Goal: Communication & Community: Answer question/provide support

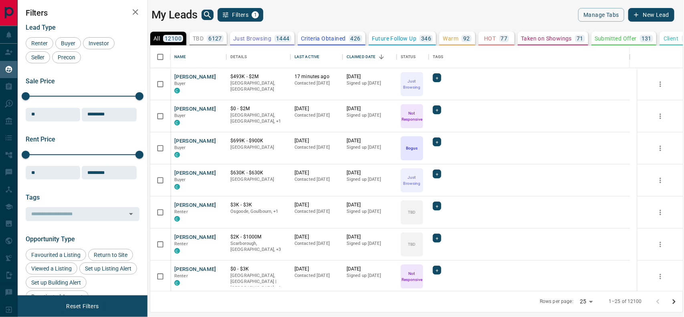
scroll to position [237, 525]
click at [65, 43] on span "Buyer" at bounding box center [68, 43] width 20 height 6
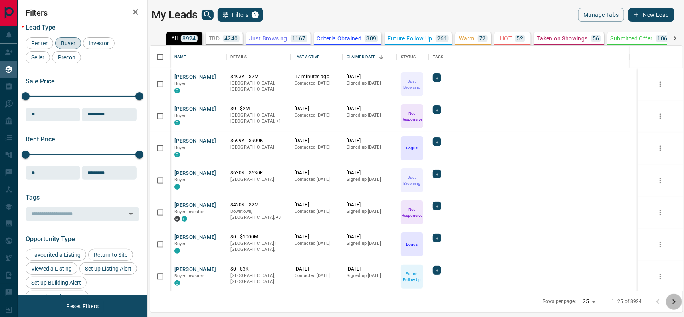
click at [675, 303] on icon "Go to next page" at bounding box center [674, 302] width 10 height 10
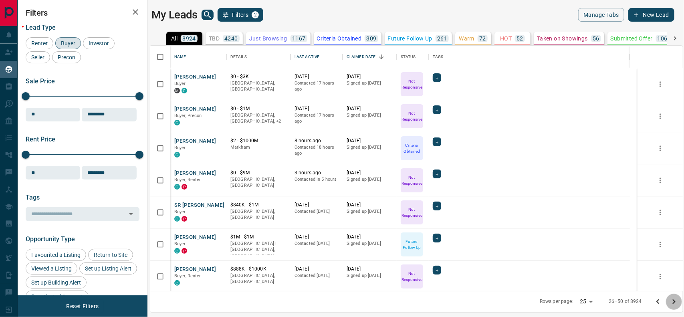
click at [675, 303] on icon "Go to next page" at bounding box center [674, 302] width 10 height 10
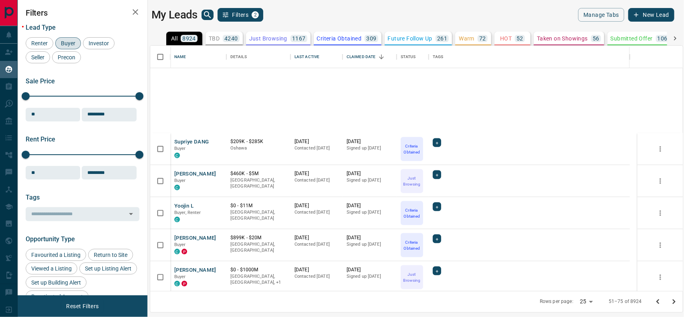
scroll to position [578, 0]
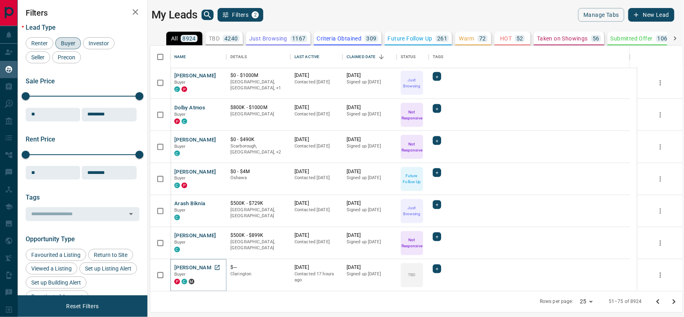
click at [183, 267] on button "[PERSON_NAME]" at bounding box center [195, 268] width 42 height 8
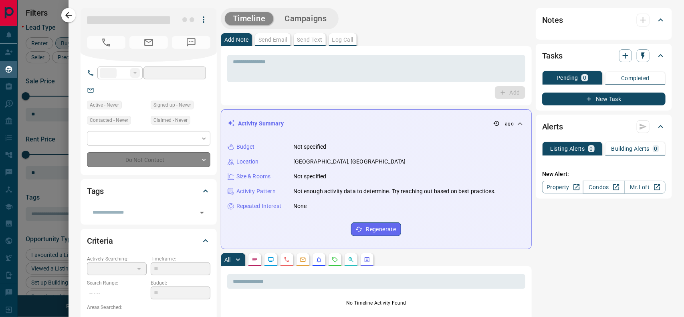
type input "**"
type input "**********"
type input "**"
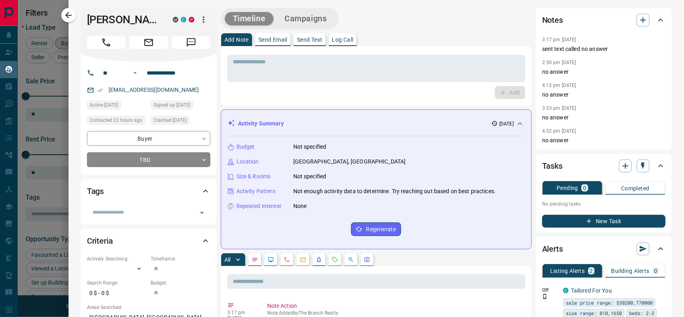
click at [311, 38] on p "Send Text" at bounding box center [310, 40] width 26 height 6
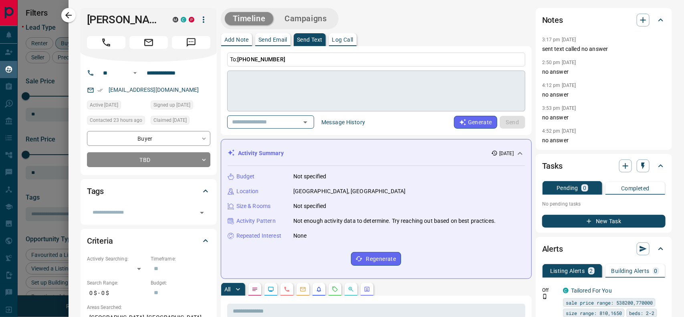
drag, startPoint x: 295, startPoint y: 71, endPoint x: 254, endPoint y: 82, distance: 42.6
click at [254, 82] on textarea at bounding box center [376, 91] width 287 height 34
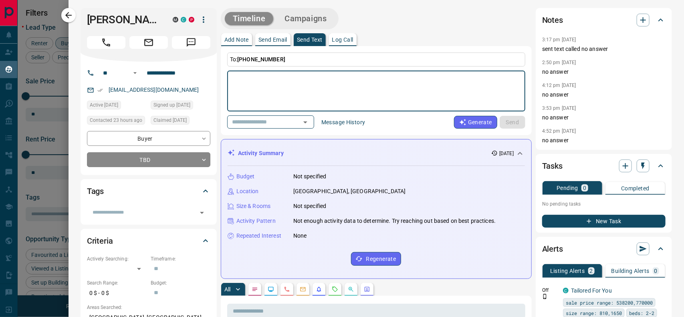
paste textarea "**********"
type textarea "**********"
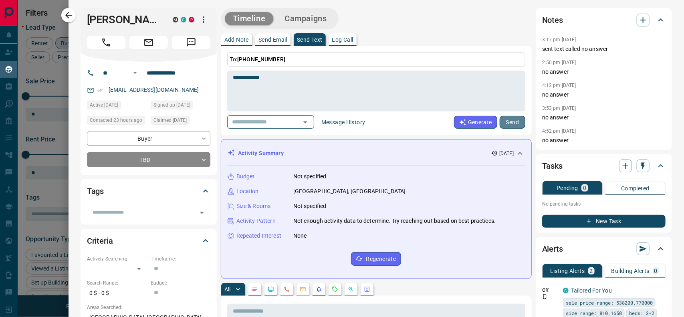
click at [499, 122] on button "Send" at bounding box center [512, 122] width 26 height 13
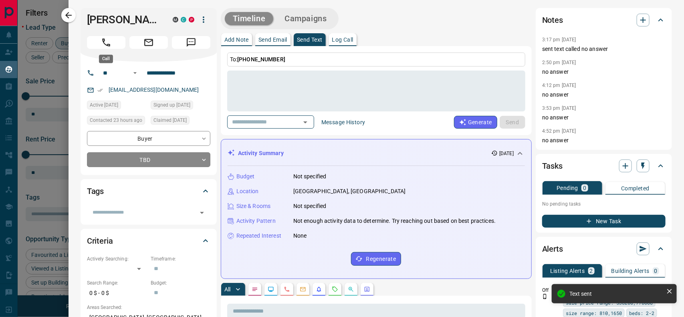
click at [104, 39] on icon "Call" at bounding box center [106, 42] width 8 height 8
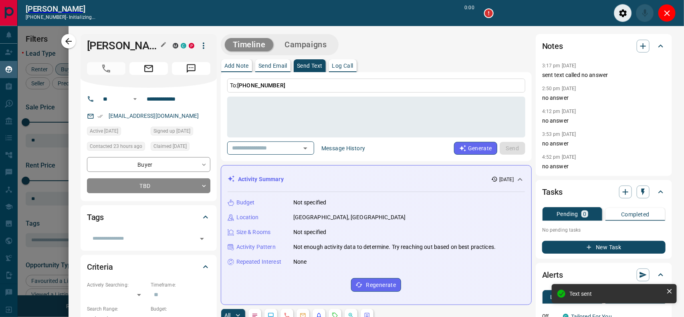
scroll to position [7, 8]
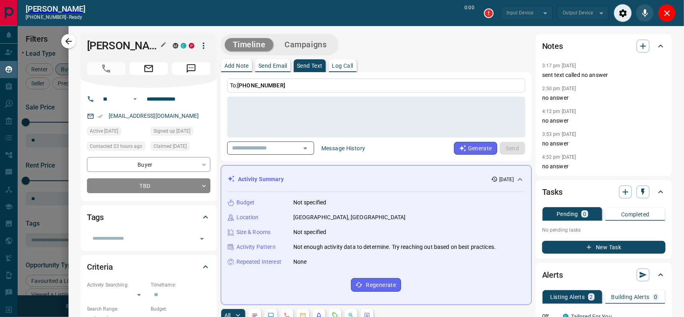
type input "*******"
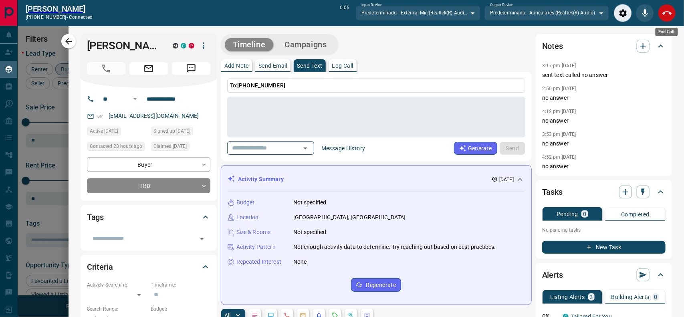
click at [672, 14] on button "End Call" at bounding box center [667, 13] width 18 height 18
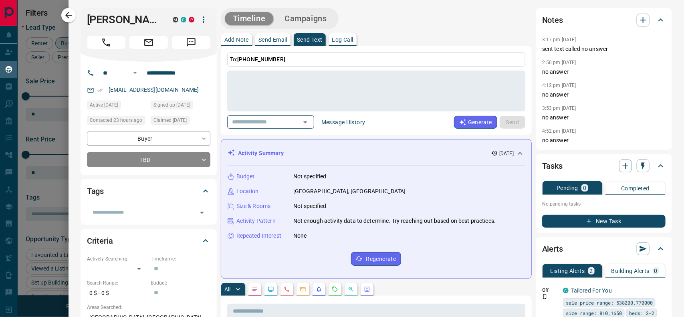
scroll to position [237, 525]
click at [70, 13] on icon "button" at bounding box center [69, 15] width 10 height 10
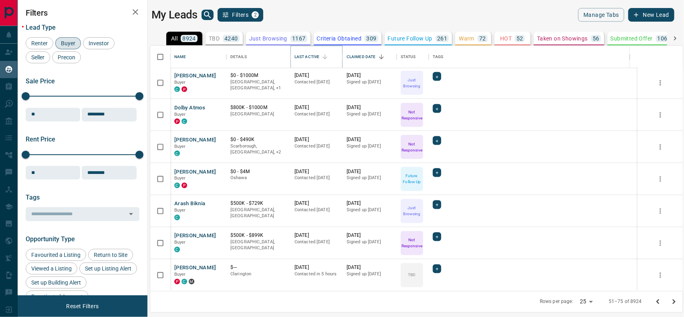
click at [321, 57] on button "Sort" at bounding box center [324, 56] width 11 height 11
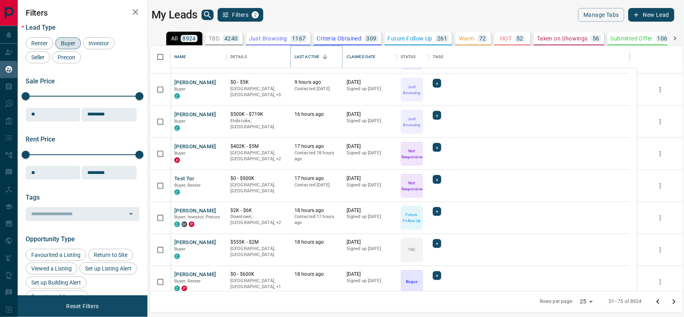
scroll to position [578, 0]
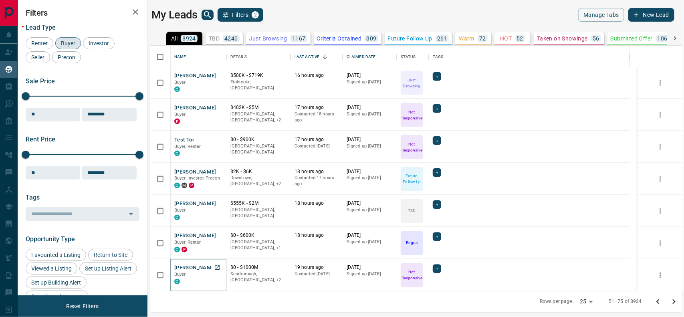
click at [195, 266] on button "[PERSON_NAME]" at bounding box center [195, 268] width 42 height 8
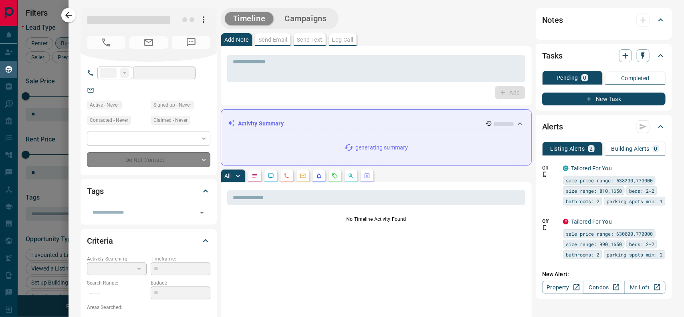
type input "**"
type input "**********"
type input "*"
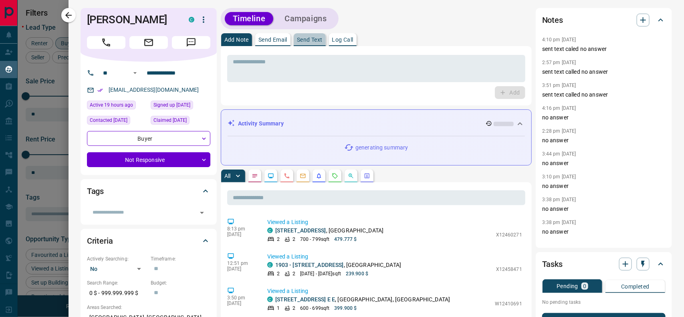
click at [310, 40] on p "Send Text" at bounding box center [310, 40] width 26 height 6
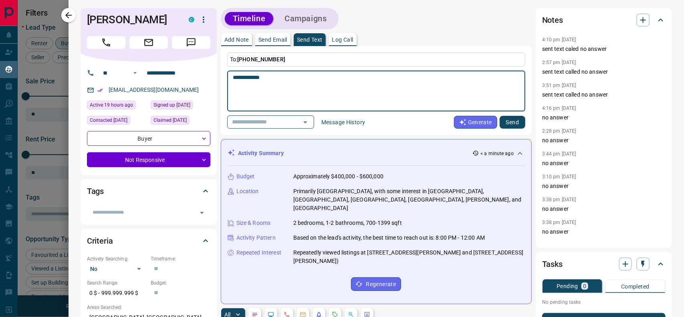
type textarea "**********"
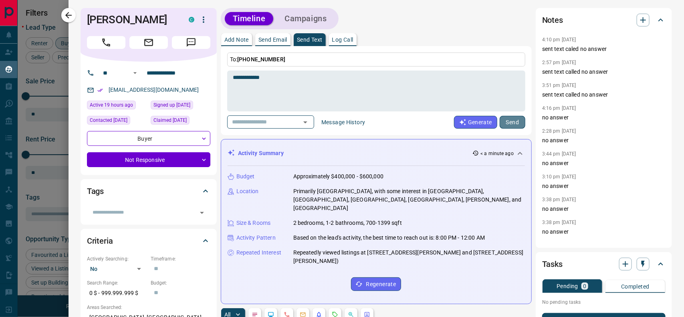
click at [511, 123] on button "Send" at bounding box center [512, 122] width 26 height 13
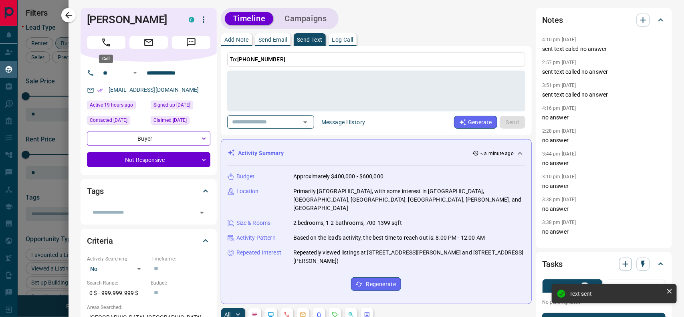
click at [96, 43] on button "Call" at bounding box center [106, 42] width 38 height 13
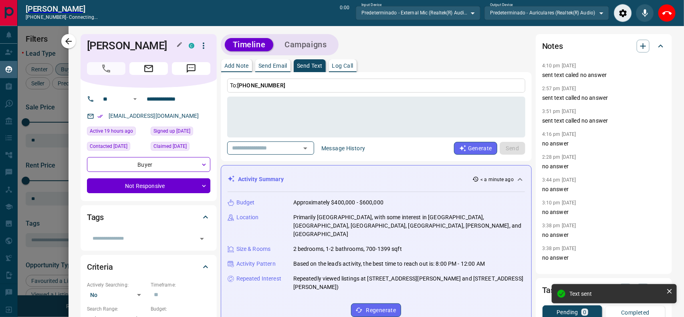
scroll to position [7, 8]
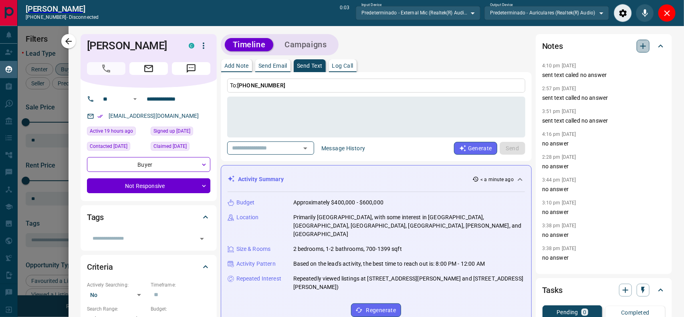
click at [638, 48] on icon "button" at bounding box center [643, 46] width 10 height 10
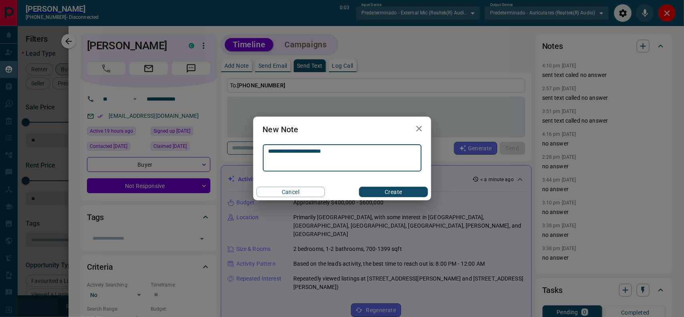
type textarea "**********"
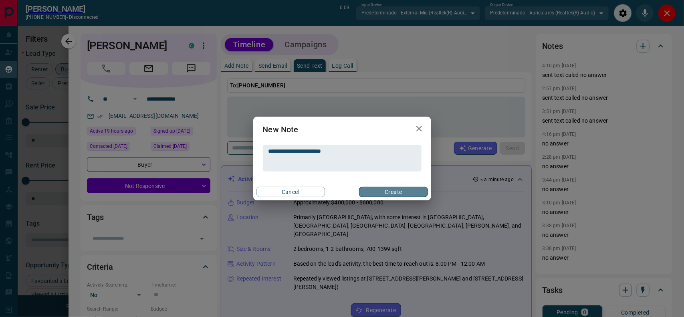
click at [398, 193] on button "Create" at bounding box center [393, 192] width 68 height 10
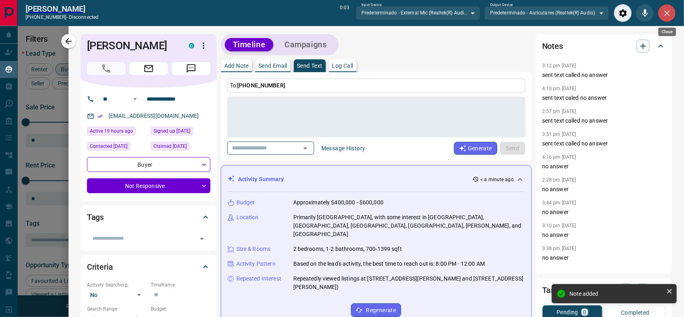
click at [664, 15] on icon "Close" at bounding box center [667, 13] width 10 height 10
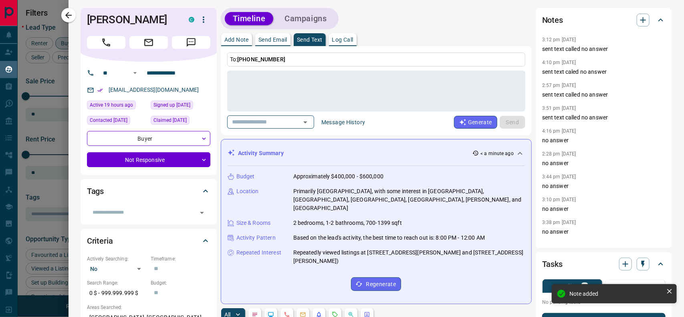
scroll to position [237, 525]
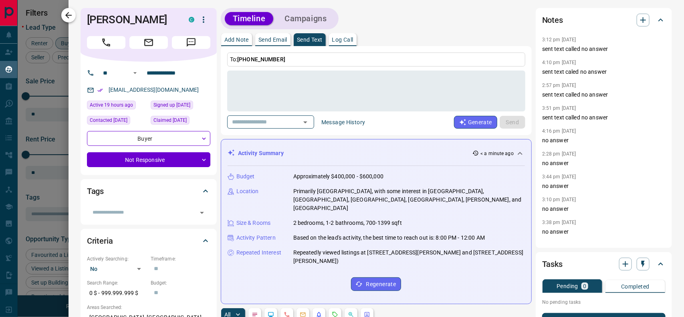
click at [68, 15] on icon "button" at bounding box center [68, 15] width 6 height 6
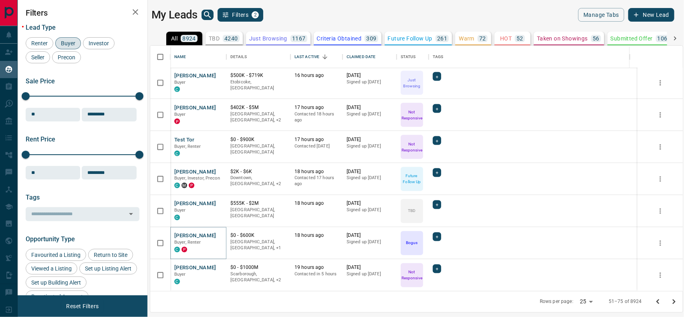
click at [181, 234] on button "[PERSON_NAME]" at bounding box center [195, 236] width 42 height 8
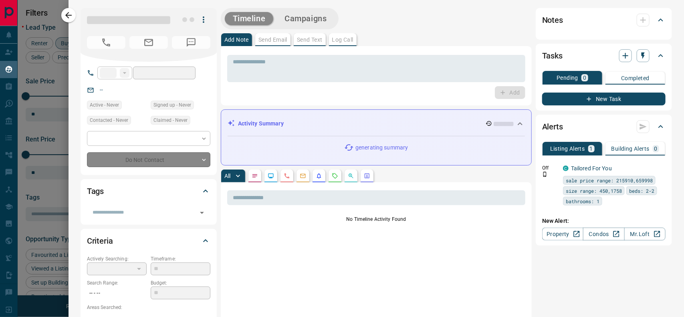
type input "**"
type input "**********"
type input "*"
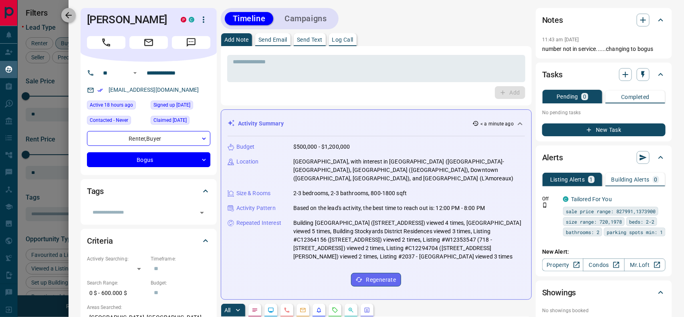
click at [64, 17] on icon "button" at bounding box center [69, 15] width 10 height 10
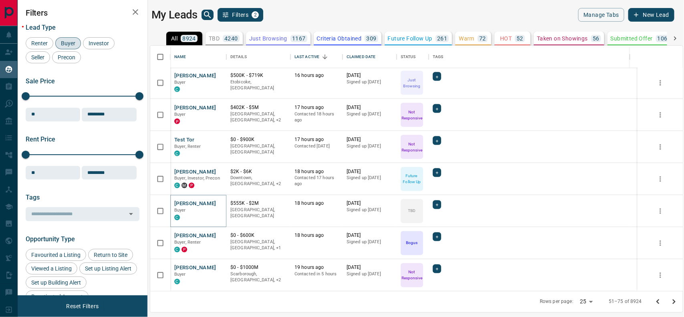
click at [185, 203] on button "[PERSON_NAME]" at bounding box center [195, 204] width 42 height 8
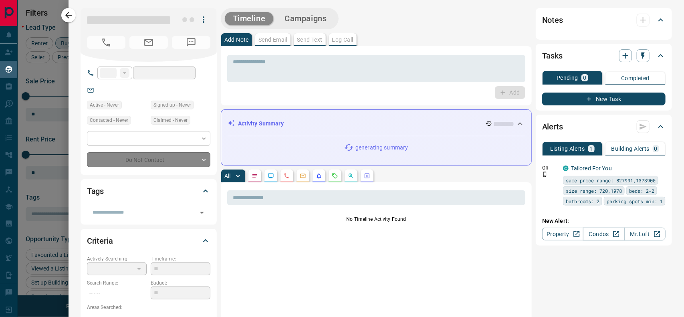
type input "**"
type input "**********"
type input "**"
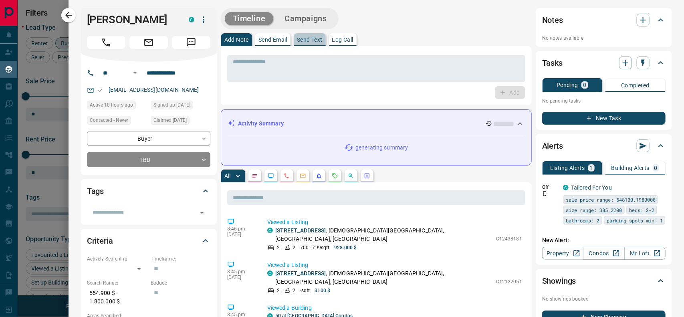
click at [308, 39] on p "Send Text" at bounding box center [310, 40] width 26 height 6
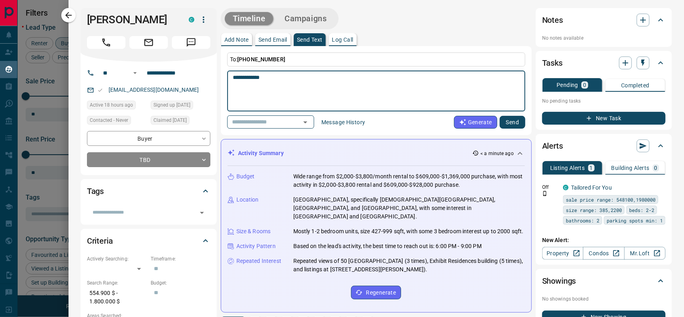
type textarea "**********"
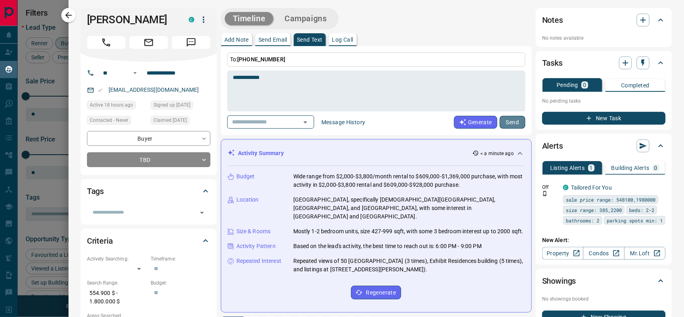
click at [507, 119] on button "Send" at bounding box center [512, 122] width 26 height 13
click at [111, 46] on icon "Call" at bounding box center [106, 42] width 10 height 10
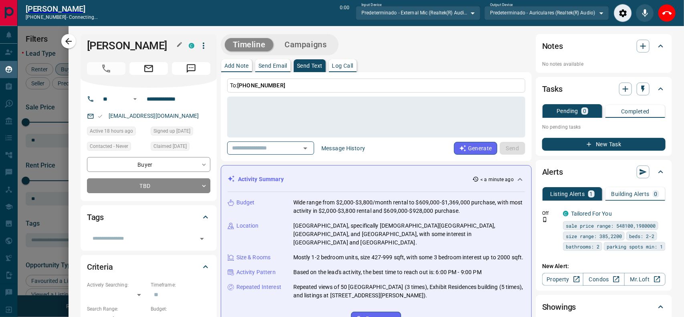
scroll to position [7, 8]
click at [638, 44] on icon "button" at bounding box center [643, 46] width 10 height 10
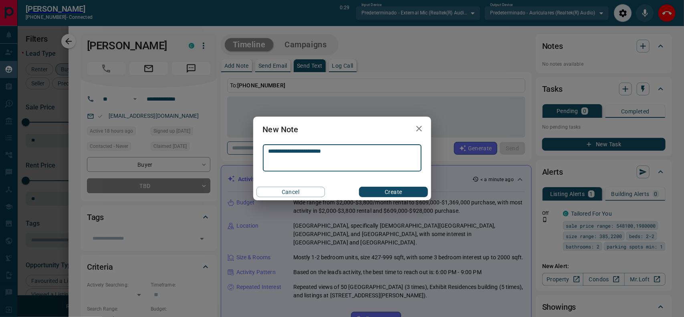
type textarea "**********"
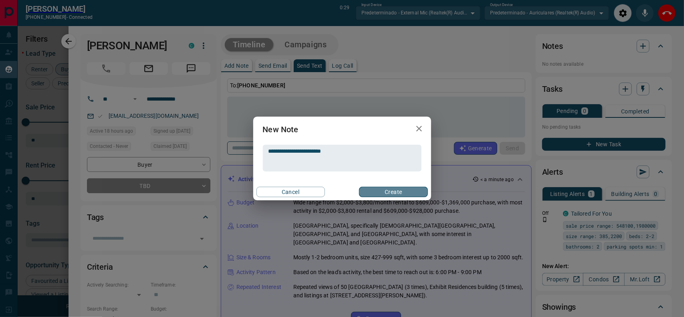
click at [407, 193] on button "Create" at bounding box center [393, 192] width 68 height 10
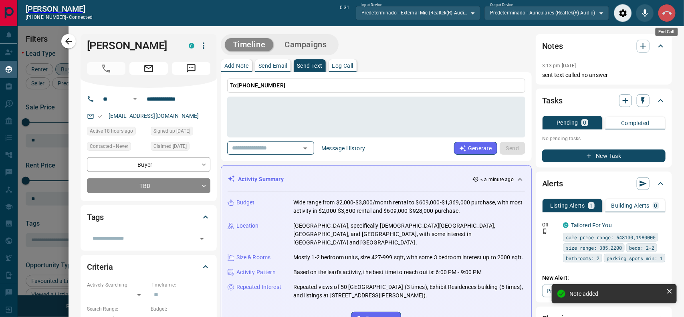
click at [664, 8] on icon "End Call" at bounding box center [667, 13] width 10 height 10
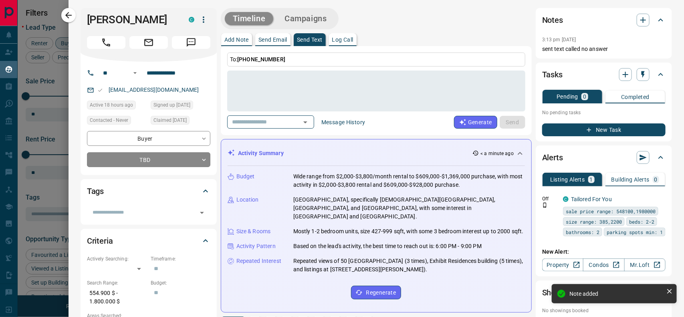
scroll to position [237, 525]
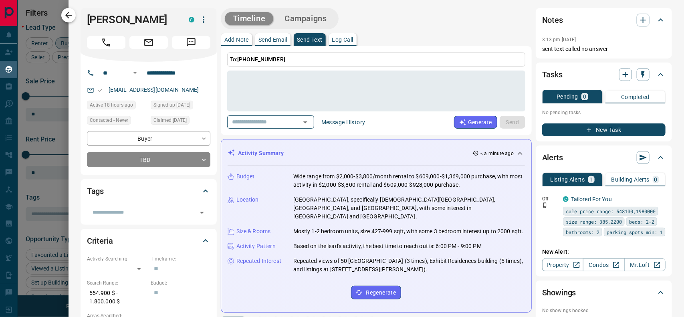
click at [65, 18] on icon "button" at bounding box center [69, 15] width 10 height 10
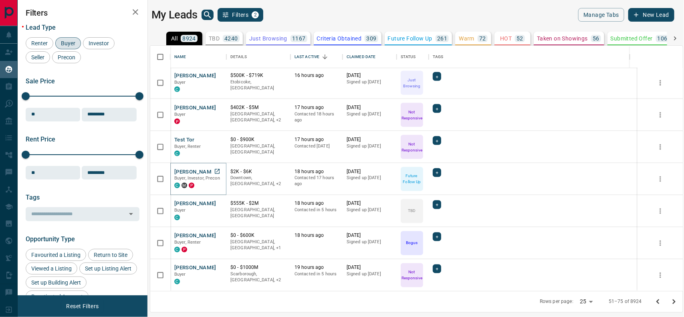
click at [187, 169] on button "[PERSON_NAME]" at bounding box center [195, 172] width 42 height 8
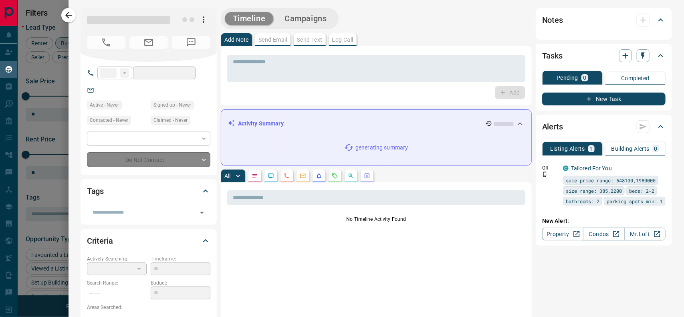
type input "**"
type input "**********"
type input "*"
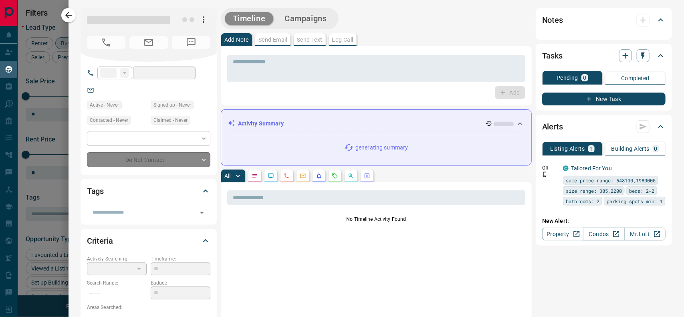
type input "**********"
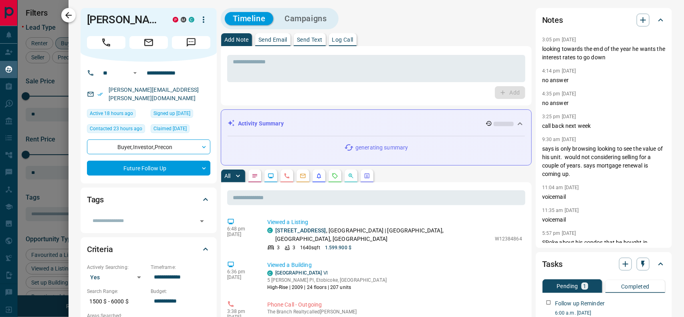
click at [68, 13] on icon "button" at bounding box center [69, 15] width 10 height 10
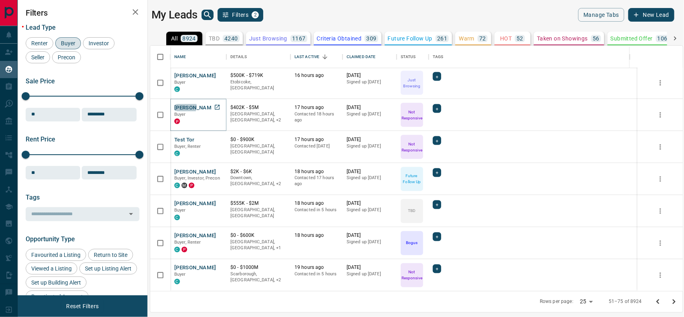
click at [185, 107] on button "[PERSON_NAME]" at bounding box center [195, 108] width 42 height 8
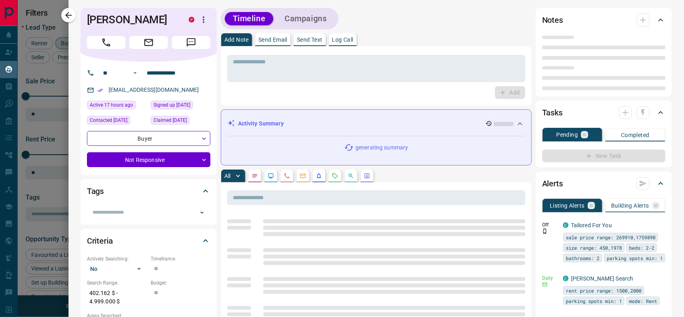
type input "**"
type input "**********"
type input "*"
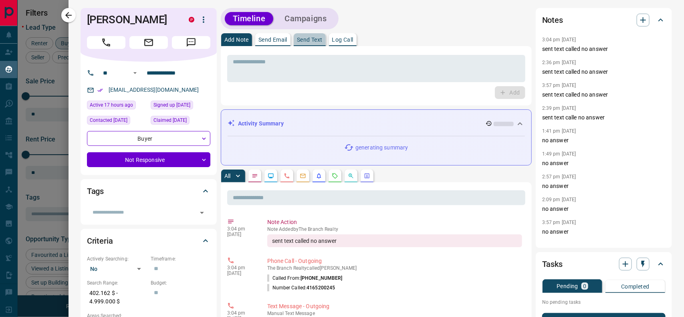
click at [321, 41] on p "Send Text" at bounding box center [310, 40] width 26 height 6
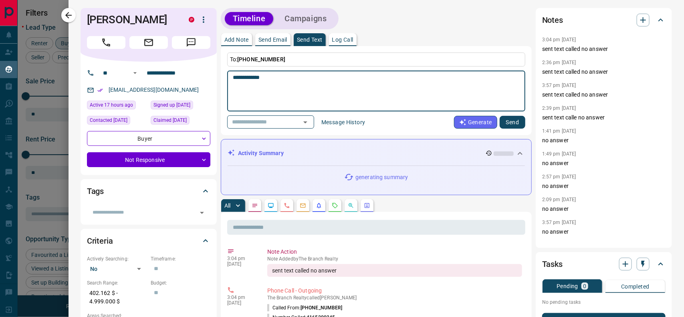
type textarea "**********"
click at [509, 122] on button "Send" at bounding box center [512, 122] width 26 height 13
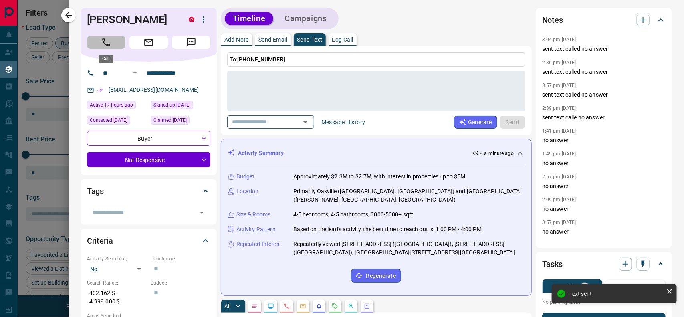
click at [109, 43] on icon "Call" at bounding box center [106, 42] width 10 height 10
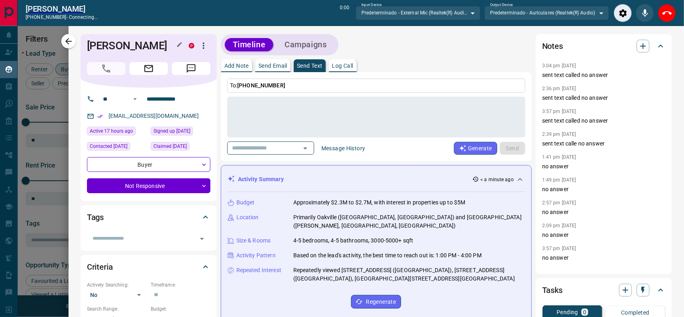
scroll to position [7, 8]
click at [665, 16] on icon "End Call" at bounding box center [667, 13] width 10 height 10
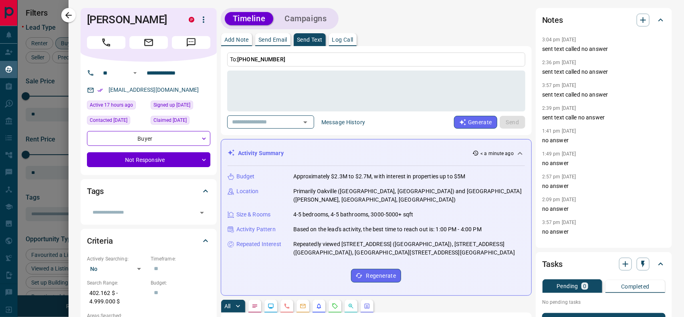
scroll to position [237, 525]
click at [638, 21] on icon "button" at bounding box center [643, 20] width 10 height 10
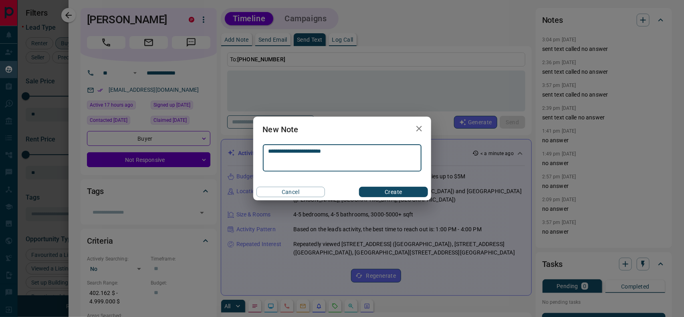
type textarea "**********"
click at [398, 189] on button "Create" at bounding box center [393, 192] width 68 height 10
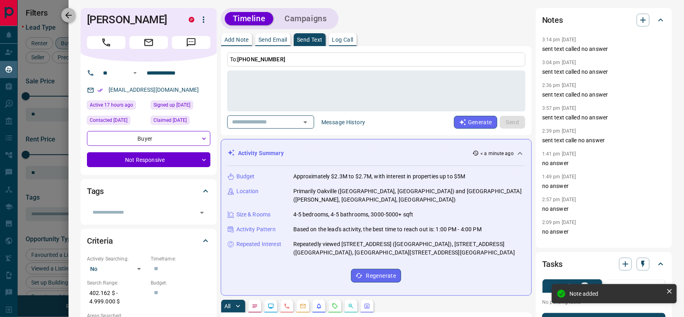
click at [71, 14] on icon "button" at bounding box center [69, 15] width 10 height 10
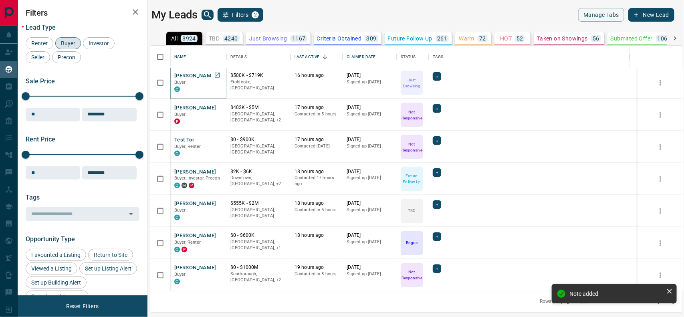
click at [195, 72] on button "[PERSON_NAME]" at bounding box center [195, 76] width 42 height 8
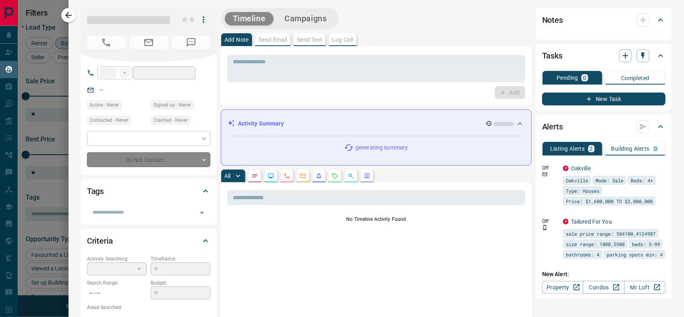
type input "**"
type input "**********"
type input "*"
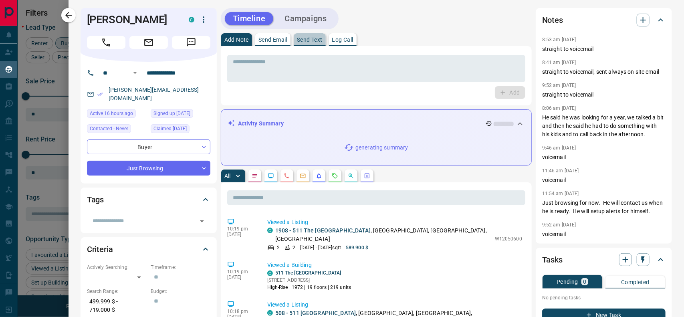
click at [317, 40] on p "Send Text" at bounding box center [310, 40] width 26 height 6
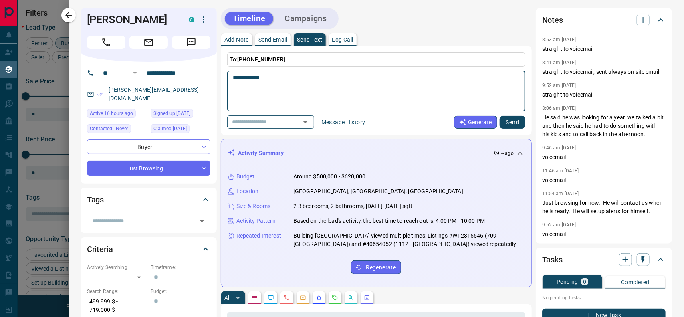
type textarea "**********"
click at [499, 119] on button "Send" at bounding box center [512, 122] width 26 height 13
click at [494, 119] on div "Generate Send" at bounding box center [489, 122] width 71 height 13
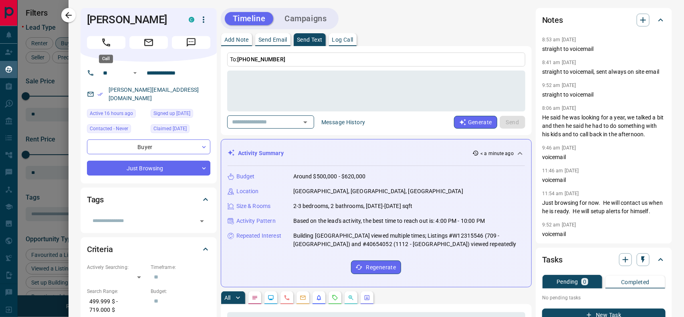
click at [97, 43] on button "Call" at bounding box center [106, 42] width 38 height 13
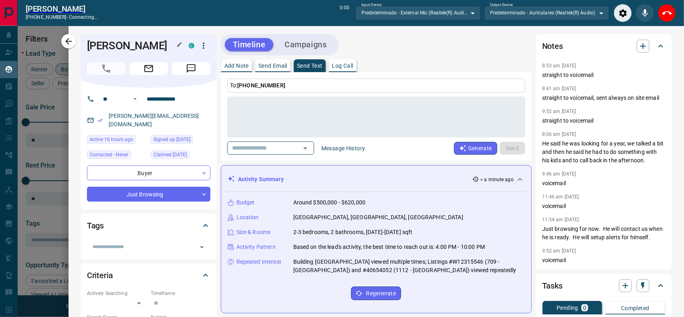
scroll to position [7, 8]
click at [671, 10] on icon "End Call" at bounding box center [667, 13] width 10 height 10
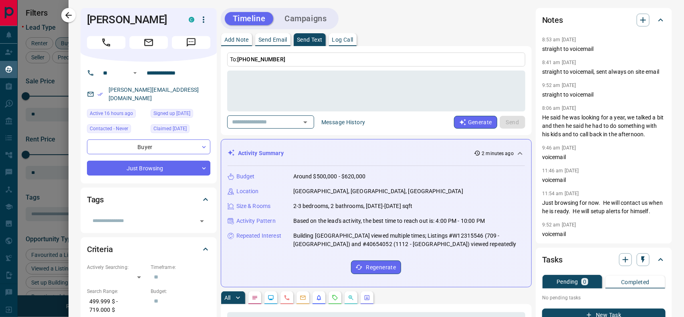
scroll to position [237, 525]
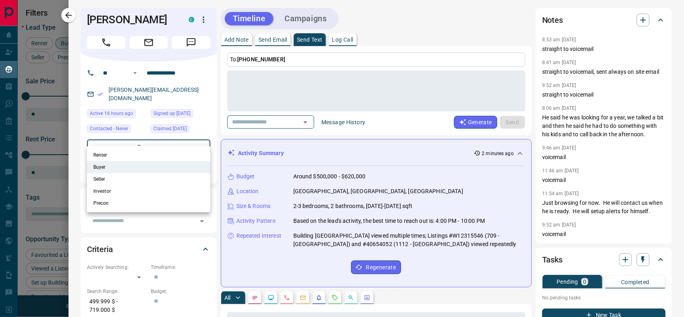
click at [203, 141] on body "Lead Transfers Claim Leads My Leads Tasks Opportunities Deals Campaigns Automat…" at bounding box center [342, 153] width 684 height 307
click at [121, 175] on li "Seller" at bounding box center [148, 179] width 123 height 12
click at [145, 178] on li "Seller" at bounding box center [148, 179] width 123 height 12
click at [111, 179] on li "Seller" at bounding box center [148, 179] width 123 height 12
type input "**********"
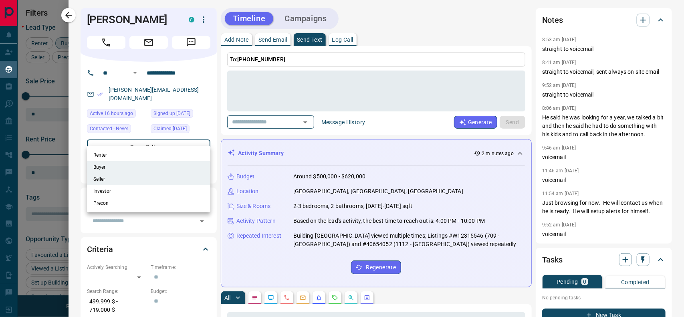
click at [393, 88] on div at bounding box center [342, 158] width 684 height 317
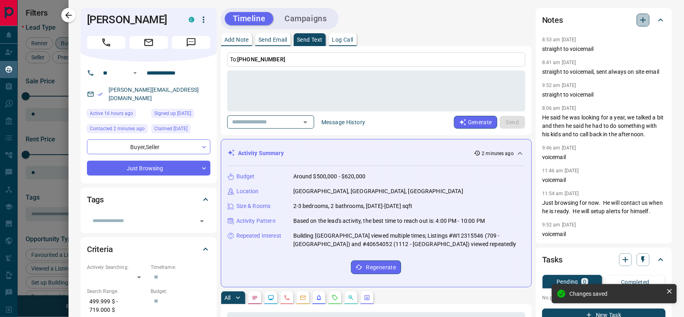
click at [640, 19] on icon "button" at bounding box center [643, 20] width 6 height 6
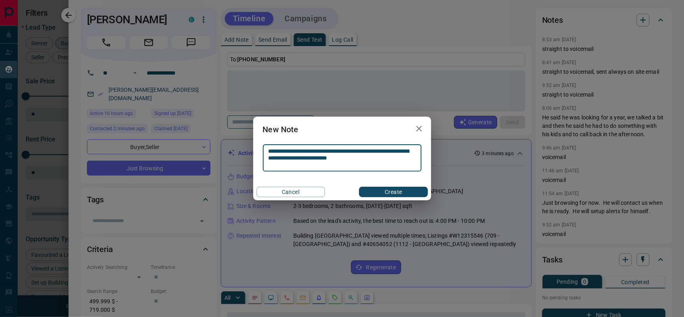
type textarea "**********"
click at [384, 191] on button "Create" at bounding box center [393, 192] width 68 height 10
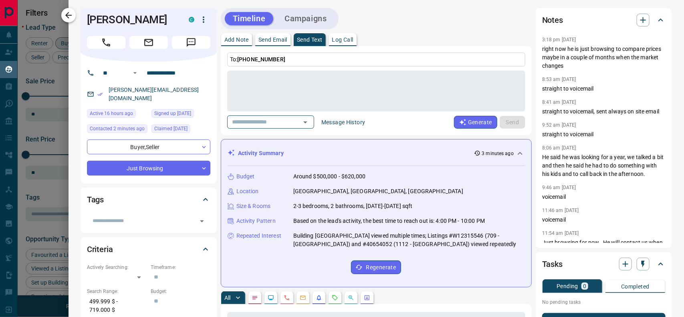
click at [68, 15] on icon "button" at bounding box center [68, 15] width 6 height 6
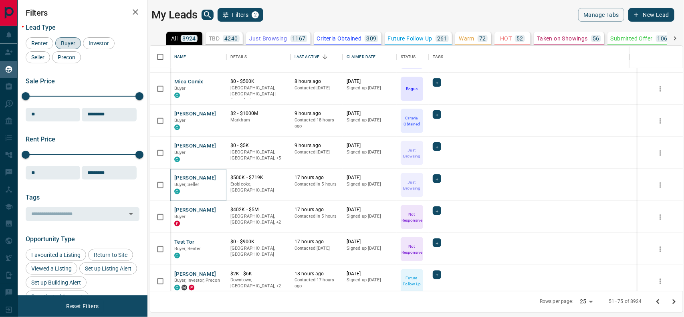
scroll to position [474, 0]
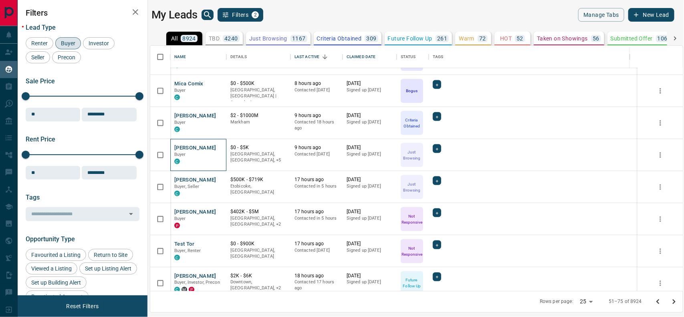
click at [182, 142] on div "[PERSON_NAME] C" at bounding box center [198, 155] width 56 height 32
click at [185, 146] on button "[PERSON_NAME]" at bounding box center [195, 148] width 42 height 8
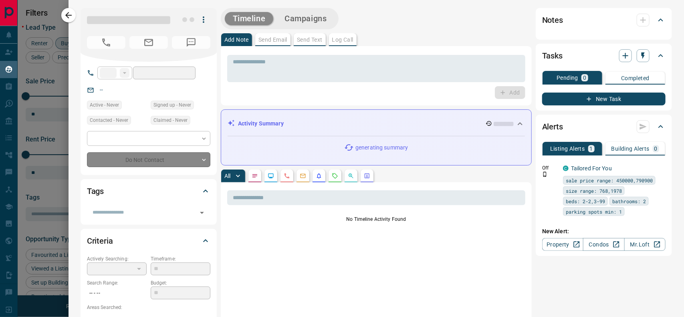
type input "**"
type input "**********"
type input "*"
type input "*******"
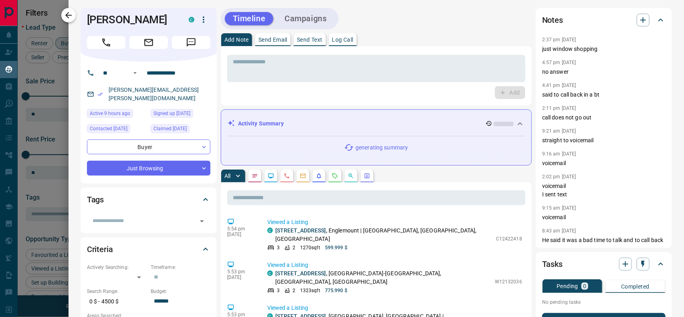
click at [68, 15] on icon "button" at bounding box center [68, 15] width 6 height 6
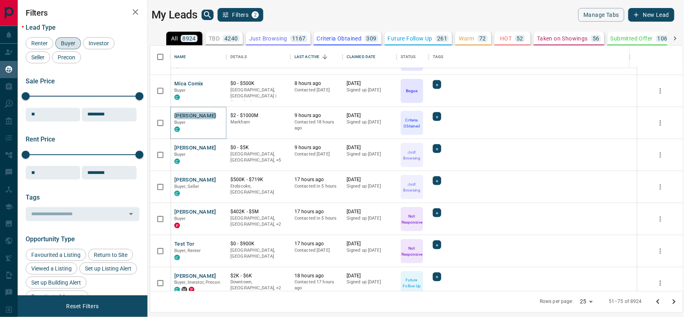
click at [191, 113] on button "[PERSON_NAME]" at bounding box center [195, 116] width 42 height 8
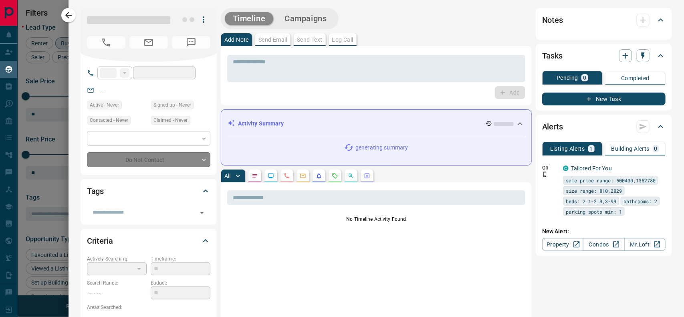
type input "**"
type input "**********"
type input "*"
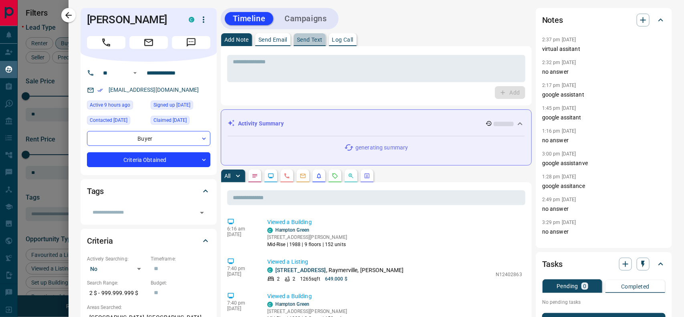
click at [310, 38] on p "Send Text" at bounding box center [310, 40] width 26 height 6
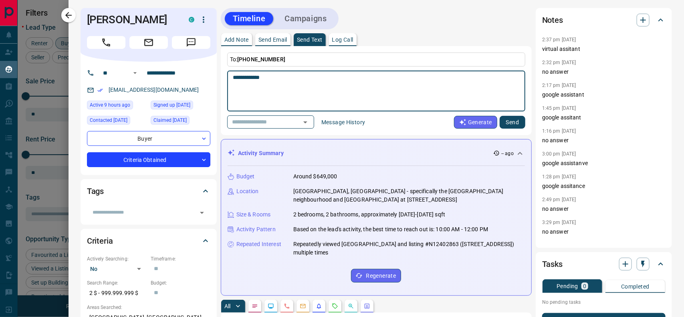
type textarea "**********"
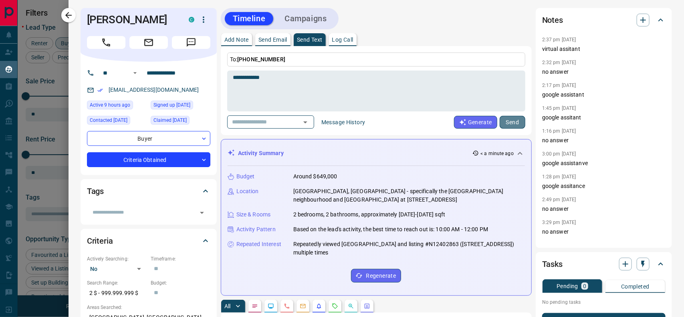
click at [509, 120] on button "Send" at bounding box center [512, 122] width 26 height 13
click at [104, 46] on icon "Call" at bounding box center [106, 42] width 8 height 8
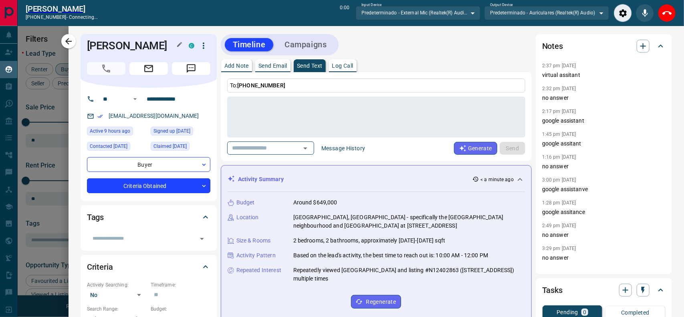
scroll to position [7, 8]
click at [664, 11] on icon "End Call" at bounding box center [667, 13] width 10 height 4
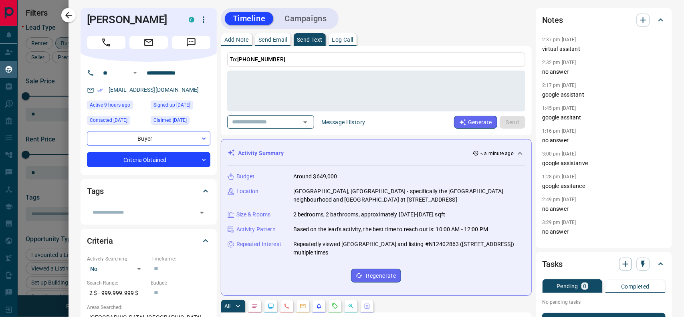
scroll to position [237, 525]
click at [640, 20] on icon "button" at bounding box center [643, 20] width 6 height 6
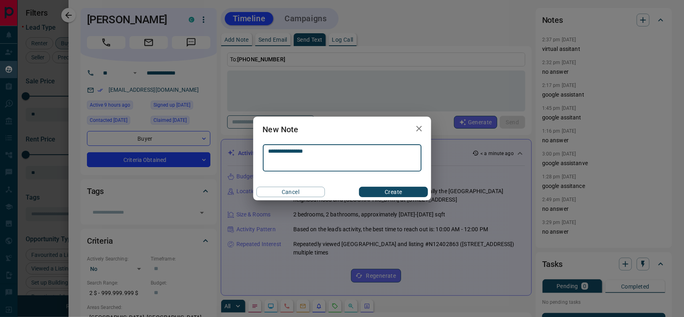
type textarea "**********"
click at [397, 191] on button "Create" at bounding box center [393, 192] width 68 height 10
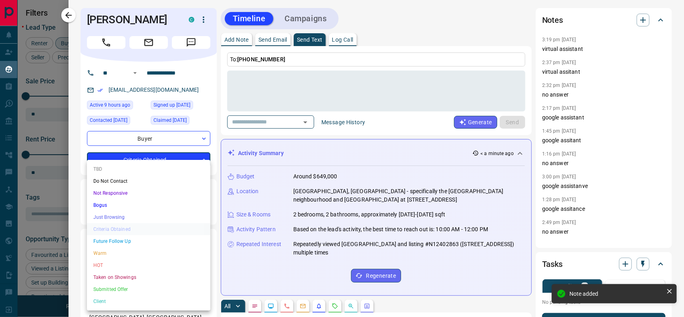
click at [205, 174] on body "Lead Transfers Claim Leads My Leads Tasks Opportunities Deals Campaigns Automat…" at bounding box center [342, 153] width 684 height 307
click at [124, 191] on li "Not Responsive" at bounding box center [148, 193] width 123 height 12
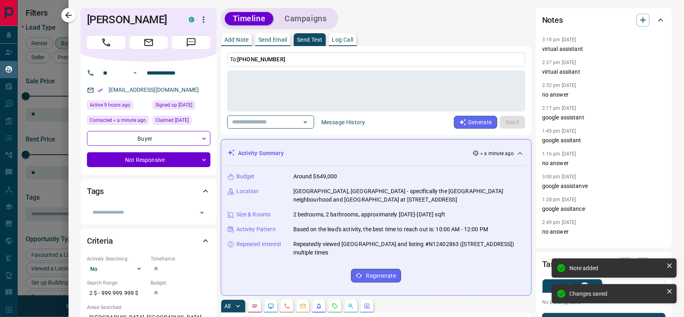
type input "*"
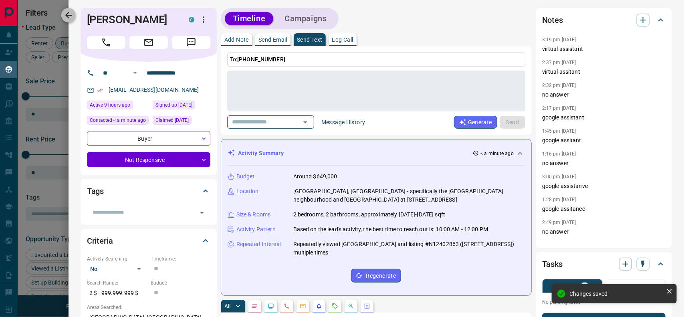
click at [71, 16] on icon "button" at bounding box center [69, 15] width 10 height 10
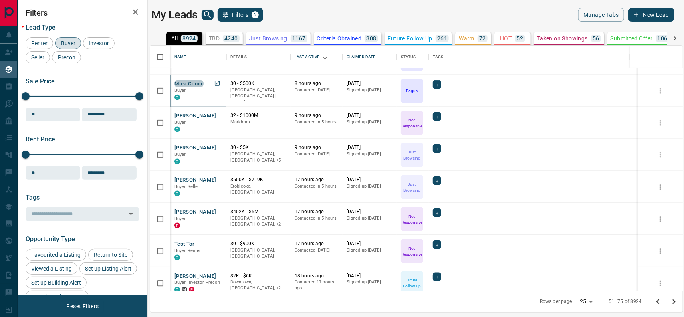
click at [187, 83] on button "Mica Comix" at bounding box center [188, 84] width 29 height 8
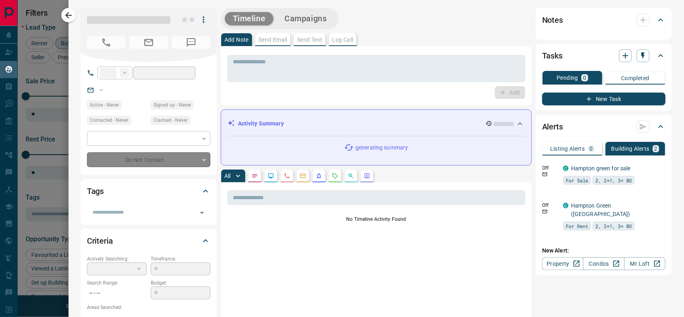
type input "**"
type input "**********"
type input "*"
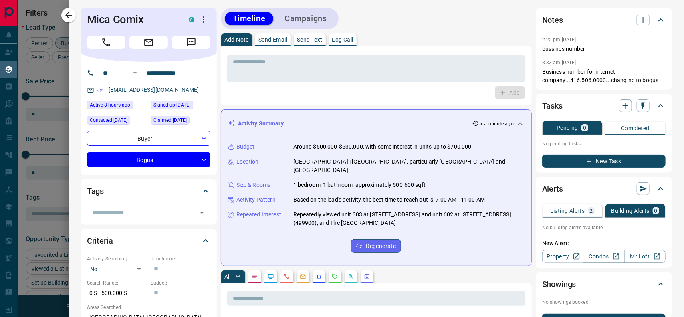
click at [312, 40] on p "Send Text" at bounding box center [310, 40] width 26 height 6
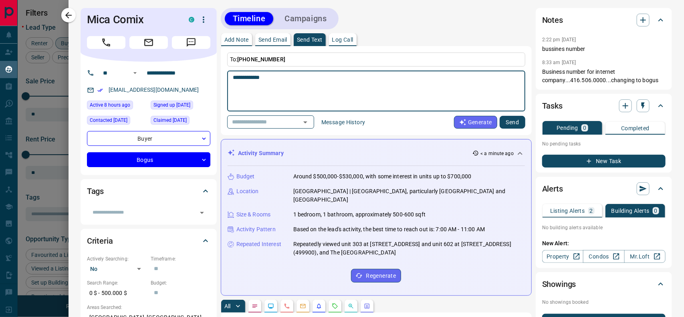
type textarea "**********"
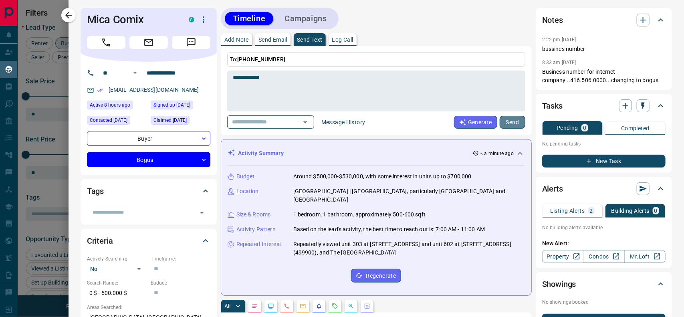
click at [502, 125] on button "Send" at bounding box center [512, 122] width 26 height 13
click at [109, 43] on icon "Call" at bounding box center [106, 42] width 10 height 10
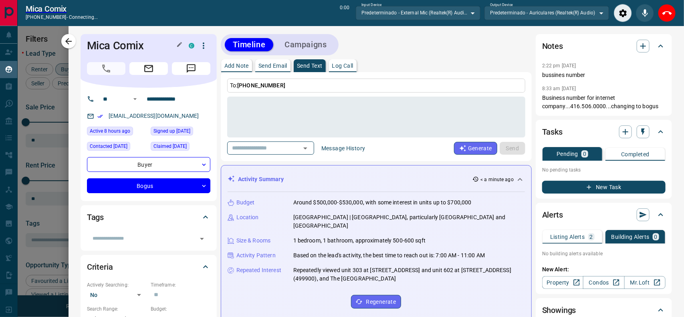
scroll to position [7, 8]
click at [667, 13] on icon "End Call" at bounding box center [667, 13] width 10 height 10
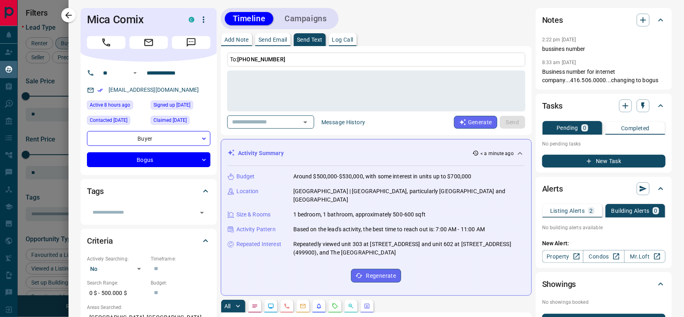
scroll to position [237, 525]
click at [638, 20] on icon "button" at bounding box center [643, 20] width 10 height 10
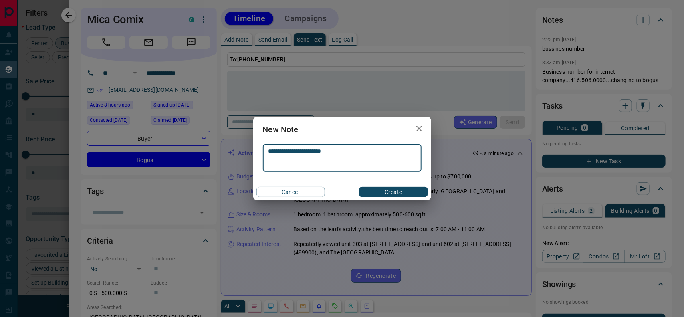
type textarea "**********"
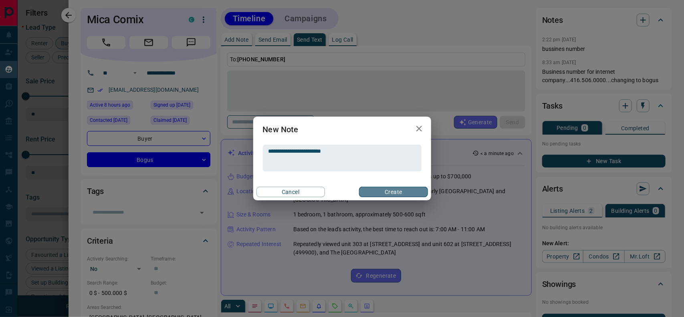
click at [403, 191] on button "Create" at bounding box center [393, 192] width 68 height 10
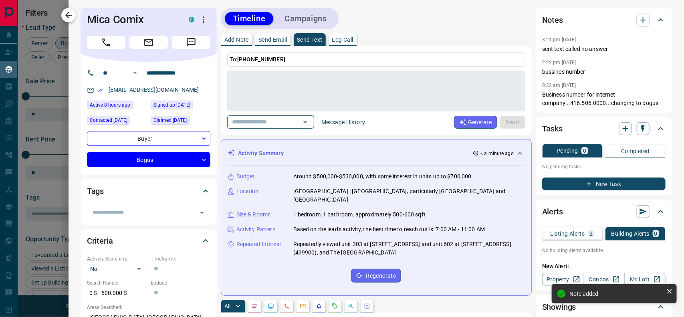
click at [64, 17] on icon "button" at bounding box center [69, 15] width 10 height 10
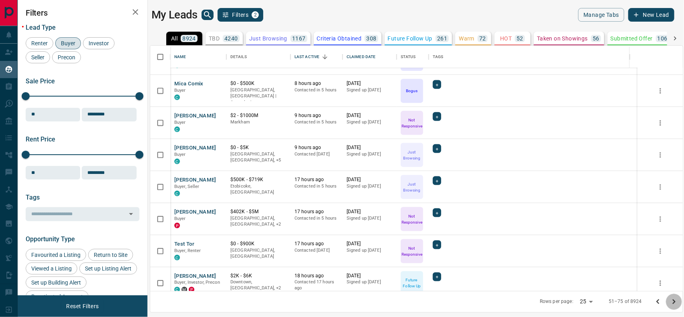
click at [673, 302] on icon "Go to next page" at bounding box center [674, 302] width 10 height 10
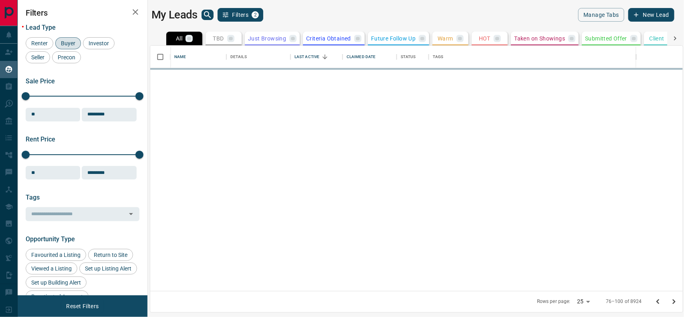
scroll to position [0, 0]
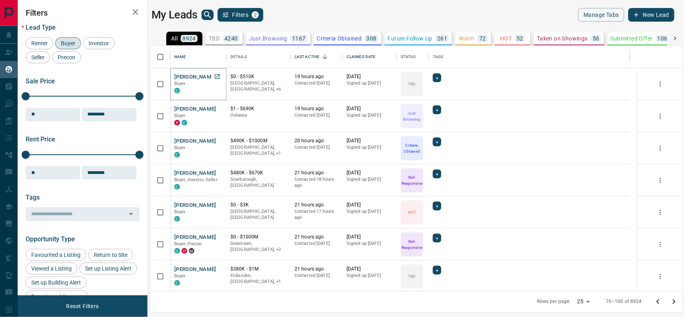
click at [187, 73] on button "[PERSON_NAME]" at bounding box center [195, 77] width 42 height 8
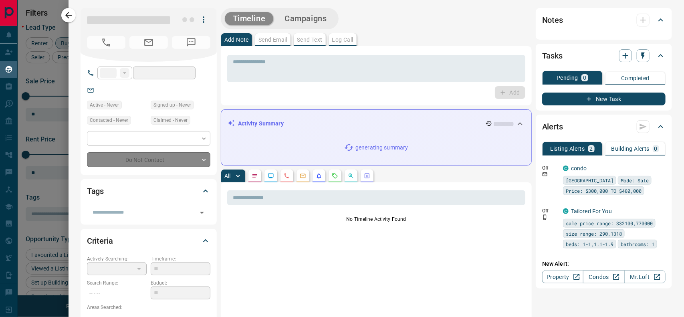
type input "**"
type input "**********"
type input "**"
type input "*"
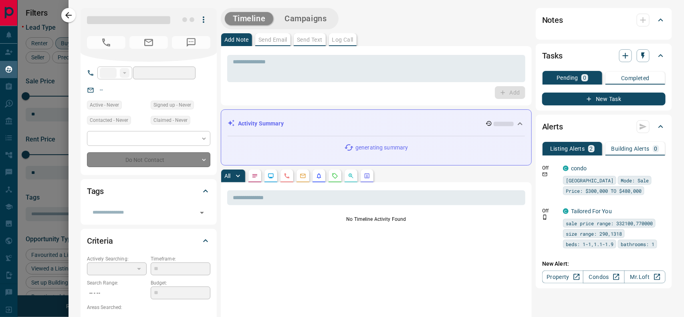
type input "**********"
type input "*********"
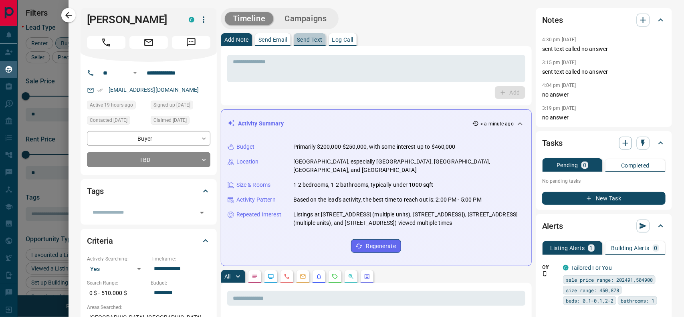
click at [304, 38] on p "Send Text" at bounding box center [310, 40] width 26 height 6
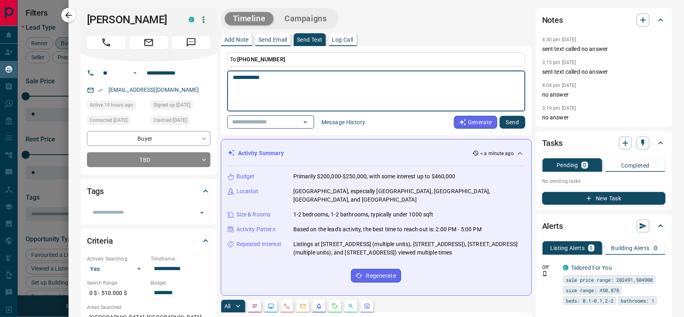
type textarea "**********"
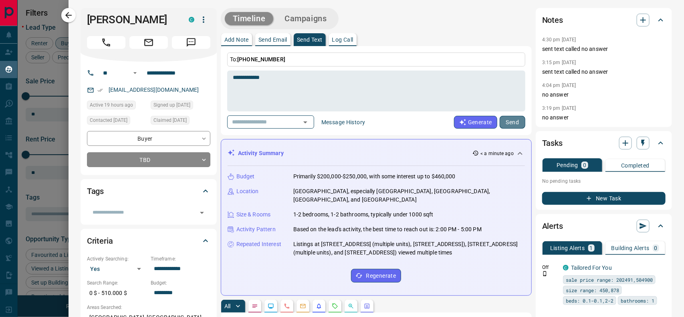
click at [503, 119] on button "Send" at bounding box center [512, 122] width 26 height 13
click at [103, 40] on icon "Call" at bounding box center [106, 42] width 10 height 10
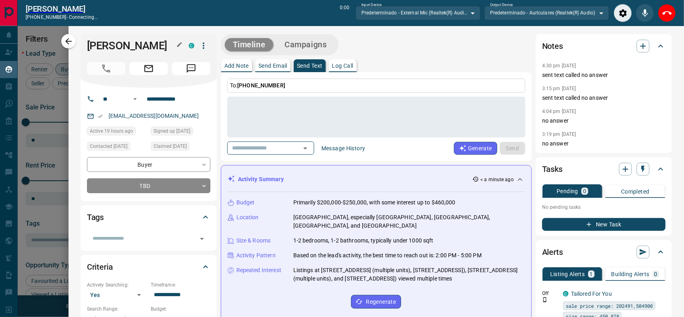
scroll to position [7, 8]
click at [671, 12] on icon "End Call" at bounding box center [667, 13] width 10 height 10
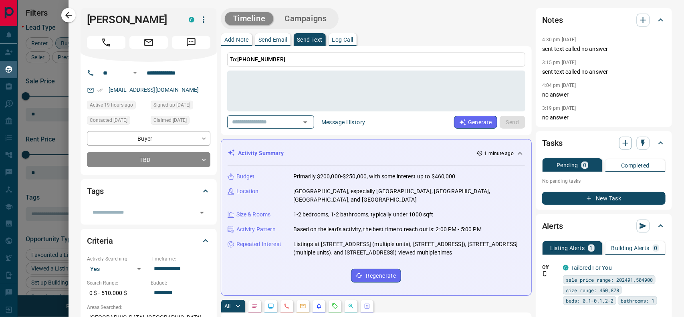
scroll to position [237, 525]
click at [640, 20] on icon "button" at bounding box center [643, 20] width 6 height 6
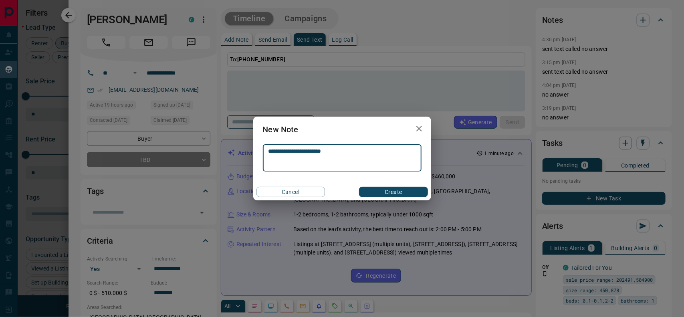
type textarea "**********"
click at [395, 193] on button "Create" at bounding box center [393, 192] width 68 height 10
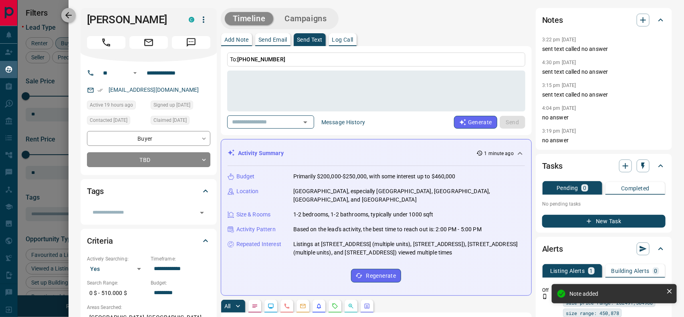
click at [67, 12] on icon "button" at bounding box center [69, 15] width 10 height 10
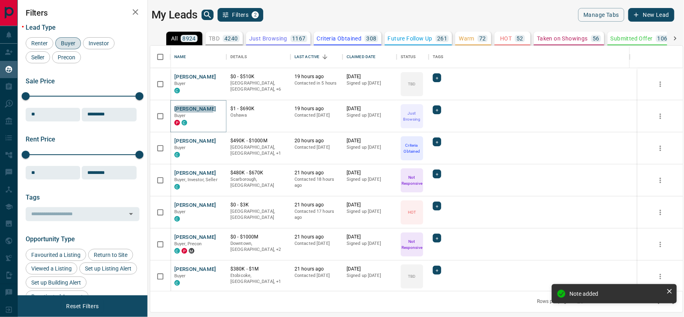
click at [193, 107] on button "[PERSON_NAME]" at bounding box center [195, 109] width 42 height 8
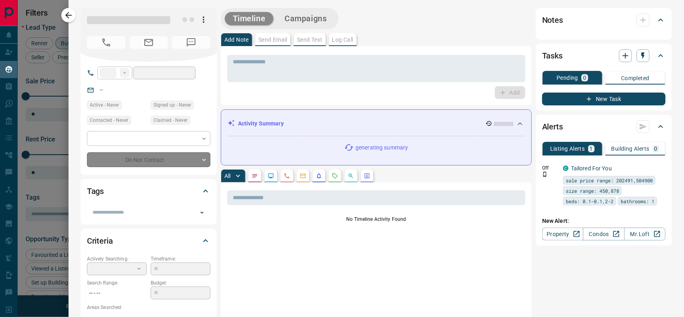
type input "**"
type input "**********"
type input "*"
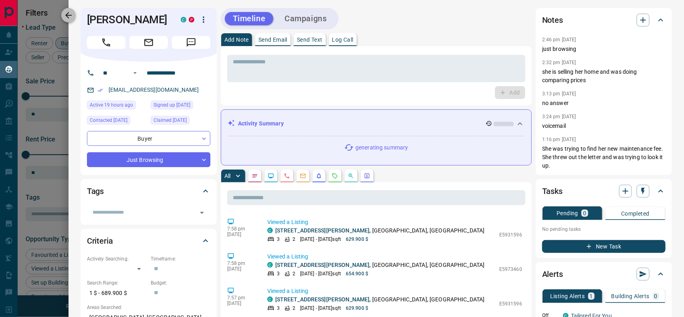
click at [74, 14] on button "button" at bounding box center [68, 15] width 14 height 14
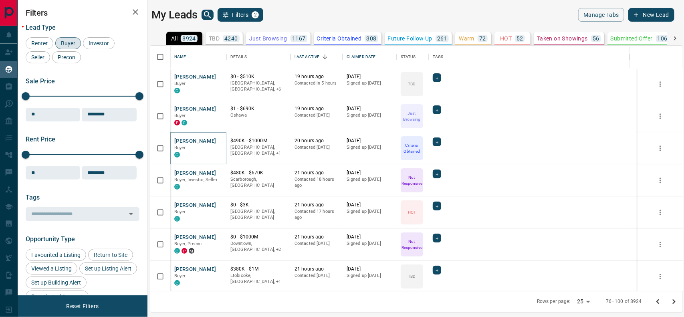
click at [196, 139] on button "[PERSON_NAME]" at bounding box center [195, 141] width 42 height 8
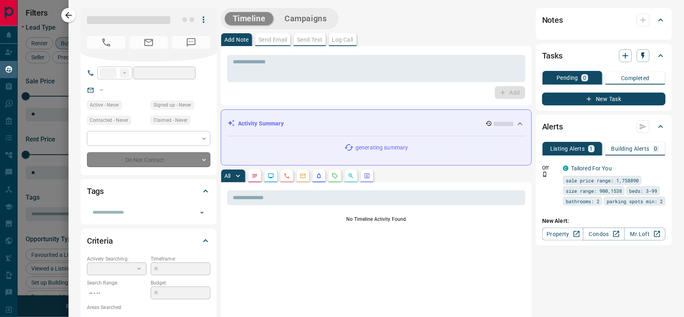
type input "**"
type input "**********"
type input "*"
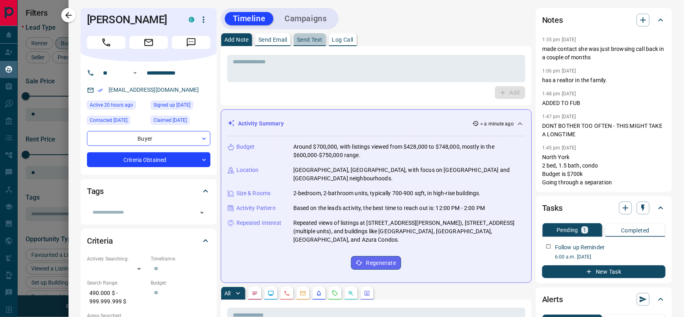
click at [310, 39] on p "Send Text" at bounding box center [310, 40] width 26 height 6
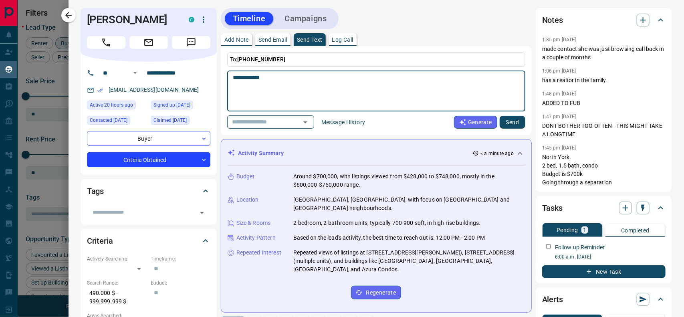
type textarea "**********"
click at [503, 121] on button "Send" at bounding box center [512, 122] width 26 height 13
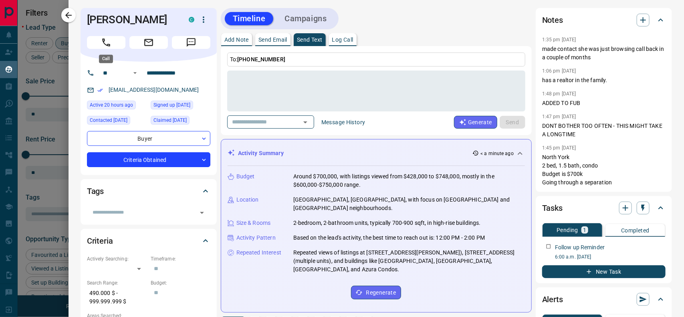
click at [99, 42] on button "Call" at bounding box center [106, 42] width 38 height 13
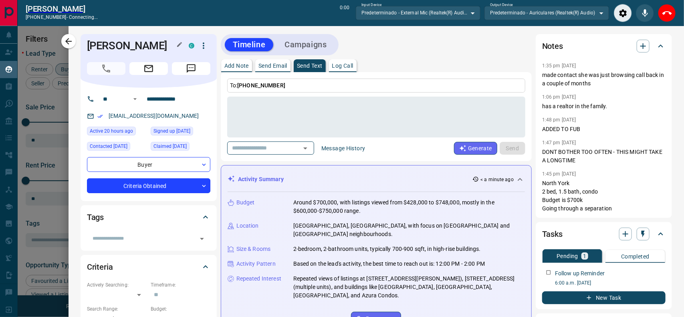
scroll to position [7, 8]
click at [663, 17] on icon "End Call" at bounding box center [667, 13] width 10 height 10
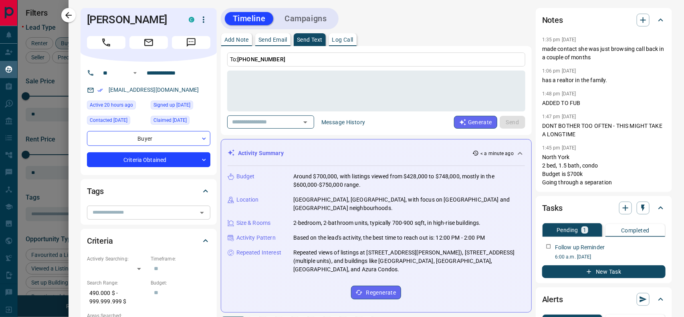
scroll to position [237, 525]
click at [204, 157] on body "Lead Transfers Claim Leads My Leads Tasks Opportunities Deals Campaigns Automat…" at bounding box center [342, 153] width 684 height 307
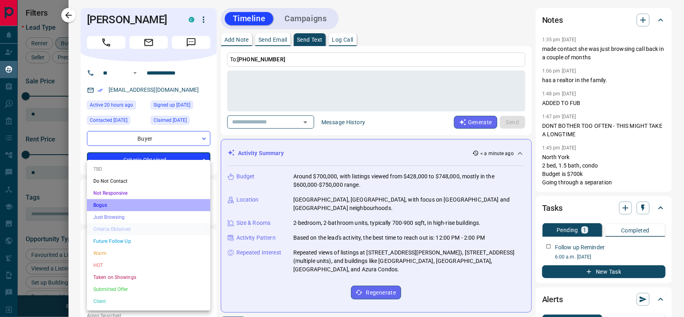
click at [97, 205] on li "Bogus" at bounding box center [148, 205] width 123 height 12
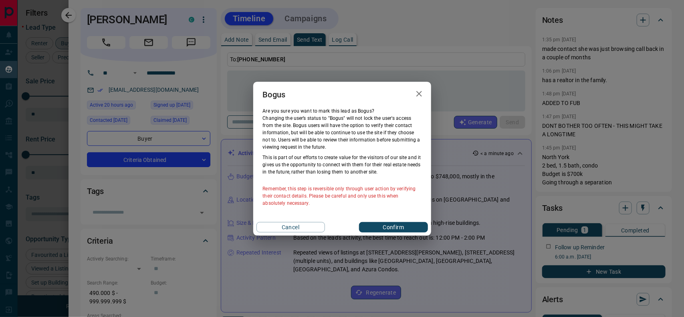
click at [399, 227] on button "Confirm" at bounding box center [393, 227] width 68 height 10
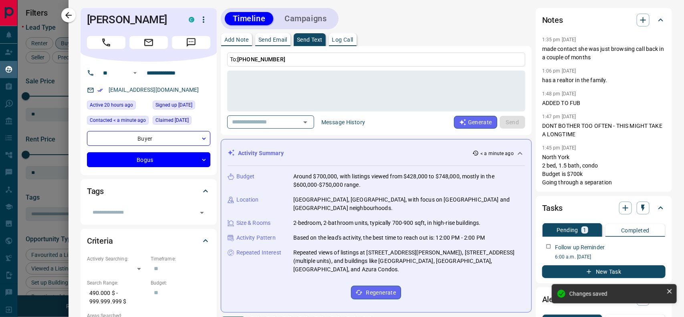
type input "**********"
type input "*"
click at [67, 11] on icon "button" at bounding box center [69, 15] width 10 height 10
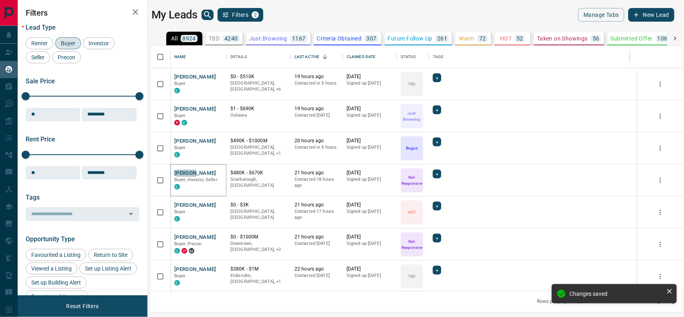
click at [185, 173] on button "[PERSON_NAME]" at bounding box center [195, 173] width 42 height 8
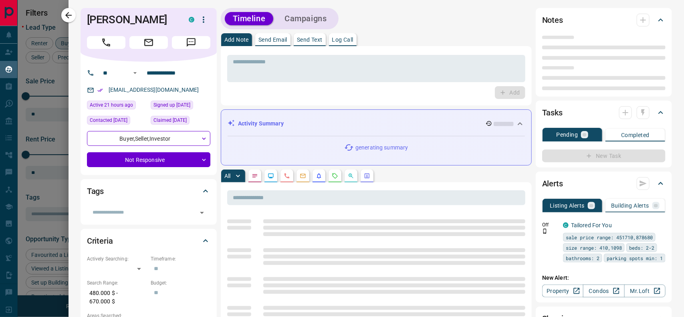
type input "**"
type input "**********"
type input "*"
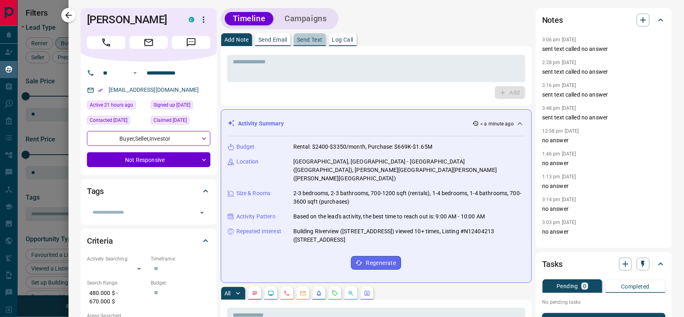
click at [311, 39] on p "Send Text" at bounding box center [310, 40] width 26 height 6
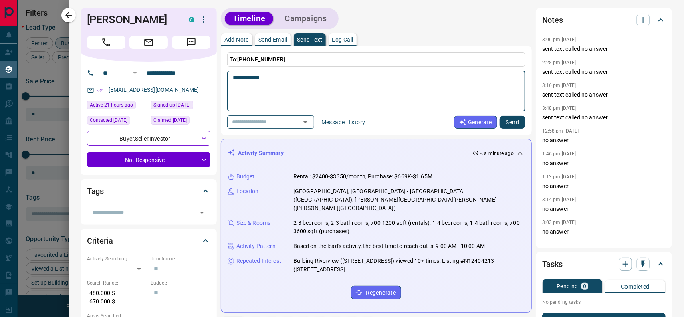
type textarea "**********"
click at [500, 118] on button "Send" at bounding box center [512, 122] width 26 height 13
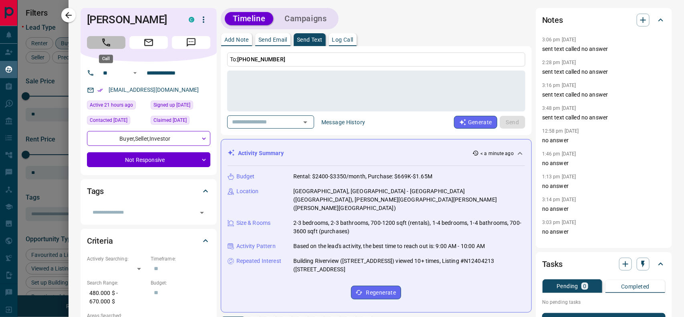
click at [100, 44] on button "Call" at bounding box center [106, 42] width 38 height 13
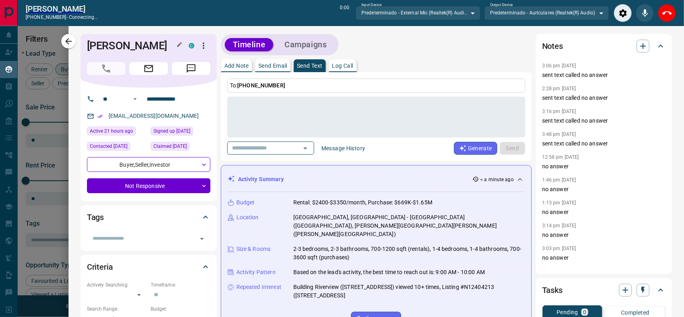
scroll to position [7, 8]
click at [660, 16] on button "End Call" at bounding box center [667, 13] width 18 height 18
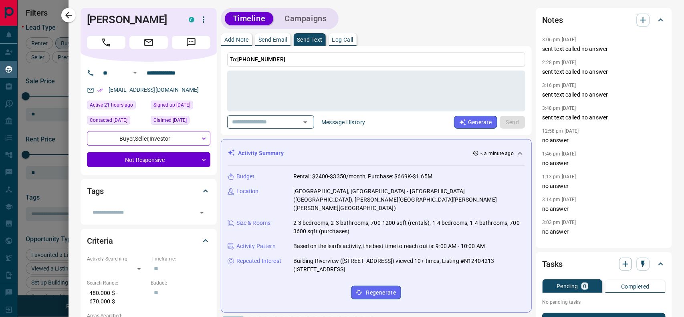
scroll to position [237, 525]
click at [638, 22] on icon "button" at bounding box center [643, 20] width 10 height 10
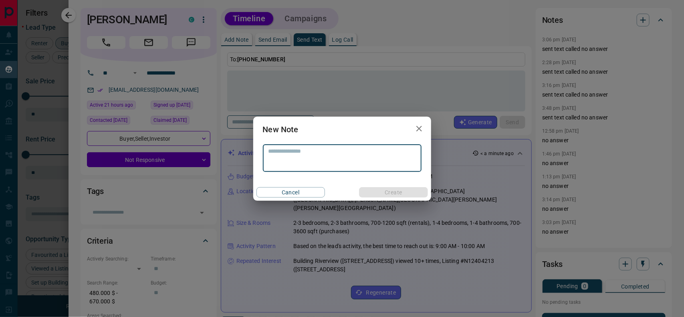
click at [328, 153] on textarea at bounding box center [341, 158] width 147 height 20
type textarea "**********"
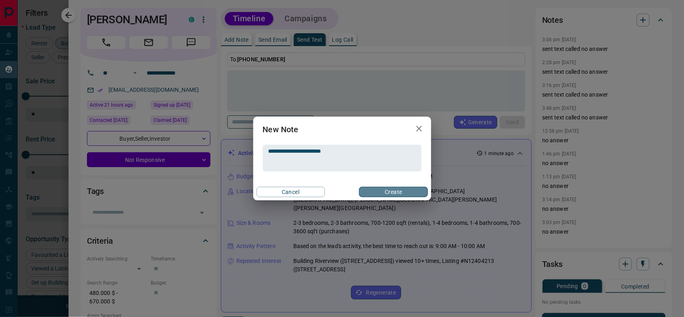
click at [393, 191] on button "Create" at bounding box center [393, 192] width 68 height 10
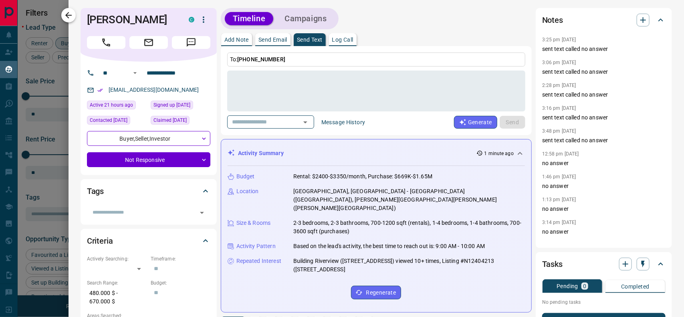
click at [73, 17] on button "button" at bounding box center [68, 15] width 14 height 14
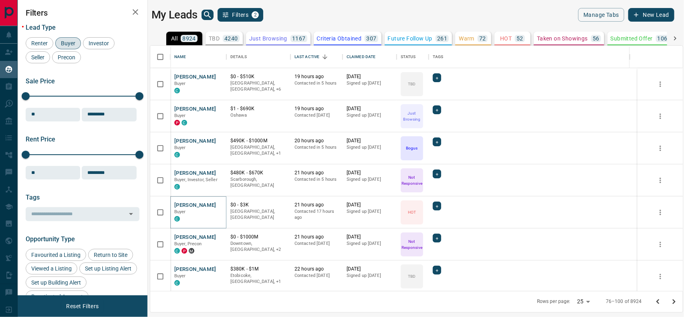
click at [193, 205] on button "[PERSON_NAME]" at bounding box center [195, 205] width 42 height 8
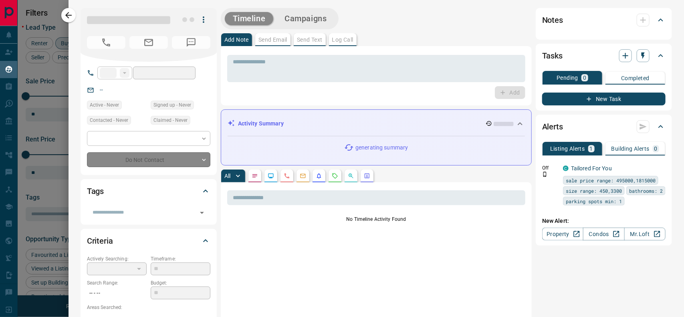
type input "**"
type input "**********"
type input "*"
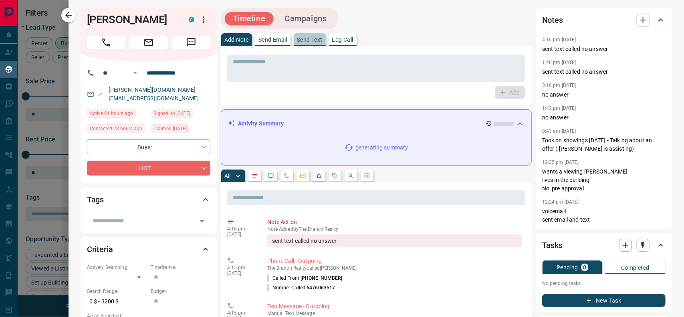
click at [307, 41] on p "Send Text" at bounding box center [310, 40] width 26 height 6
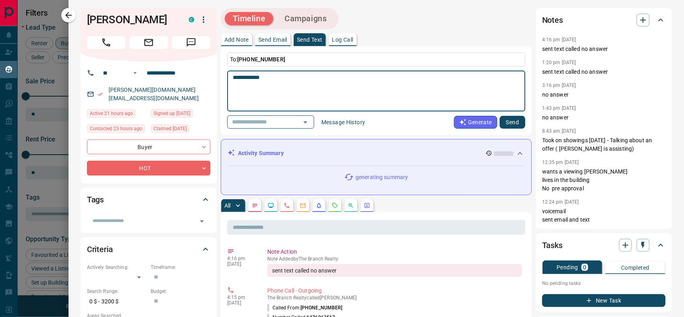
type textarea "**********"
click at [507, 119] on button "Send" at bounding box center [512, 122] width 26 height 13
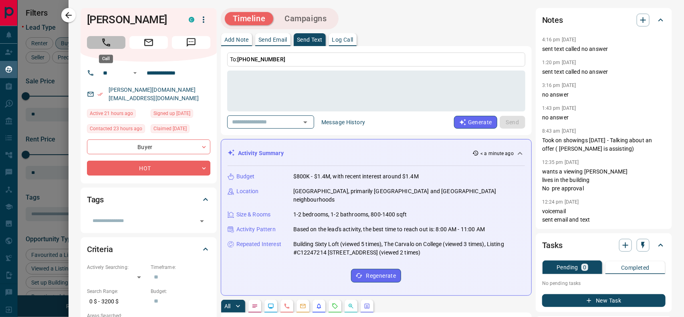
click at [111, 39] on icon "Call" at bounding box center [106, 42] width 10 height 10
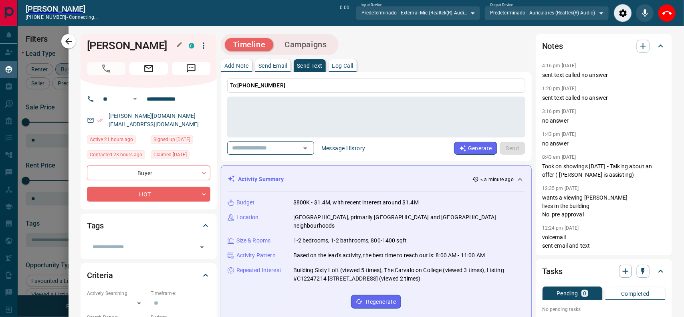
scroll to position [7, 8]
click at [668, 12] on icon "End Call" at bounding box center [667, 13] width 10 height 10
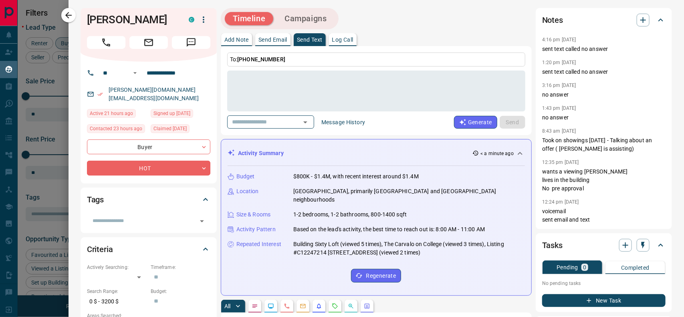
scroll to position [237, 525]
click at [638, 20] on icon "button" at bounding box center [643, 20] width 10 height 10
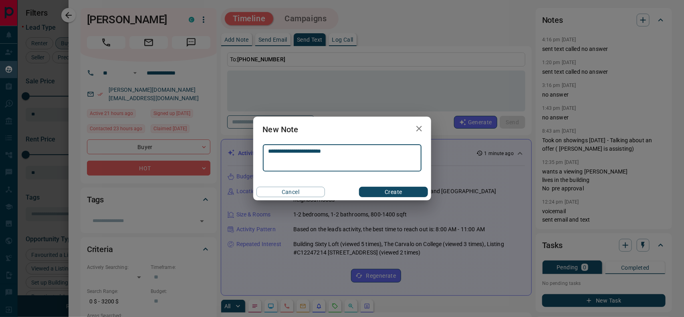
type textarea "**********"
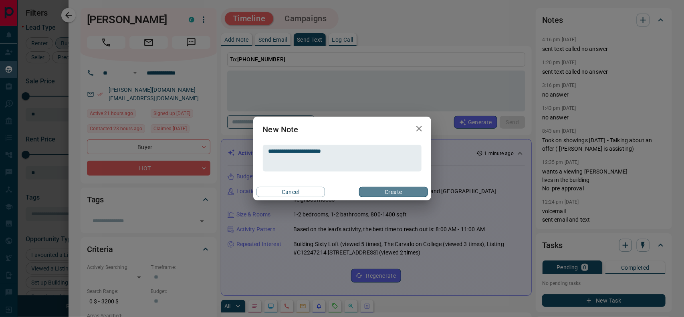
click at [388, 193] on button "Create" at bounding box center [393, 192] width 68 height 10
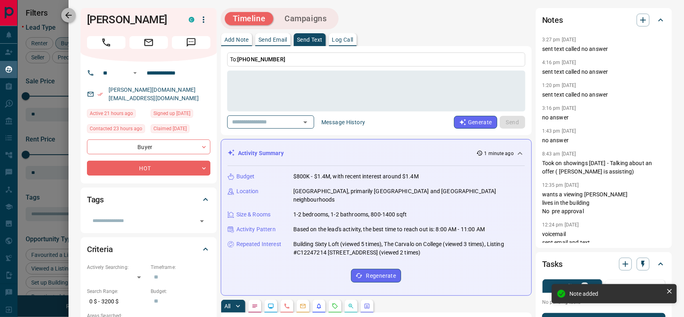
click at [68, 17] on icon "button" at bounding box center [68, 15] width 6 height 6
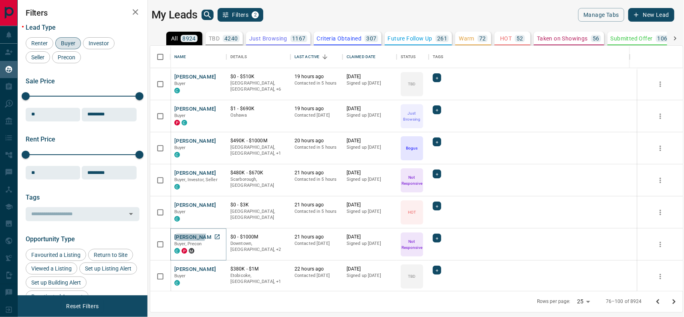
click at [189, 233] on button "[PERSON_NAME]" at bounding box center [195, 237] width 42 height 8
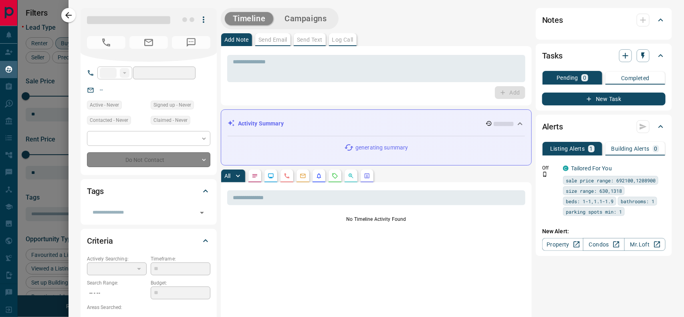
type input "**"
type input "**********"
type input "*"
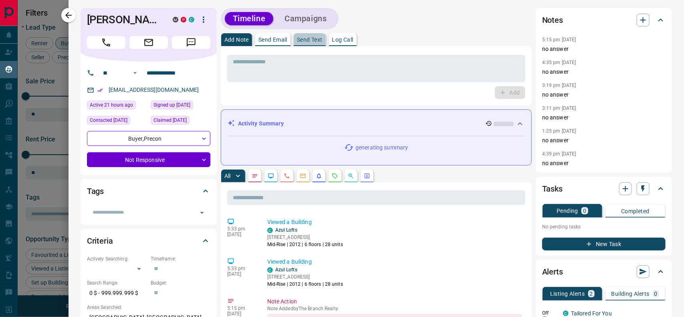
click at [301, 39] on p "Send Text" at bounding box center [310, 40] width 26 height 6
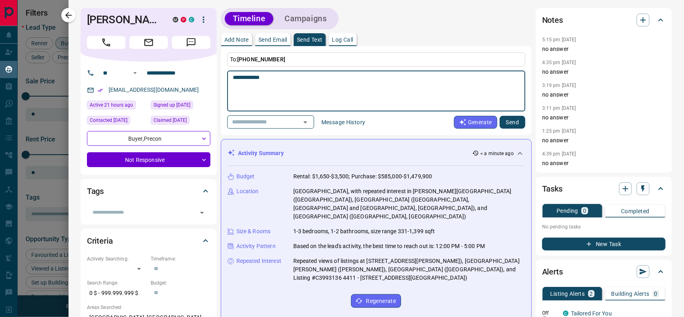
type textarea "**********"
click at [508, 123] on button "Send" at bounding box center [512, 122] width 26 height 13
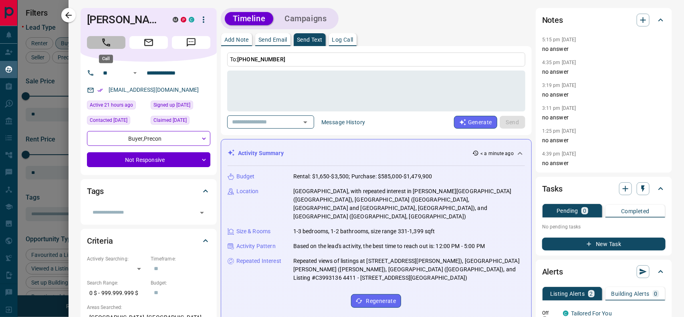
click at [95, 44] on button "Call" at bounding box center [106, 42] width 38 height 13
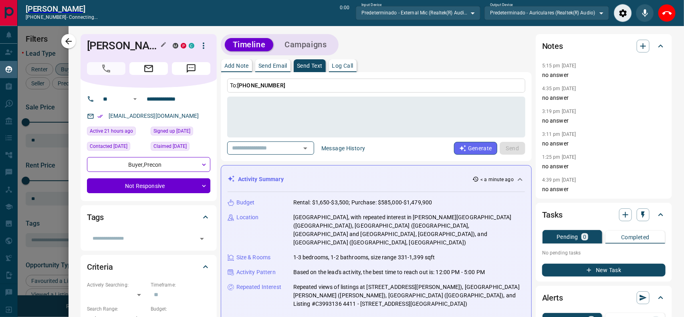
scroll to position [7, 8]
click at [667, 10] on icon "Close" at bounding box center [667, 13] width 10 height 10
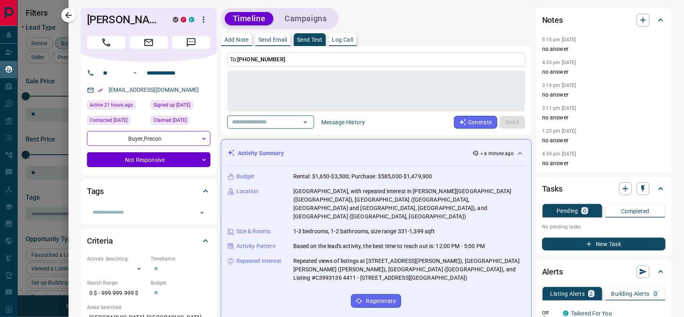
scroll to position [237, 525]
click at [638, 22] on icon "button" at bounding box center [643, 20] width 10 height 10
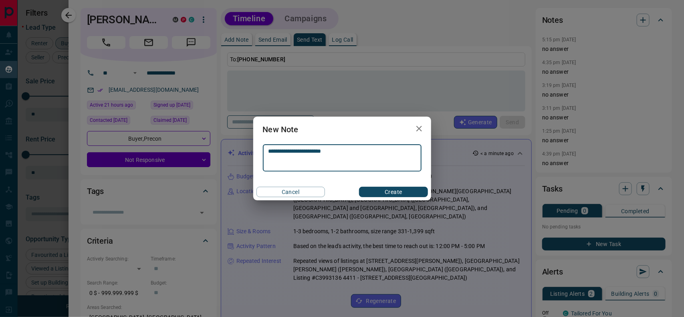
type textarea "**********"
click at [408, 189] on button "Create" at bounding box center [393, 192] width 68 height 10
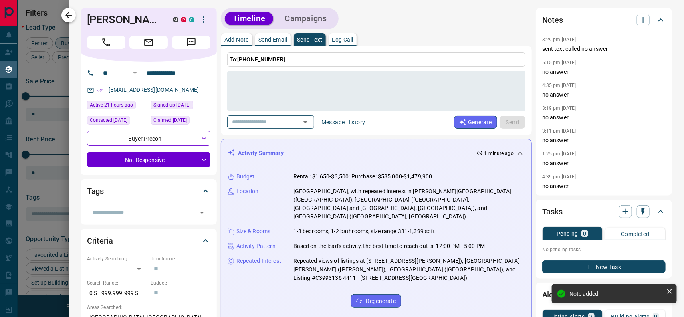
click at [69, 12] on icon "button" at bounding box center [69, 15] width 10 height 10
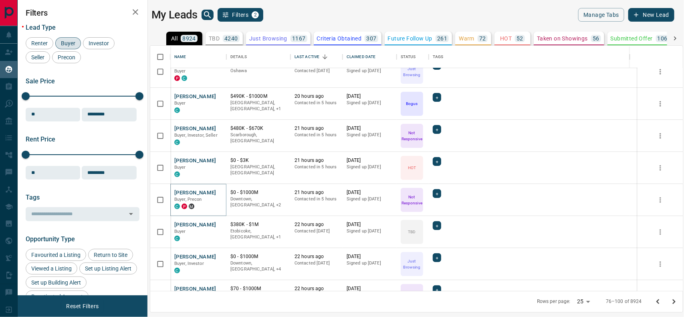
scroll to position [119, 0]
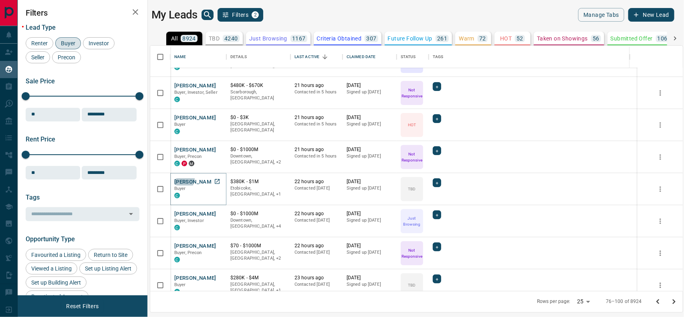
click at [183, 179] on button "[PERSON_NAME]" at bounding box center [195, 182] width 42 height 8
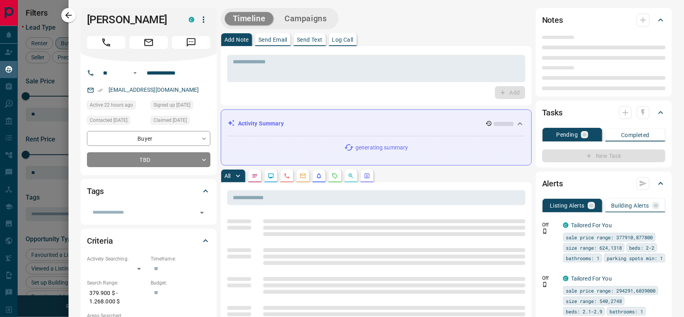
type input "**"
type input "**********"
type input "**"
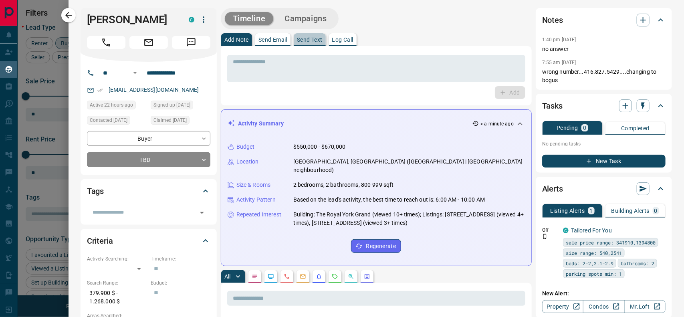
click at [303, 38] on p "Send Text" at bounding box center [310, 40] width 26 height 6
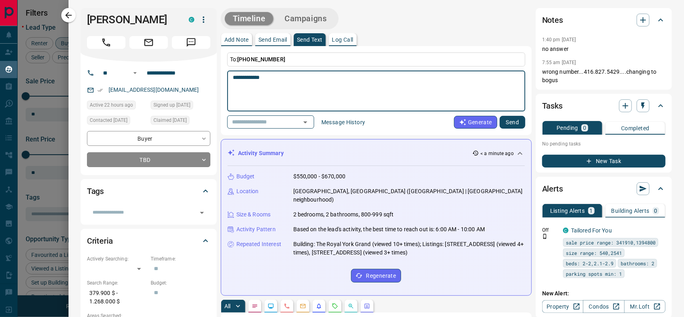
type textarea "**********"
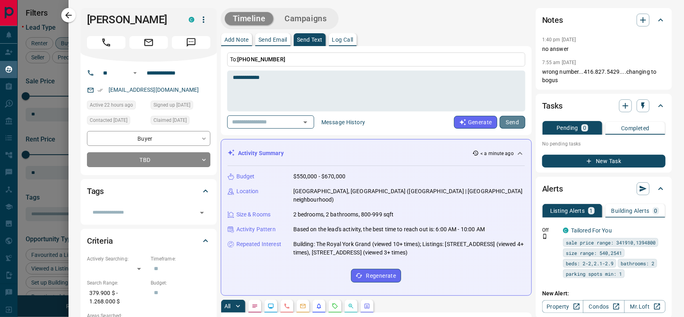
click at [503, 121] on button "Send" at bounding box center [512, 122] width 26 height 13
click at [101, 42] on icon "Call" at bounding box center [106, 42] width 10 height 10
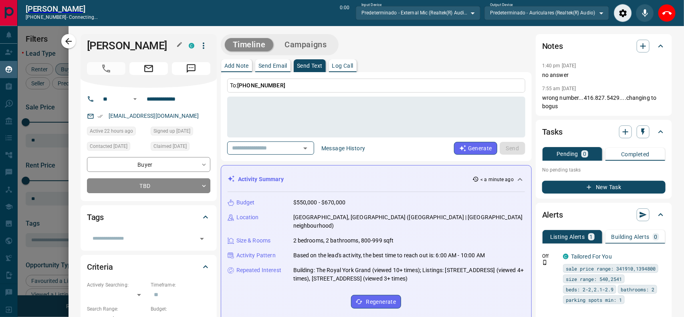
scroll to position [7, 8]
click at [668, 10] on icon "End Call" at bounding box center [667, 13] width 10 height 10
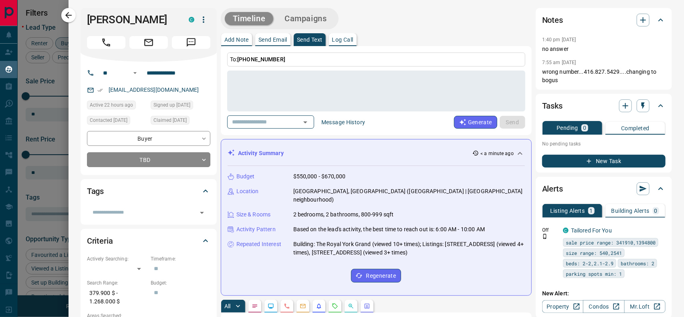
scroll to position [237, 525]
click at [638, 20] on icon "button" at bounding box center [643, 20] width 10 height 10
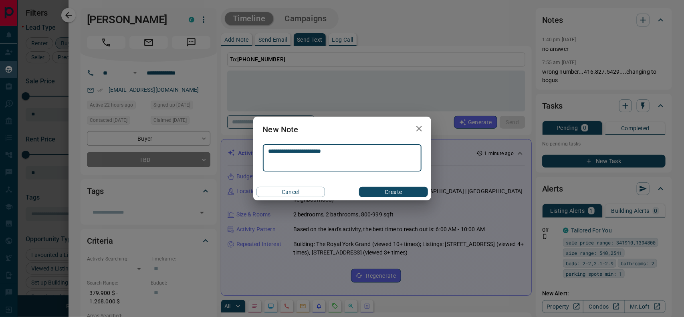
type textarea "**********"
click at [384, 195] on button "Create" at bounding box center [393, 192] width 68 height 10
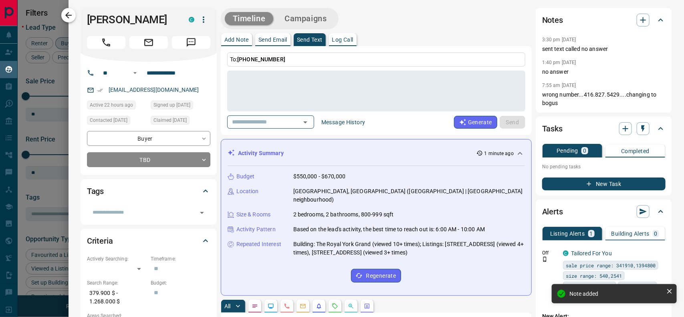
click at [69, 12] on icon "button" at bounding box center [69, 15] width 10 height 10
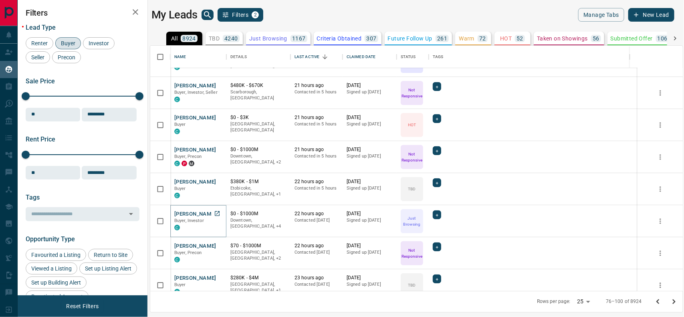
click at [189, 211] on button "[PERSON_NAME]" at bounding box center [195, 214] width 42 height 8
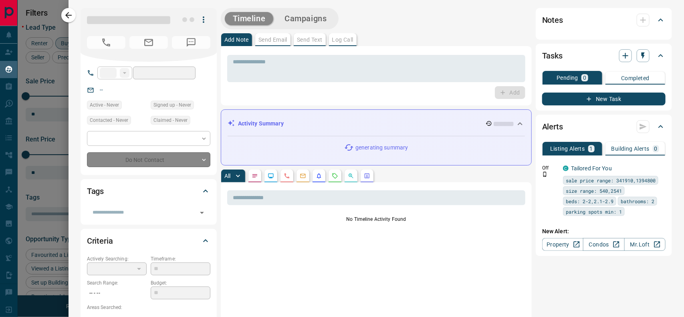
type input "**"
type input "**********"
type input "*"
type input "*********"
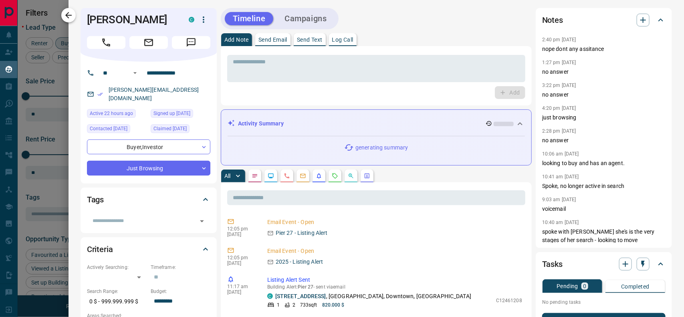
click at [62, 16] on button "button" at bounding box center [68, 15] width 14 height 14
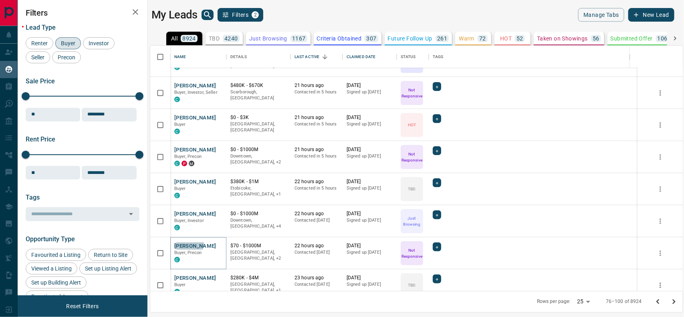
click at [188, 244] on button "[PERSON_NAME]" at bounding box center [195, 246] width 42 height 8
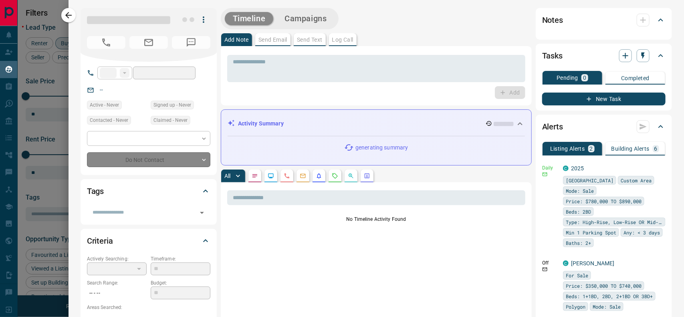
type input "**"
type input "**********"
type input "*"
type input "*********"
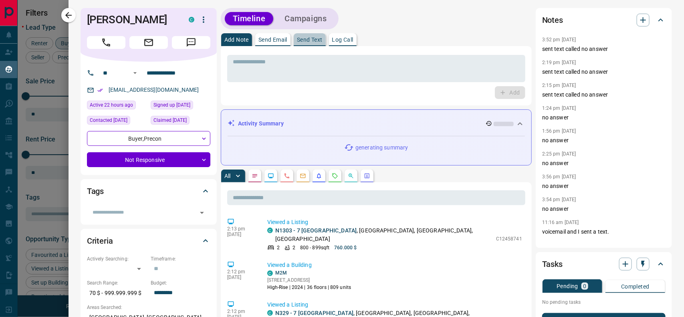
click at [305, 40] on p "Send Text" at bounding box center [310, 40] width 26 height 6
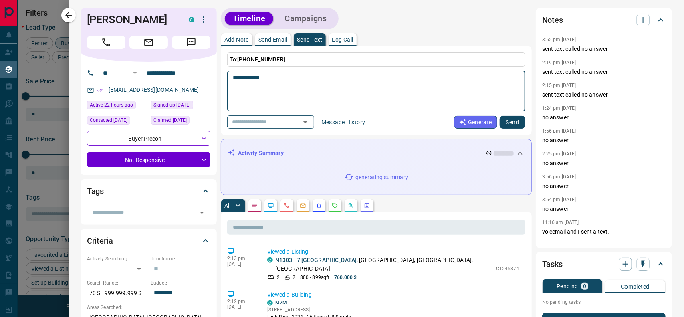
type textarea "**********"
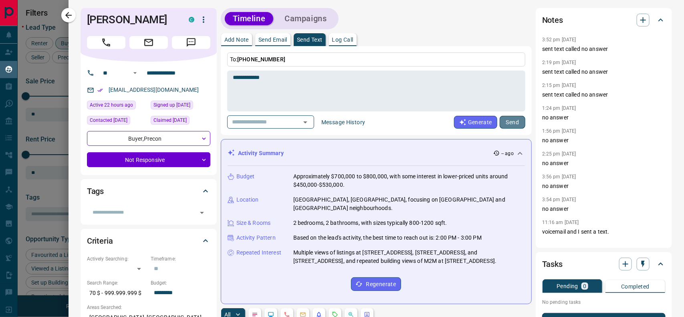
click at [499, 123] on button "Send" at bounding box center [512, 122] width 26 height 13
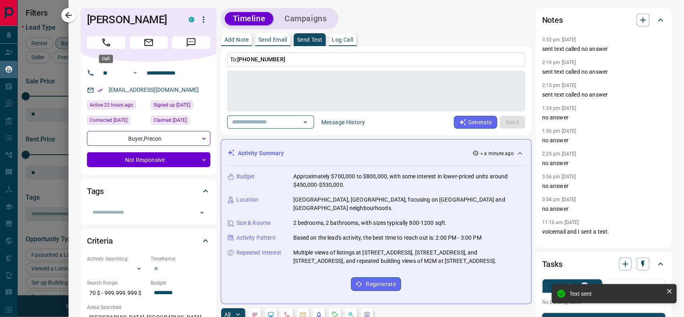
click at [99, 42] on button "Call" at bounding box center [106, 42] width 38 height 13
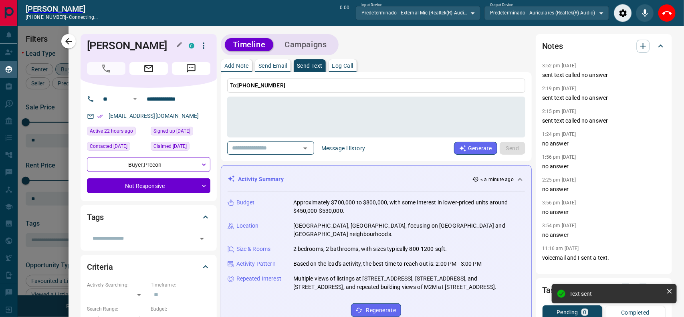
scroll to position [7, 8]
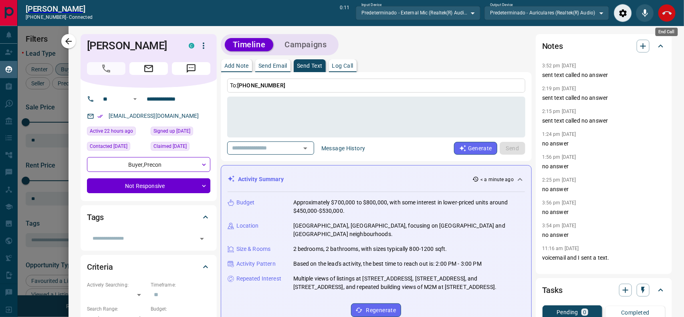
click at [664, 12] on icon "End Call" at bounding box center [667, 13] width 10 height 4
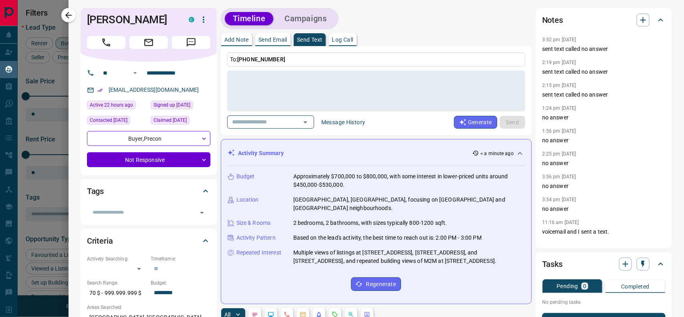
scroll to position [237, 525]
click at [638, 21] on icon "button" at bounding box center [643, 20] width 10 height 10
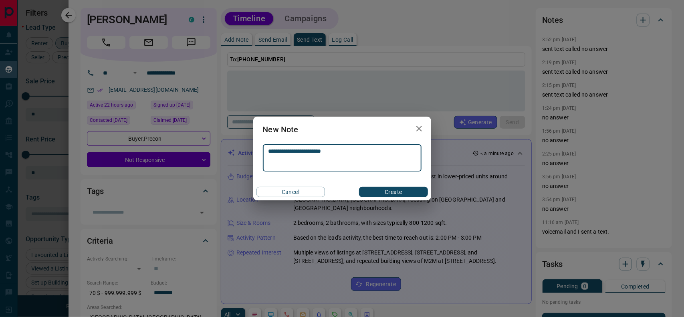
type textarea "**********"
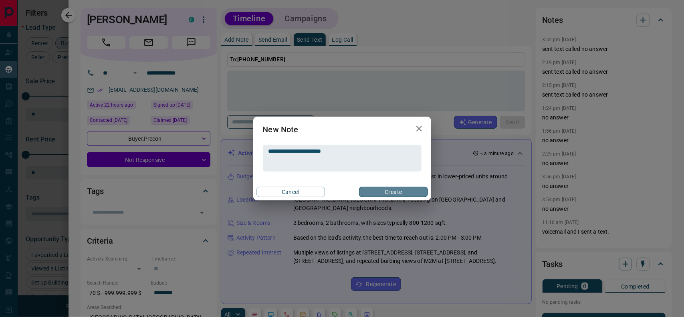
click at [407, 192] on button "Create" at bounding box center [393, 192] width 68 height 10
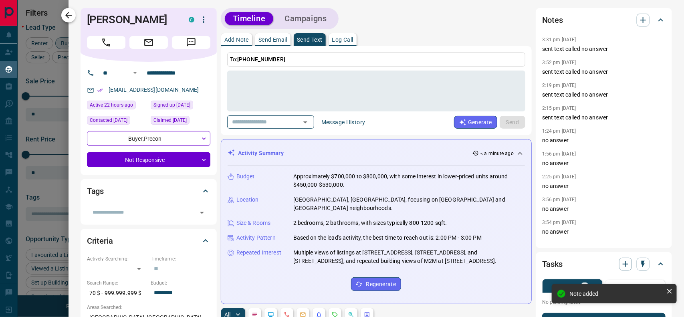
click at [70, 17] on icon "button" at bounding box center [69, 15] width 10 height 10
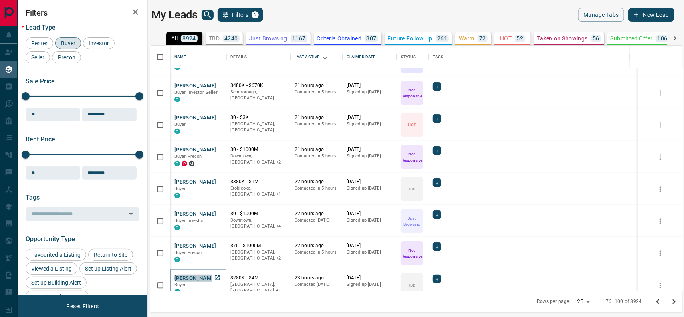
click at [193, 274] on button "[PERSON_NAME]" at bounding box center [195, 278] width 42 height 8
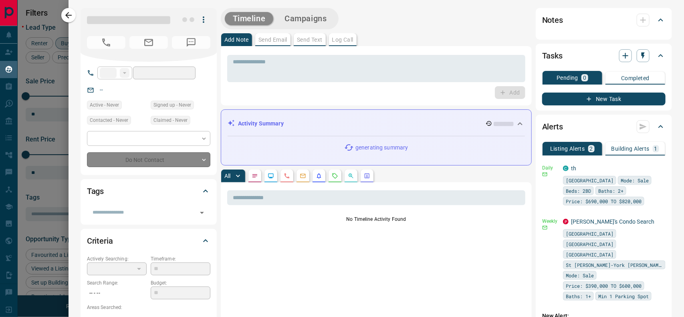
type input "**"
type input "**********"
type input "**"
type input "*"
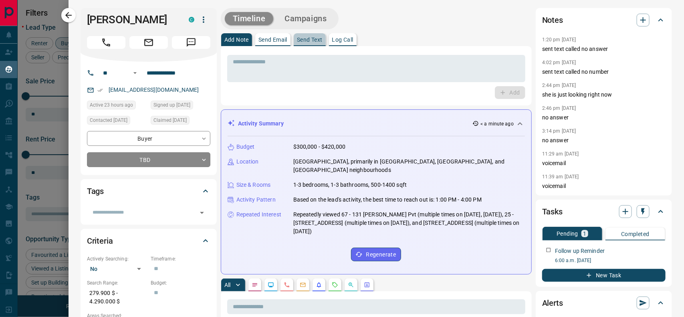
click at [308, 37] on p "Send Text" at bounding box center [310, 40] width 26 height 6
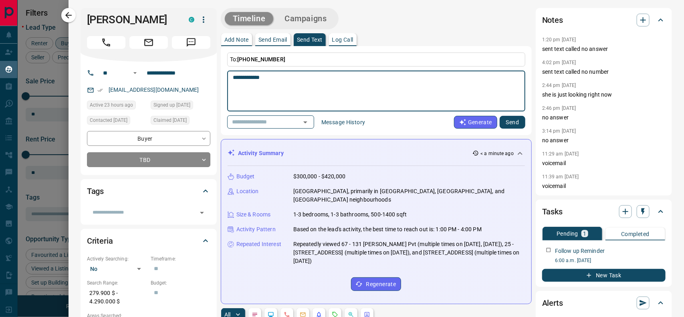
type textarea "**********"
click at [503, 123] on button "Send" at bounding box center [512, 122] width 26 height 13
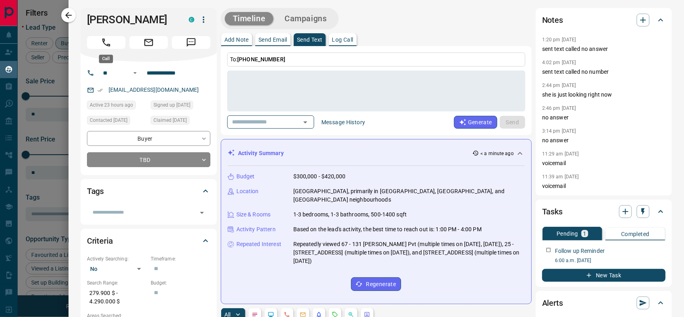
click at [93, 39] on button "Call" at bounding box center [106, 42] width 38 height 13
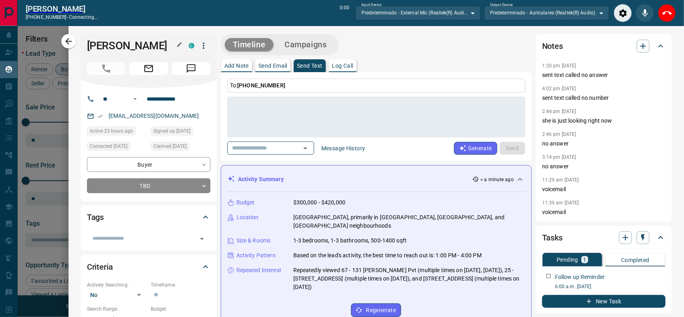
scroll to position [7, 8]
click at [664, 14] on icon "End Call" at bounding box center [667, 13] width 10 height 10
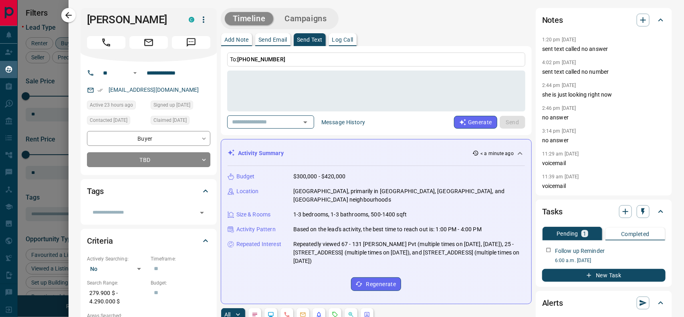
scroll to position [237, 525]
click at [638, 19] on icon "button" at bounding box center [643, 20] width 10 height 10
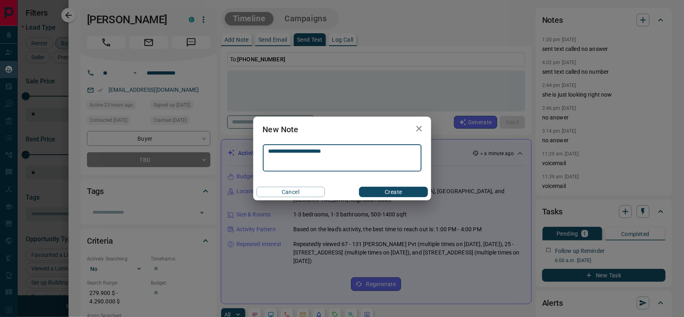
type textarea "**********"
click at [404, 188] on button "Create" at bounding box center [393, 192] width 68 height 10
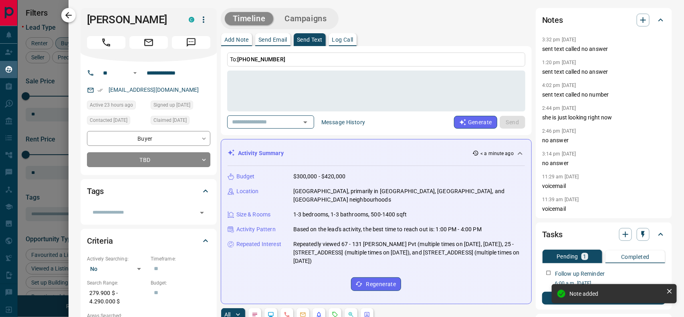
click at [68, 16] on icon "button" at bounding box center [69, 15] width 10 height 10
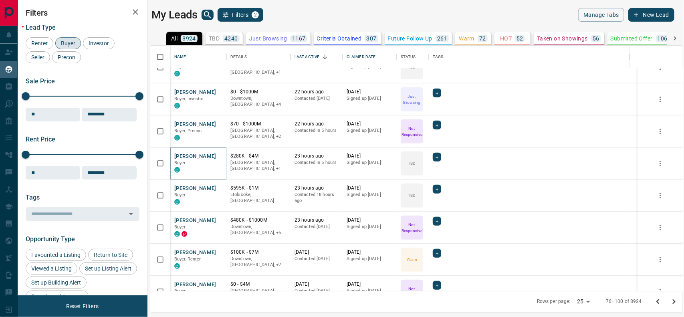
scroll to position [280, 0]
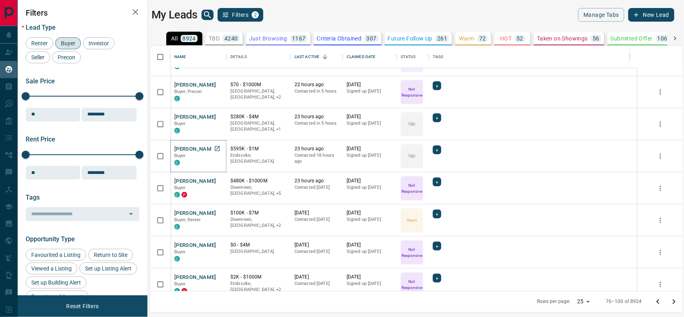
click at [184, 150] on button "[PERSON_NAME]" at bounding box center [195, 149] width 42 height 8
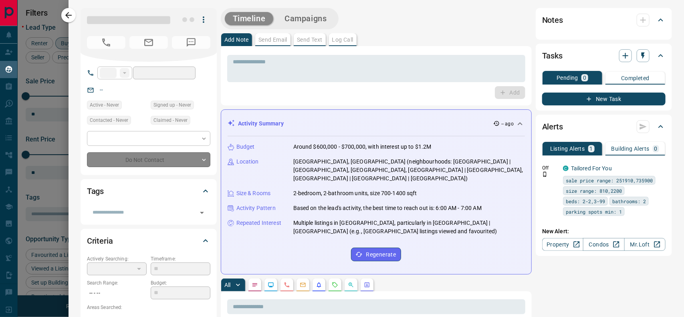
type input "**"
type input "**********"
type input "**"
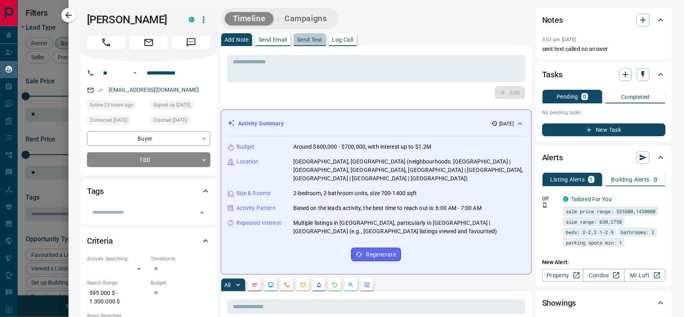
click at [307, 38] on p "Send Text" at bounding box center [310, 40] width 26 height 6
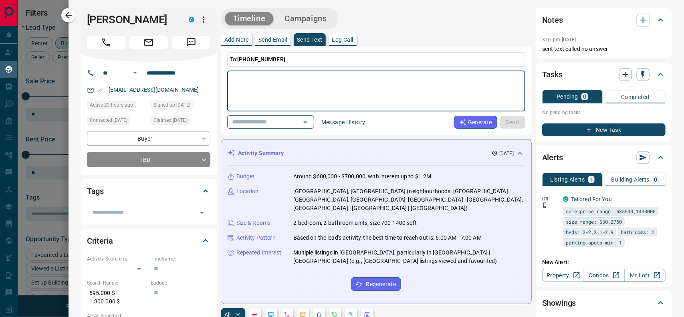
drag, startPoint x: 300, startPoint y: 73, endPoint x: 275, endPoint y: 84, distance: 27.2
click at [275, 84] on textarea at bounding box center [376, 91] width 287 height 34
paste textarea "**********"
type textarea "**********"
click at [501, 121] on button "Send" at bounding box center [512, 122] width 26 height 13
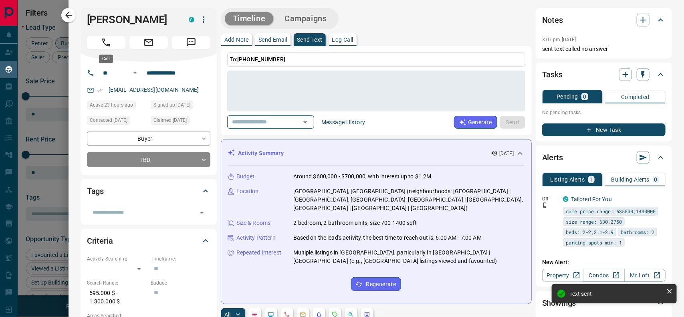
drag, startPoint x: 105, startPoint y: 44, endPoint x: 108, endPoint y: 36, distance: 8.4
click at [109, 35] on div at bounding box center [148, 41] width 123 height 16
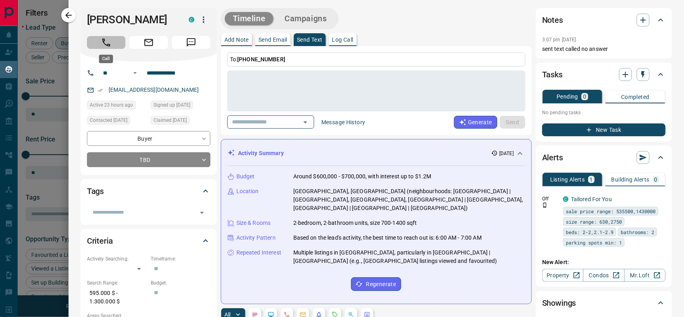
click at [107, 36] on button "Call" at bounding box center [106, 42] width 38 height 13
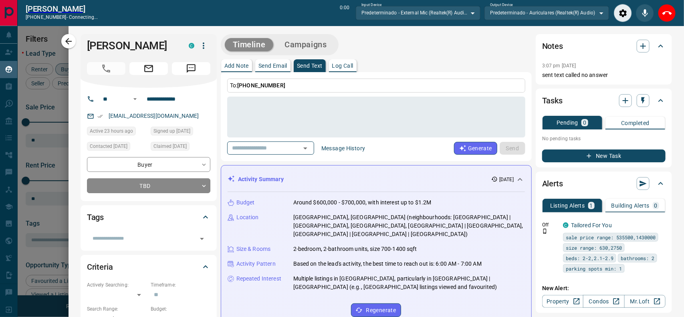
scroll to position [7, 8]
click at [672, 15] on button "End Call" at bounding box center [667, 13] width 18 height 18
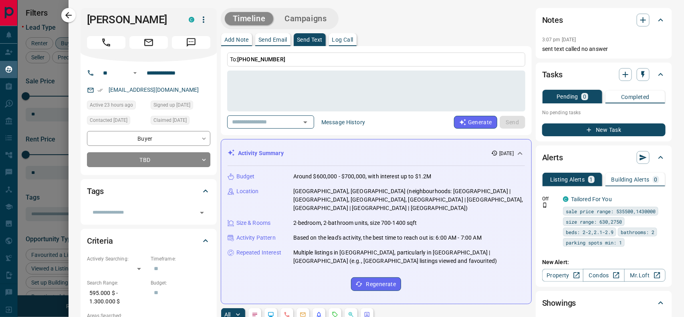
scroll to position [237, 525]
click at [638, 18] on icon "button" at bounding box center [643, 20] width 10 height 10
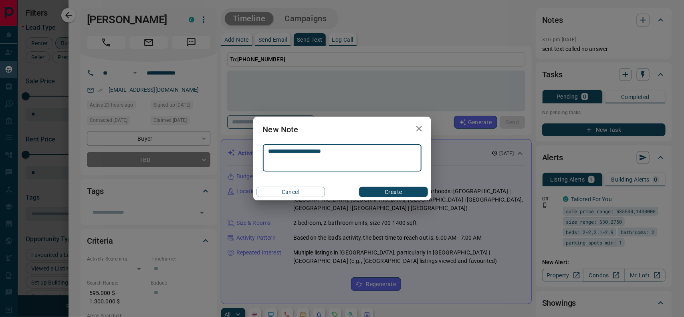
type textarea "**********"
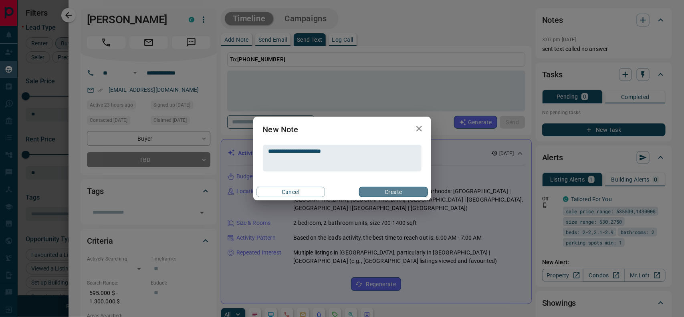
click at [383, 196] on button "Create" at bounding box center [393, 192] width 68 height 10
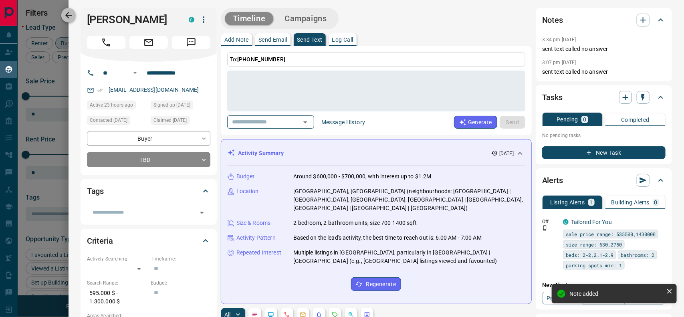
click at [70, 12] on icon "button" at bounding box center [69, 15] width 10 height 10
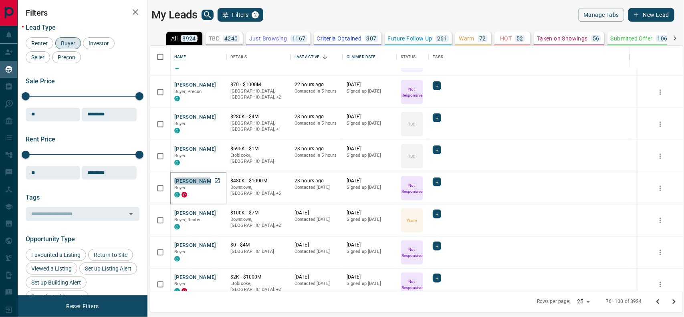
click at [187, 182] on button "[PERSON_NAME]" at bounding box center [195, 181] width 42 height 8
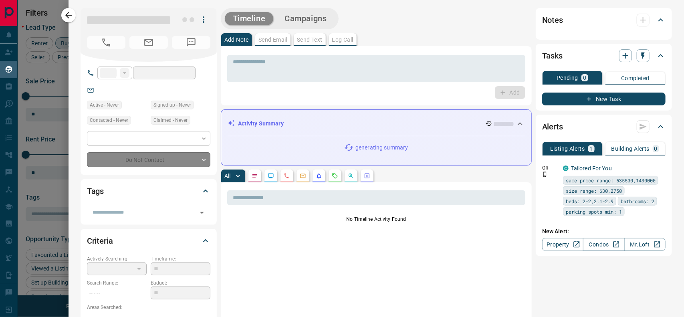
type input "**"
type input "**********"
type input "*"
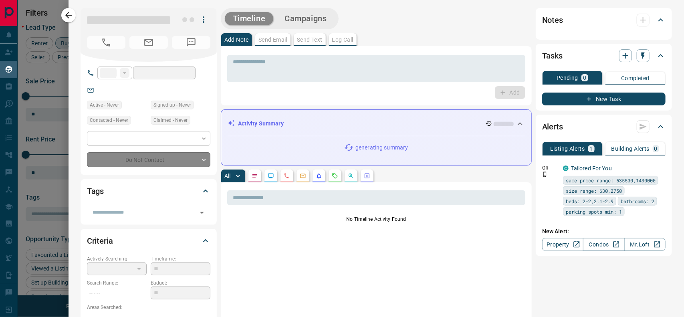
type input "*********"
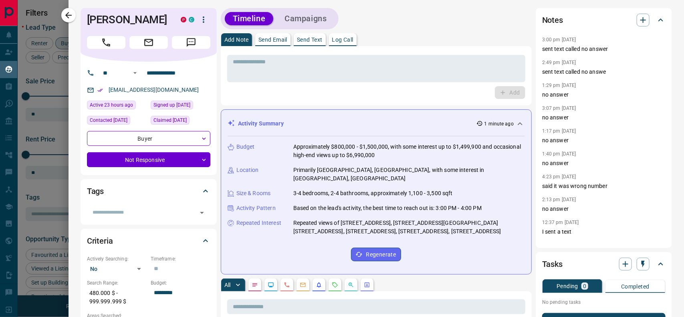
click at [315, 39] on p "Send Text" at bounding box center [310, 40] width 26 height 6
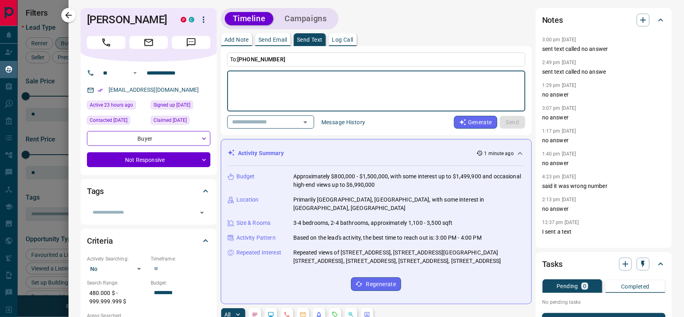
drag, startPoint x: 302, startPoint y: 79, endPoint x: 278, endPoint y: 78, distance: 24.0
click at [278, 78] on textarea at bounding box center [376, 91] width 287 height 34
type textarea "**********"
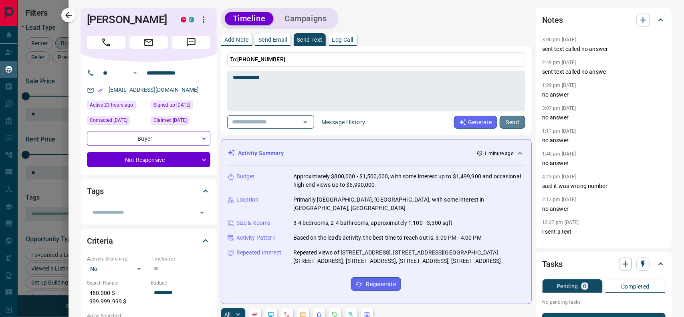
click at [503, 125] on button "Send" at bounding box center [512, 122] width 26 height 13
click at [91, 40] on button "Call" at bounding box center [106, 42] width 38 height 13
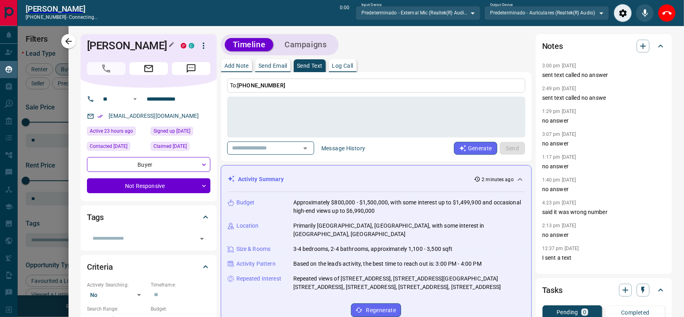
scroll to position [7, 8]
click at [671, 13] on icon "End Call" at bounding box center [667, 13] width 10 height 4
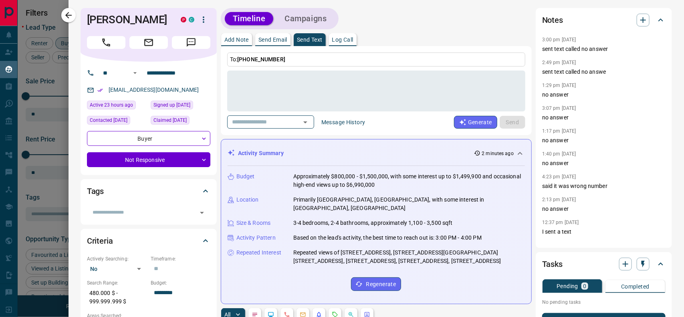
scroll to position [237, 525]
click at [638, 22] on icon "button" at bounding box center [643, 20] width 10 height 10
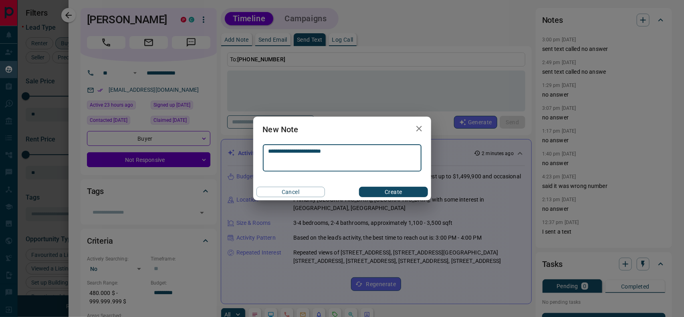
type textarea "**********"
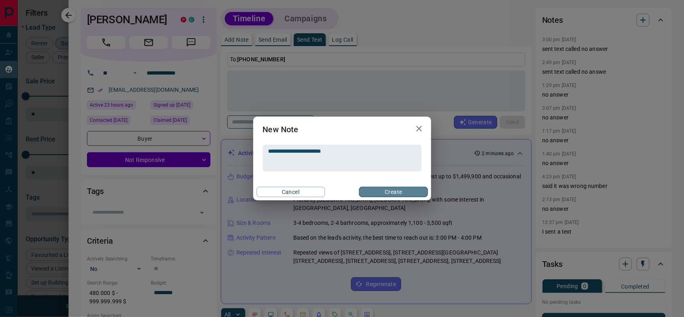
click at [401, 193] on button "Create" at bounding box center [393, 192] width 68 height 10
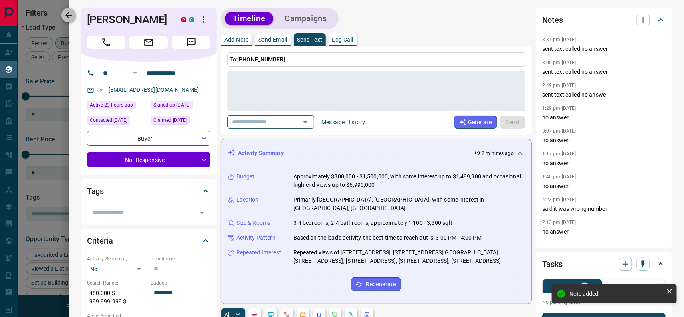
click at [70, 16] on icon "button" at bounding box center [69, 15] width 10 height 10
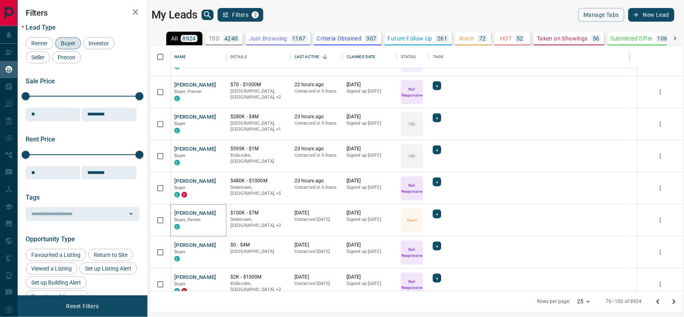
click at [189, 213] on button "[PERSON_NAME]" at bounding box center [195, 213] width 42 height 8
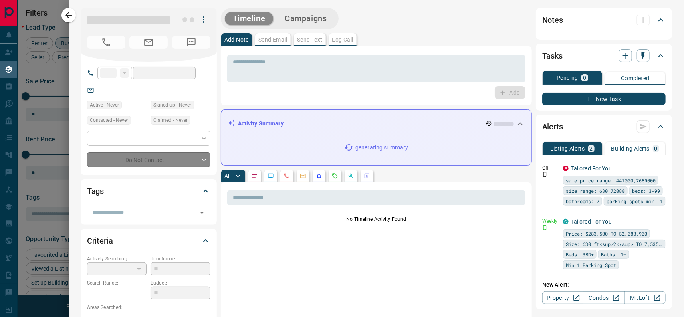
type input "**"
type input "**********"
type input "*"
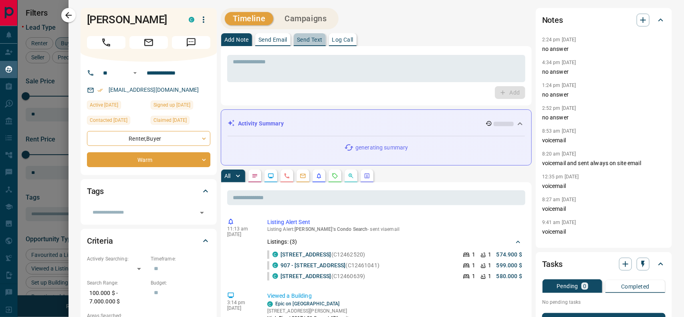
click at [311, 36] on button "Send Text" at bounding box center [310, 39] width 32 height 13
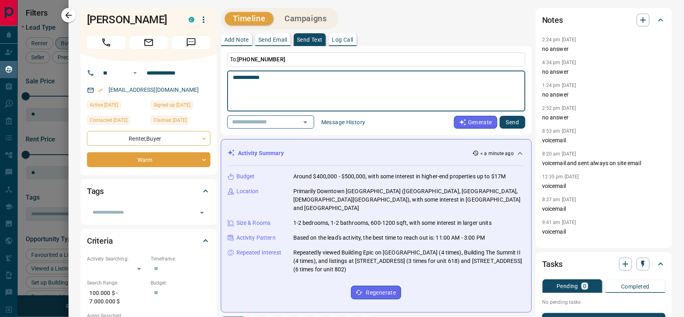
type textarea "**********"
click at [504, 121] on button "Send" at bounding box center [512, 122] width 26 height 13
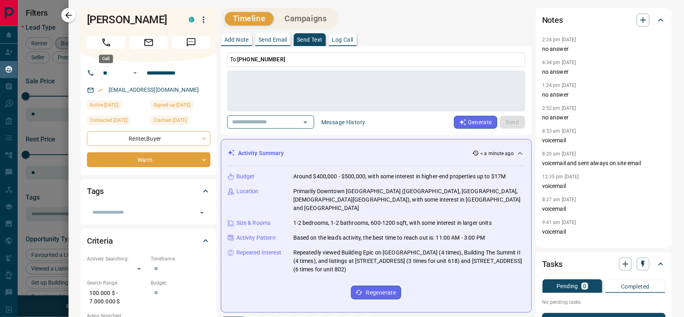
click at [115, 47] on button "Call" at bounding box center [106, 42] width 38 height 13
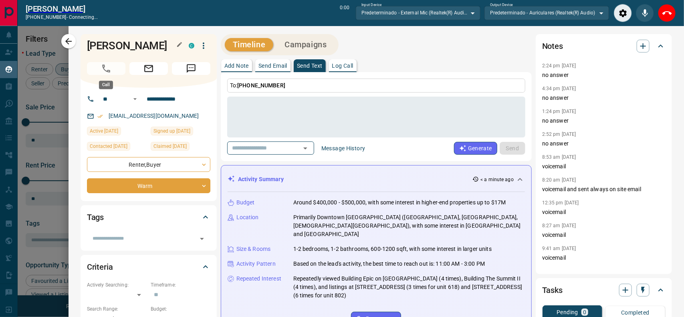
scroll to position [7, 8]
click at [667, 13] on icon "End Call" at bounding box center [667, 13] width 10 height 10
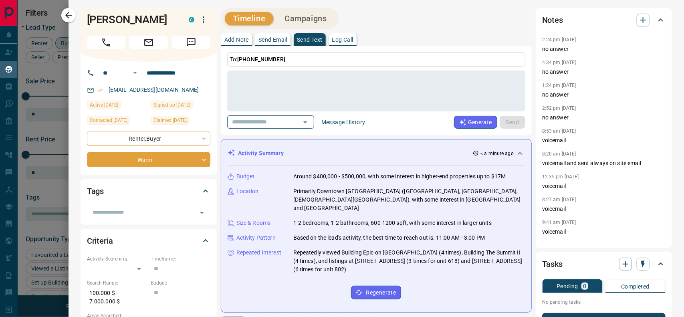
scroll to position [237, 525]
click at [638, 22] on icon "button" at bounding box center [643, 20] width 10 height 10
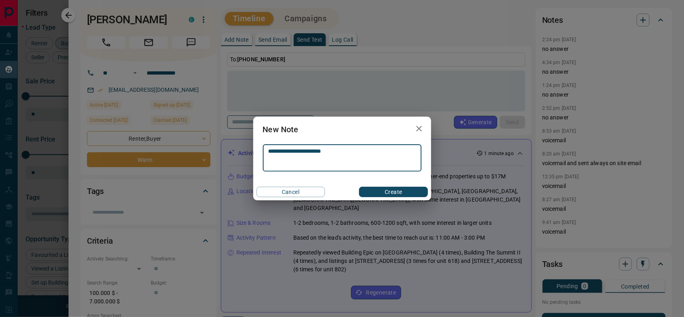
type textarea "**********"
click at [401, 191] on button "Create" at bounding box center [393, 192] width 68 height 10
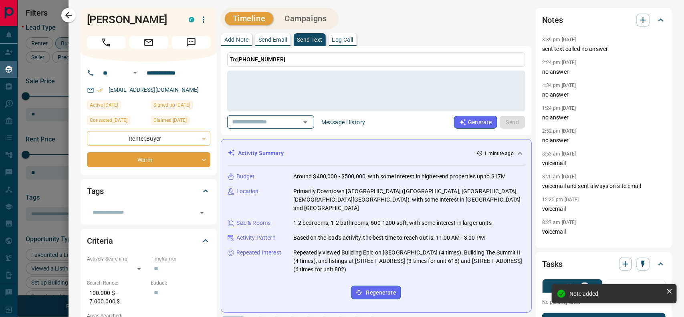
drag, startPoint x: 69, startPoint y: 15, endPoint x: 77, endPoint y: 34, distance: 21.0
click at [69, 15] on icon "button" at bounding box center [68, 15] width 6 height 6
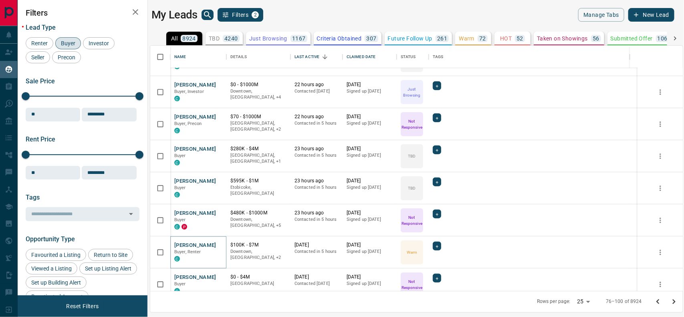
scroll to position [312, 0]
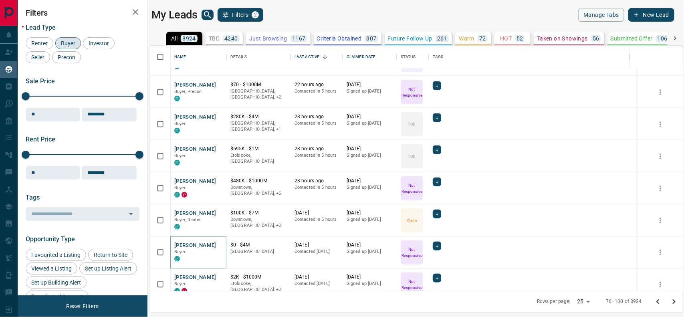
click at [195, 244] on button "[PERSON_NAME]" at bounding box center [195, 245] width 42 height 8
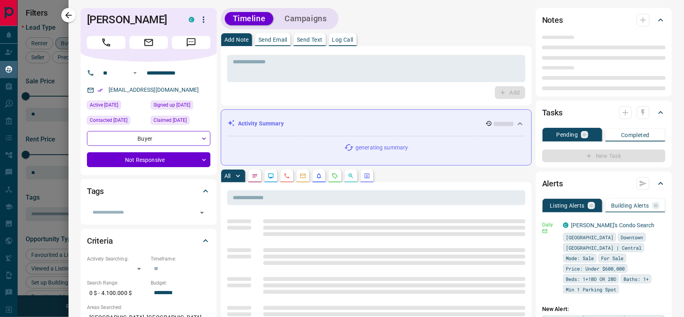
type input "**"
type input "**********"
type input "*"
type input "*********"
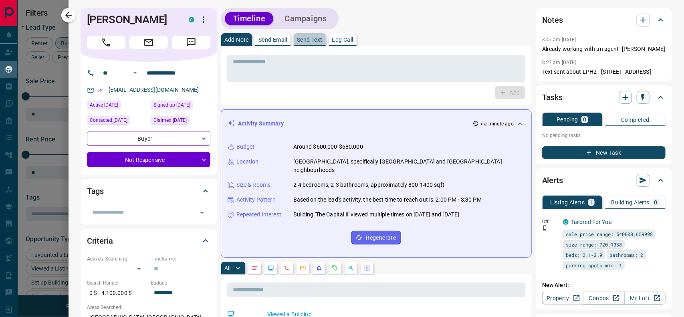
click at [310, 40] on p "Send Text" at bounding box center [310, 40] width 26 height 6
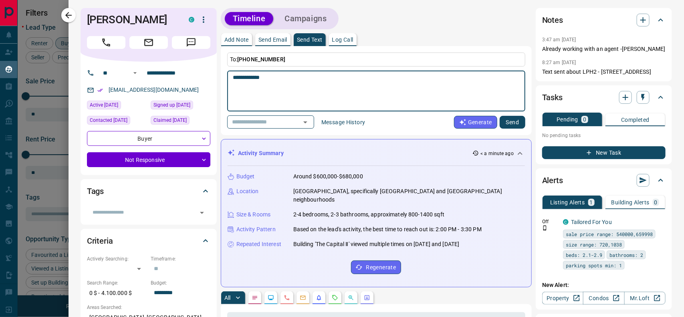
type textarea "**********"
click at [501, 122] on button "Send" at bounding box center [512, 122] width 26 height 13
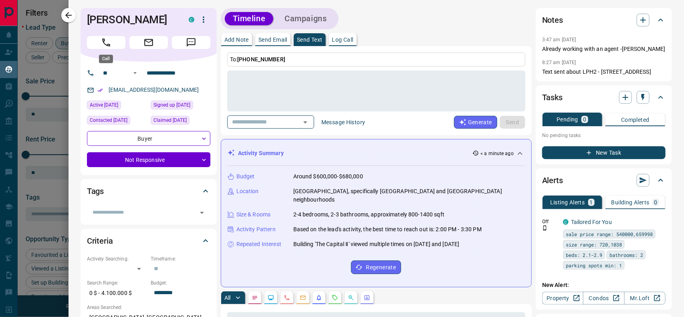
click at [103, 41] on icon "Call" at bounding box center [106, 42] width 8 height 8
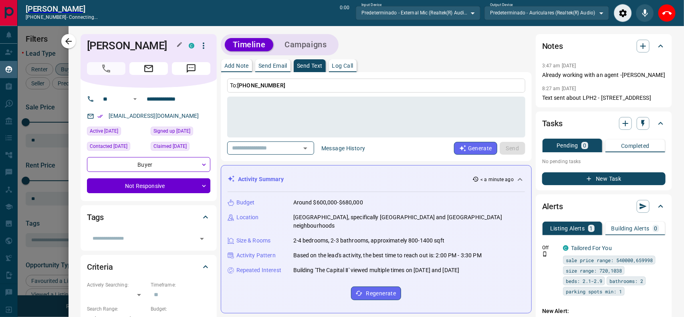
scroll to position [7, 8]
click at [665, 11] on icon "End Call" at bounding box center [667, 13] width 10 height 10
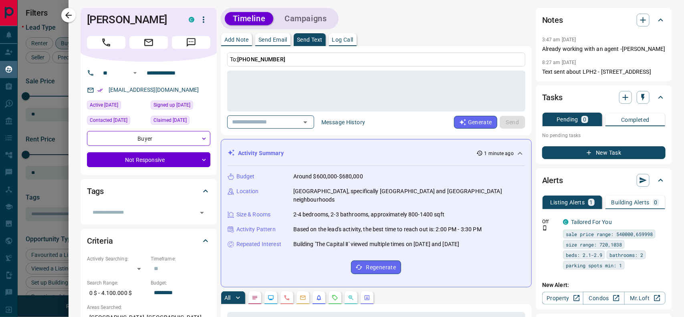
scroll to position [237, 525]
click at [640, 21] on icon "button" at bounding box center [643, 20] width 6 height 6
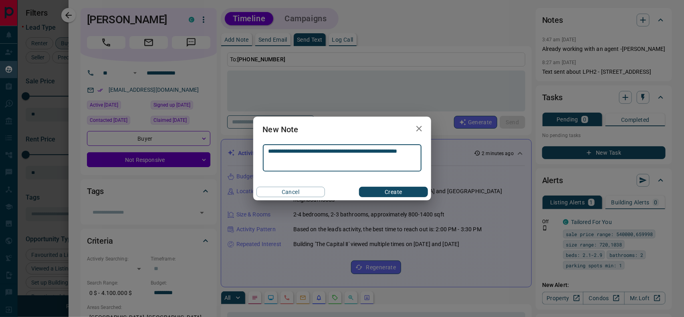
type textarea "**********"
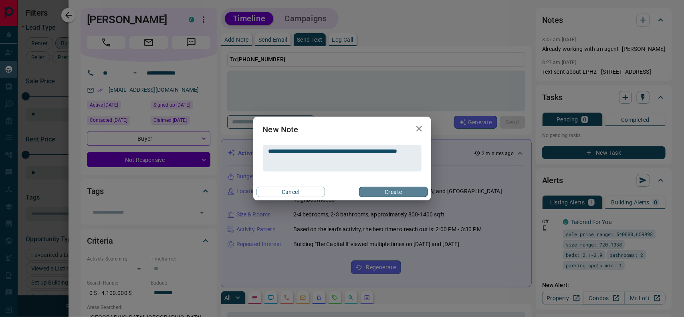
click at [383, 193] on button "Create" at bounding box center [393, 192] width 68 height 10
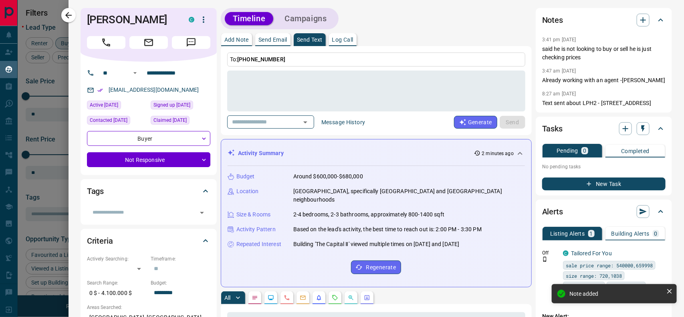
drag, startPoint x: 69, startPoint y: 15, endPoint x: 113, endPoint y: 308, distance: 295.5
click at [69, 15] on icon "button" at bounding box center [68, 15] width 6 height 6
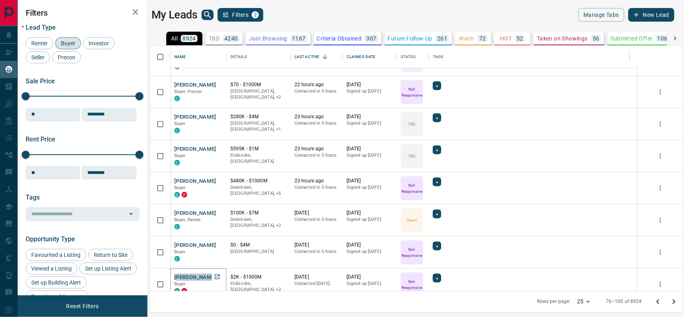
click at [179, 277] on button "[PERSON_NAME]" at bounding box center [195, 278] width 42 height 8
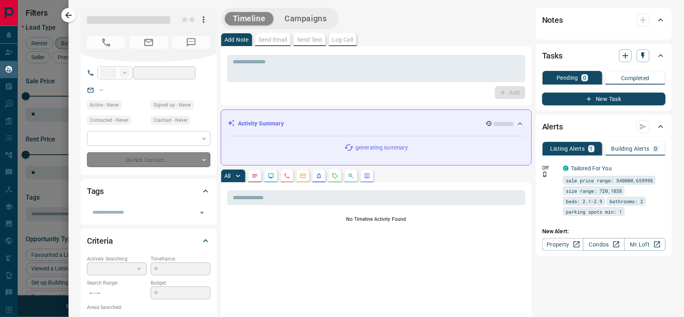
type input "**"
type input "**********"
type input "*"
type input "*********"
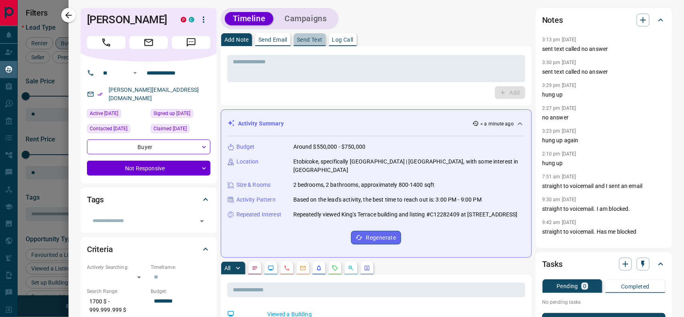
click at [305, 37] on p "Send Text" at bounding box center [310, 40] width 26 height 6
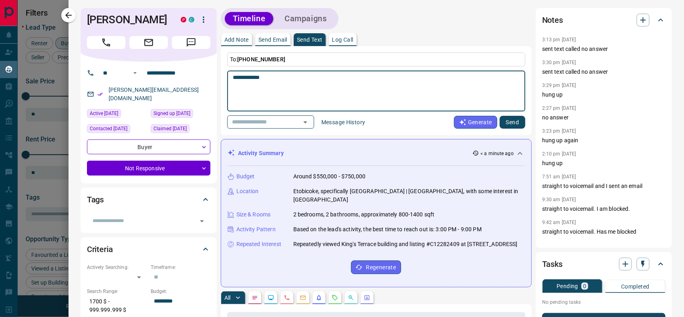
type textarea "**********"
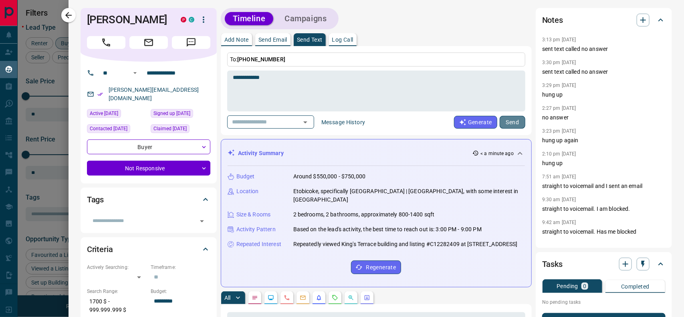
click at [513, 123] on button "Send" at bounding box center [512, 122] width 26 height 13
click at [107, 41] on icon "Call" at bounding box center [106, 42] width 10 height 10
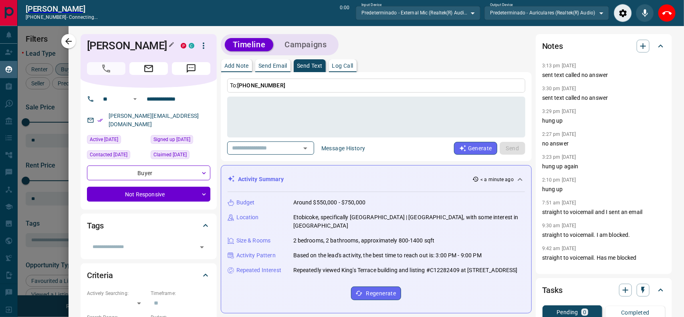
scroll to position [7, 8]
click at [668, 8] on icon "Close" at bounding box center [667, 13] width 10 height 10
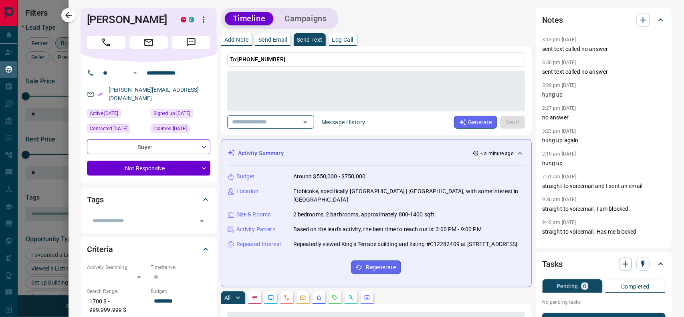
scroll to position [237, 525]
click at [638, 19] on icon "button" at bounding box center [643, 20] width 10 height 10
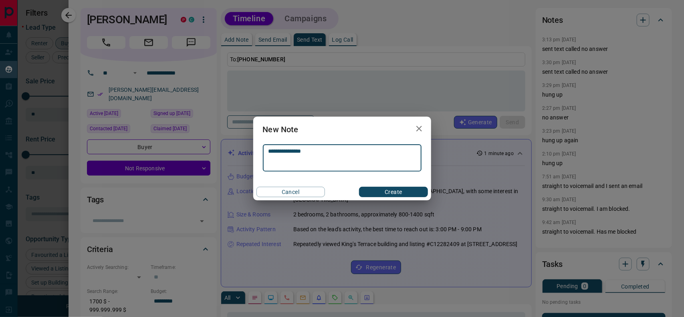
type textarea "**********"
click at [397, 188] on button "Create" at bounding box center [393, 192] width 68 height 10
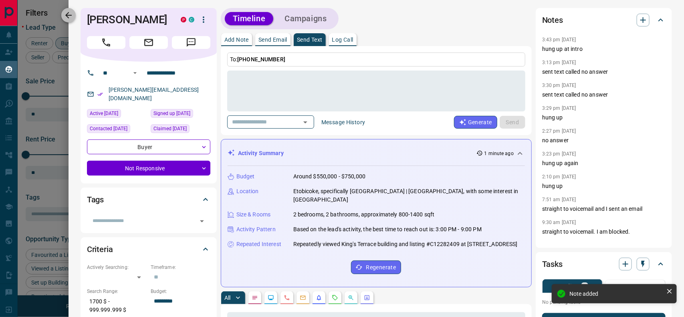
click at [70, 19] on icon "button" at bounding box center [69, 15] width 10 height 10
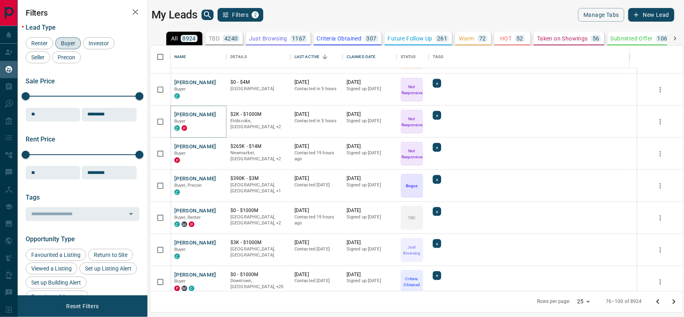
scroll to position [510, 0]
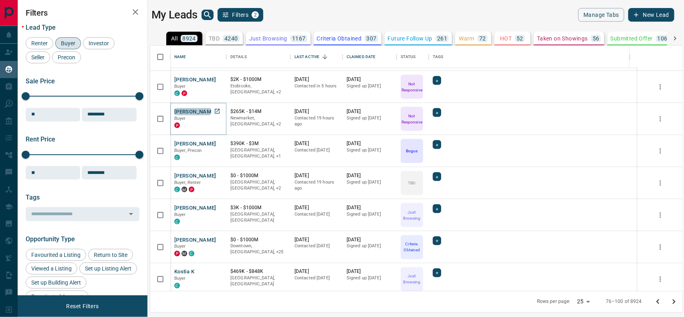
click at [189, 110] on button "[PERSON_NAME]" at bounding box center [195, 112] width 42 height 8
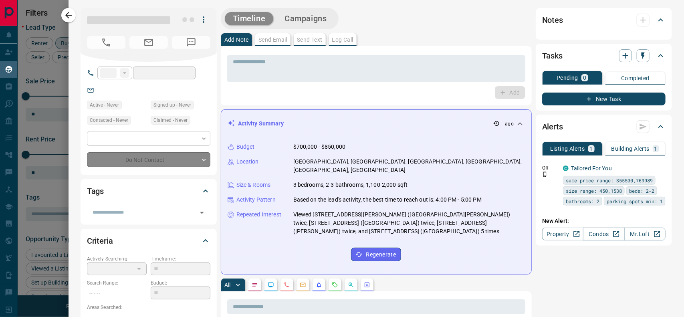
type input "**"
type input "**********"
type input "*"
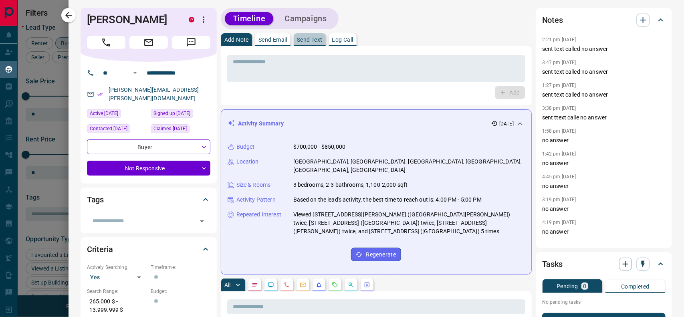
click at [302, 39] on p "Send Text" at bounding box center [310, 40] width 26 height 6
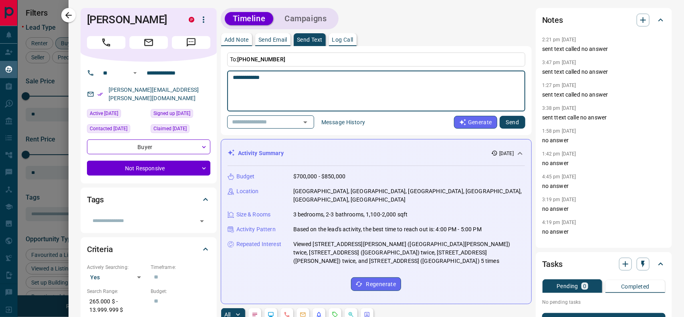
type textarea "**********"
click at [501, 119] on button "Send" at bounding box center [512, 122] width 26 height 13
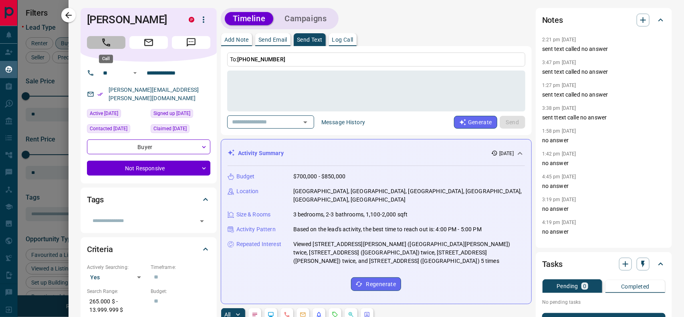
click at [111, 38] on button "Call" at bounding box center [106, 42] width 38 height 13
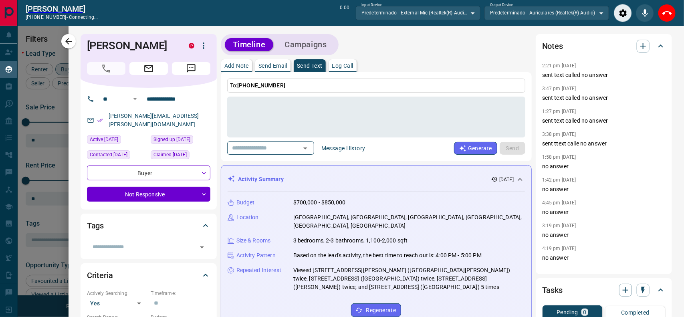
scroll to position [7, 8]
click at [668, 12] on icon "End Call" at bounding box center [667, 13] width 10 height 10
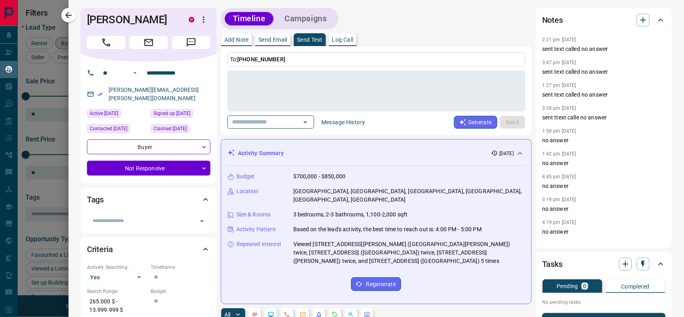
scroll to position [237, 525]
click at [638, 21] on icon "button" at bounding box center [643, 20] width 10 height 10
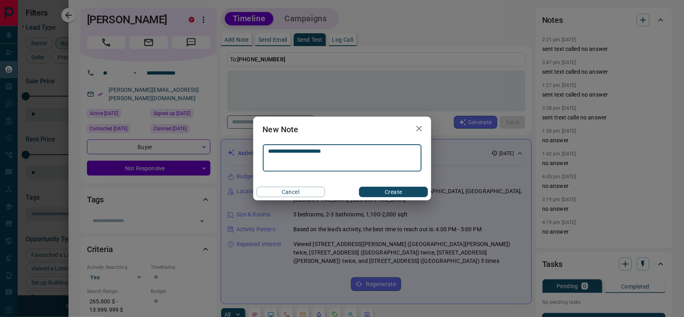
type textarea "**********"
click at [399, 189] on button "Create" at bounding box center [393, 192] width 68 height 10
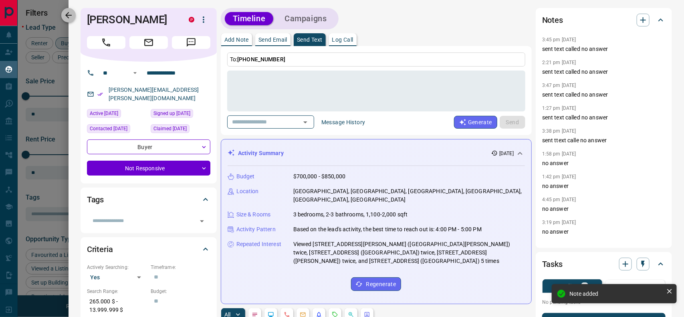
click at [67, 13] on icon "button" at bounding box center [68, 15] width 6 height 6
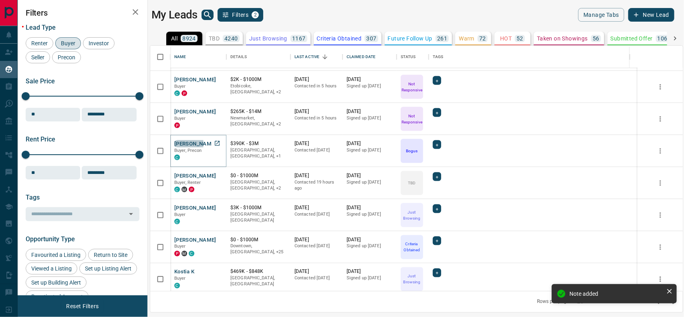
click at [181, 143] on button "[PERSON_NAME]" at bounding box center [195, 144] width 42 height 8
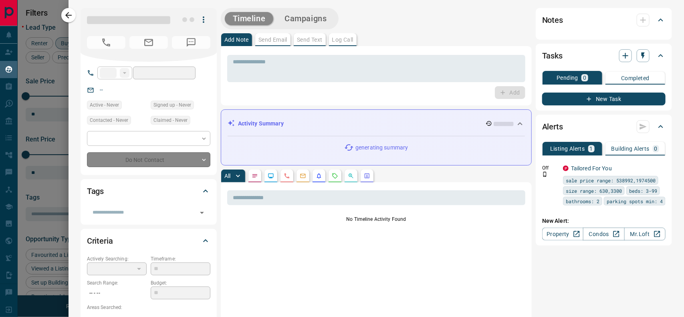
type input "**"
type input "**********"
type input "*"
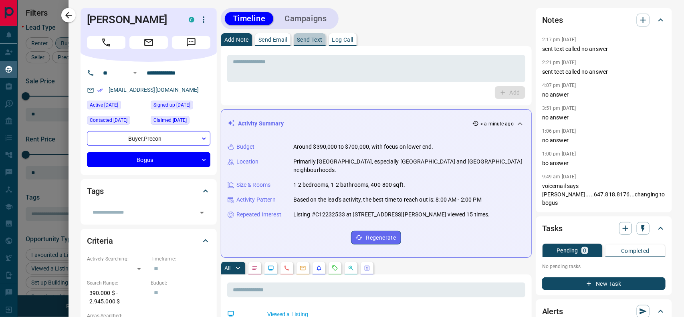
click at [308, 37] on p "Send Text" at bounding box center [310, 40] width 26 height 6
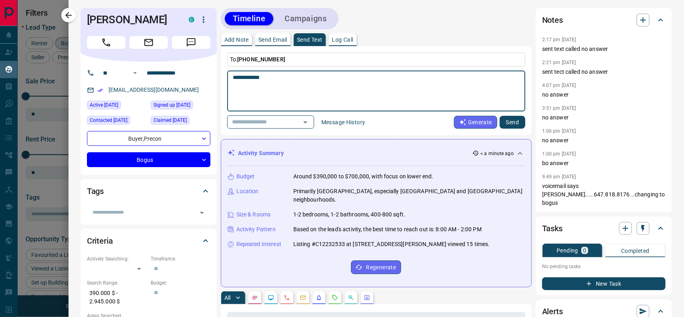
type textarea "**********"
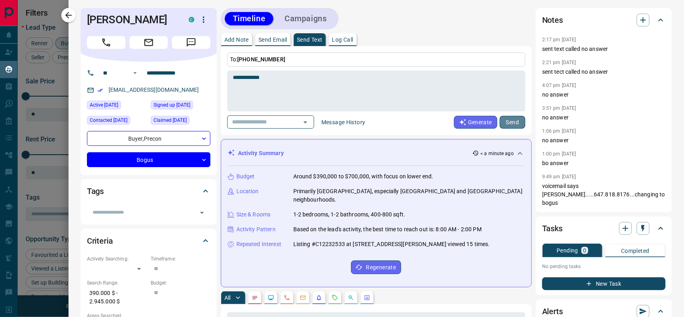
click at [501, 120] on button "Send" at bounding box center [512, 122] width 26 height 13
click at [60, 14] on div at bounding box center [342, 158] width 684 height 317
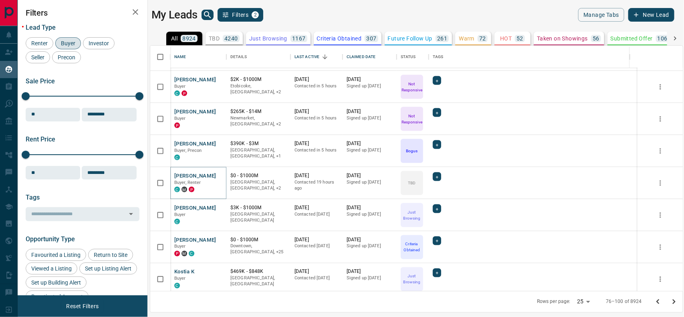
click at [195, 173] on button "[PERSON_NAME]" at bounding box center [195, 176] width 42 height 8
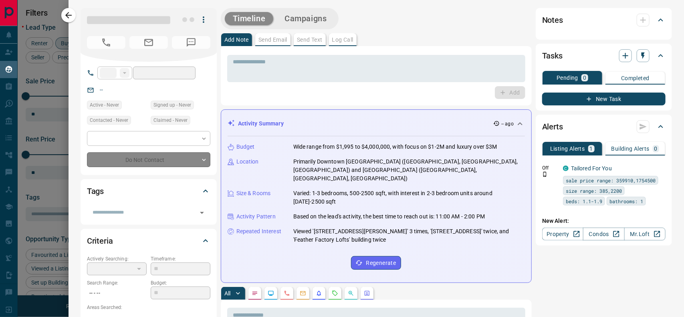
type input "**"
type input "**********"
type input "**"
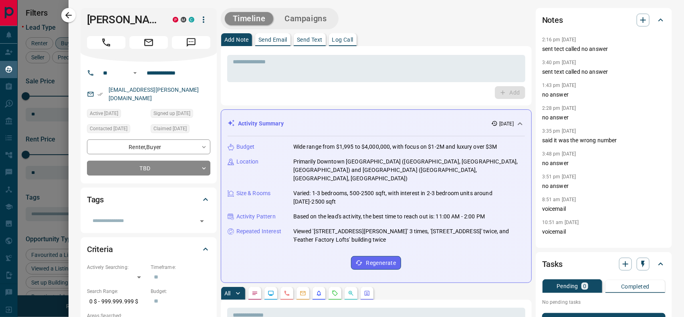
click at [316, 42] on p "Send Text" at bounding box center [310, 40] width 26 height 6
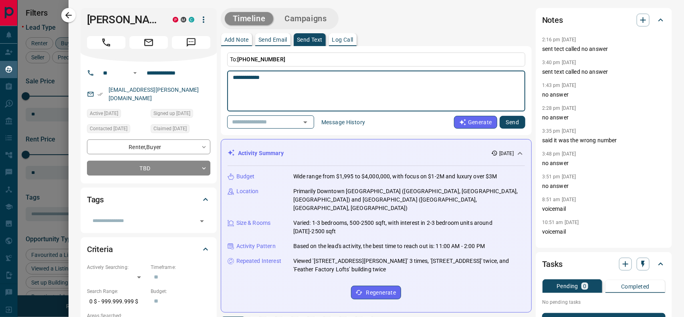
click at [504, 120] on button "Send" at bounding box center [512, 122] width 26 height 13
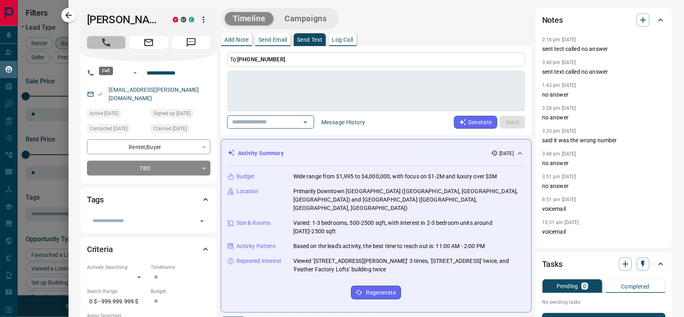
click at [111, 48] on icon "Call" at bounding box center [106, 42] width 10 height 10
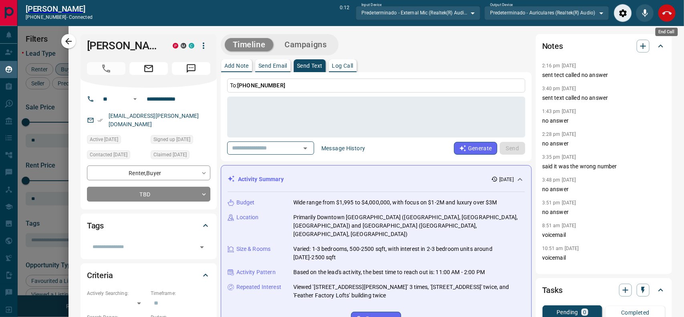
scroll to position [212, 525]
click at [669, 17] on icon "End Call" at bounding box center [667, 13] width 10 height 10
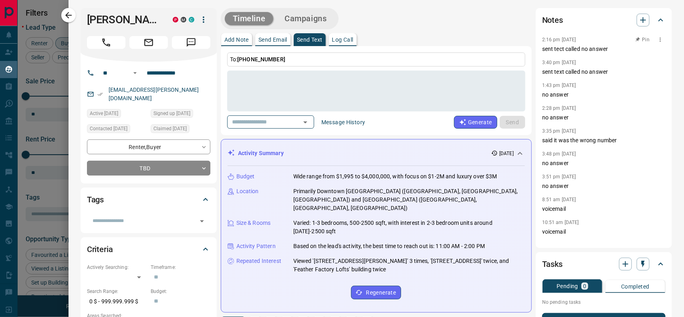
scroll to position [237, 525]
click at [638, 24] on icon "button" at bounding box center [643, 20] width 10 height 10
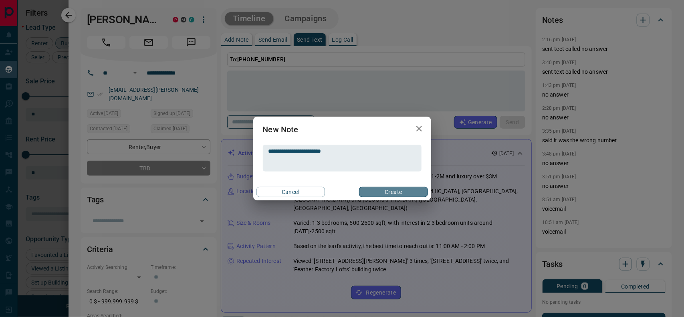
click at [386, 190] on button "Create" at bounding box center [393, 192] width 68 height 10
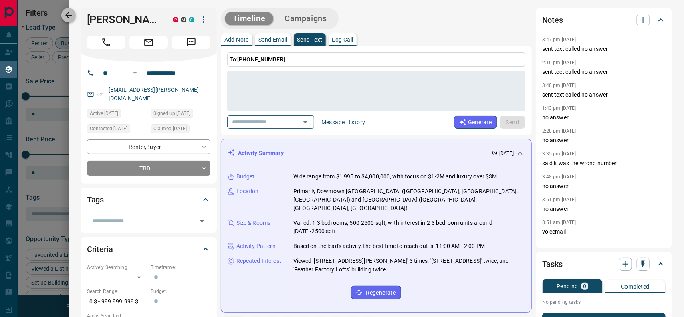
click at [65, 12] on icon "button" at bounding box center [69, 15] width 10 height 10
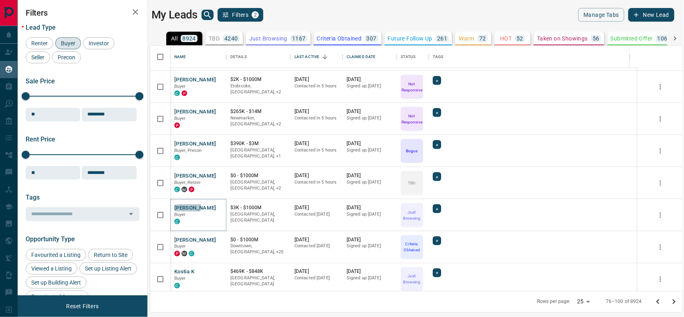
click at [187, 207] on button "[PERSON_NAME]" at bounding box center [195, 208] width 42 height 8
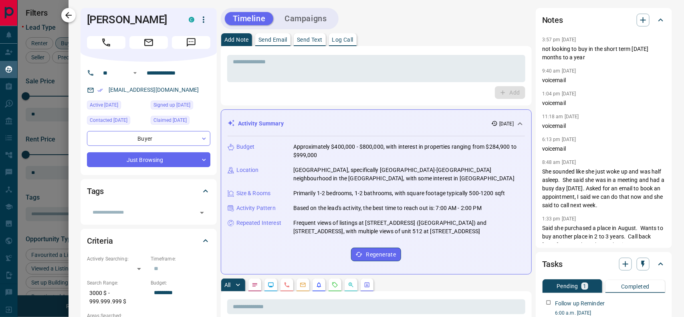
click at [66, 15] on icon "button" at bounding box center [68, 15] width 6 height 6
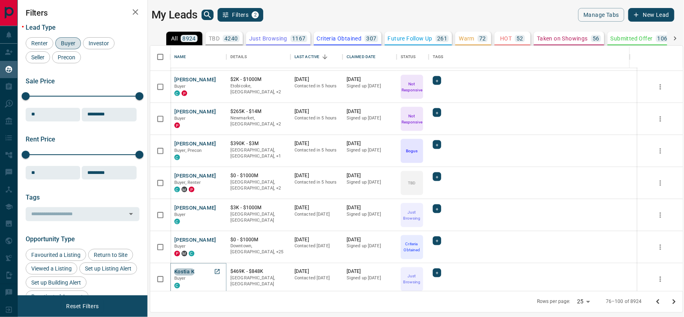
click at [185, 272] on button "Kostia K" at bounding box center [184, 272] width 20 height 8
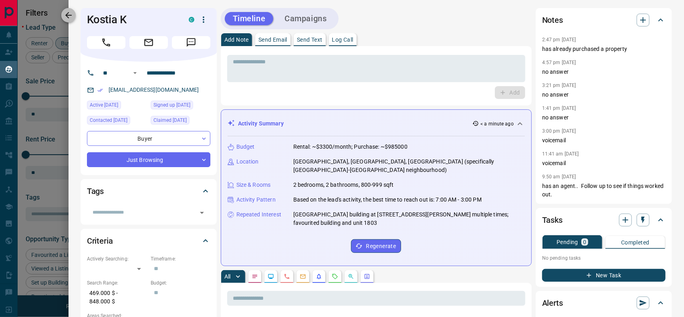
click at [67, 16] on icon "button" at bounding box center [69, 15] width 10 height 10
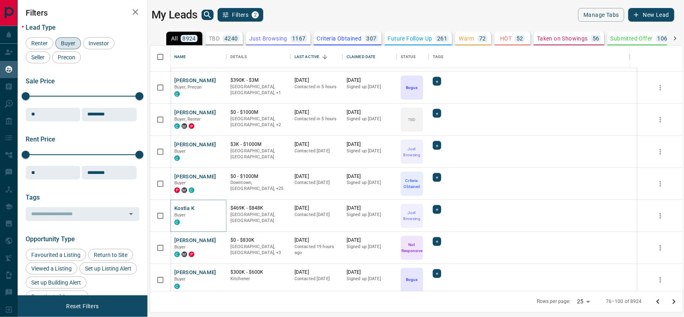
scroll to position [578, 0]
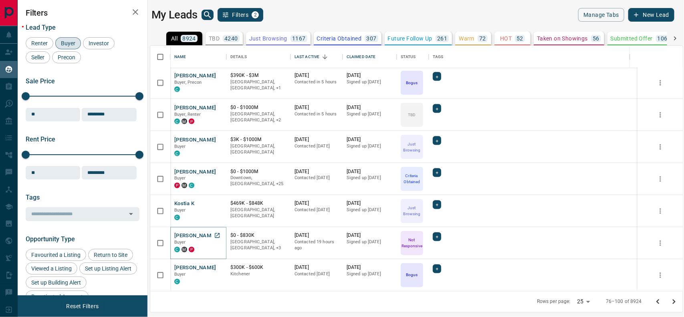
click at [204, 235] on button "[PERSON_NAME]" at bounding box center [195, 236] width 42 height 8
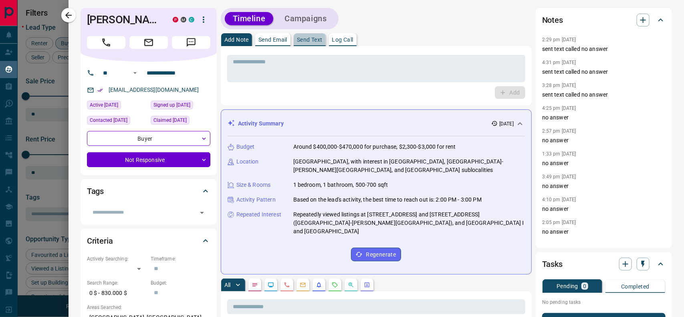
click at [310, 40] on p "Send Text" at bounding box center [310, 40] width 26 height 6
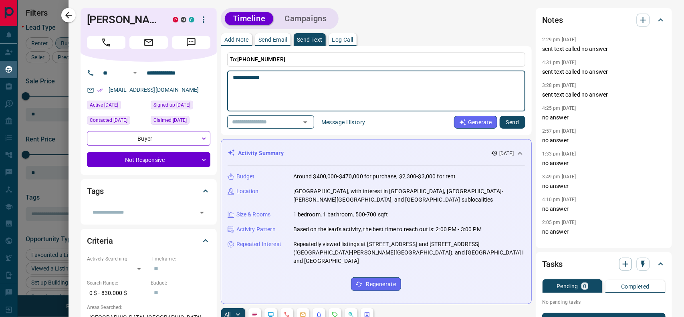
click at [502, 119] on button "Send" at bounding box center [512, 122] width 26 height 13
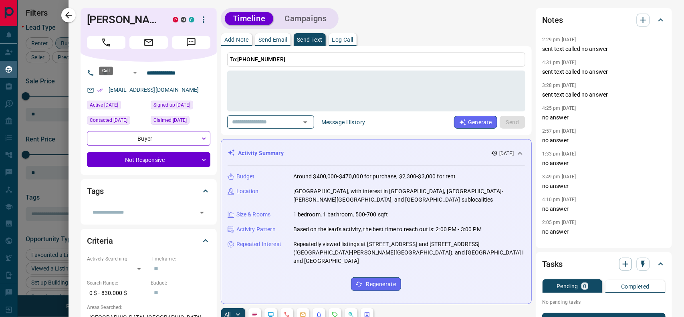
click at [107, 48] on icon "Call" at bounding box center [106, 42] width 10 height 10
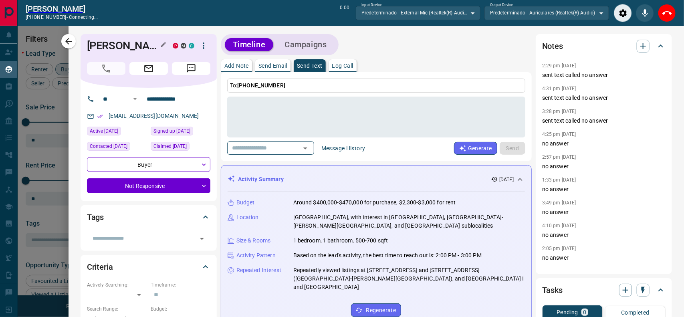
scroll to position [7, 8]
click at [664, 18] on button "End Call" at bounding box center [667, 13] width 18 height 18
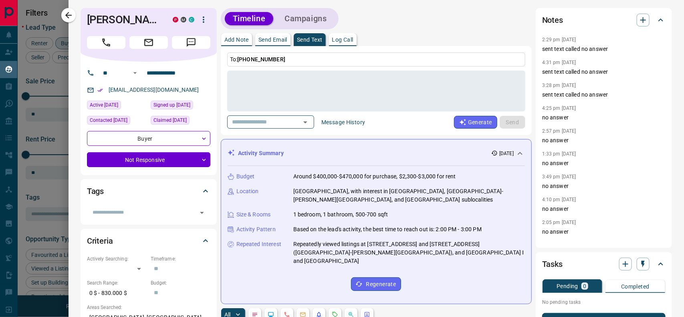
scroll to position [237, 525]
click at [640, 20] on icon "button" at bounding box center [643, 20] width 6 height 6
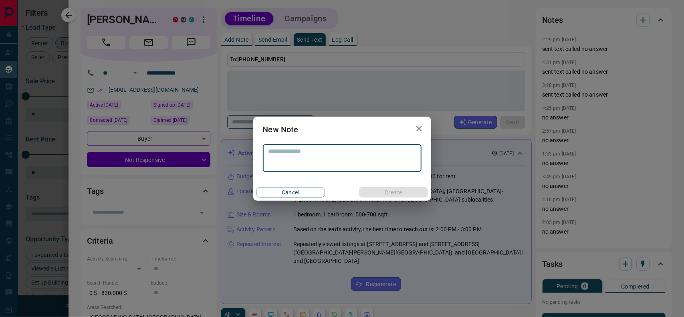
click at [323, 151] on textarea at bounding box center [341, 158] width 147 height 20
click at [387, 196] on button "Create" at bounding box center [393, 192] width 68 height 10
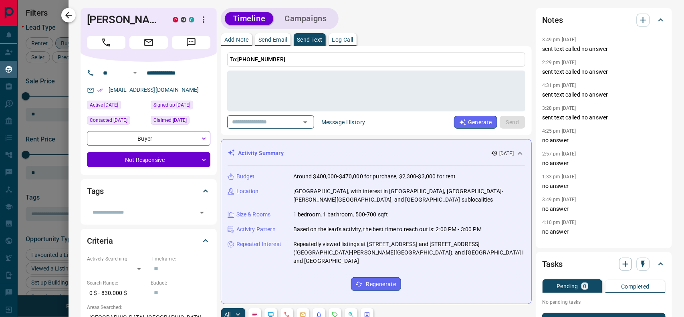
click at [72, 12] on icon "button" at bounding box center [69, 15] width 10 height 10
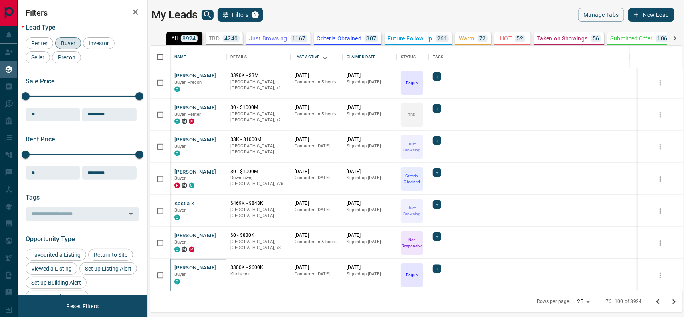
click at [187, 267] on button "[PERSON_NAME]" at bounding box center [195, 268] width 42 height 8
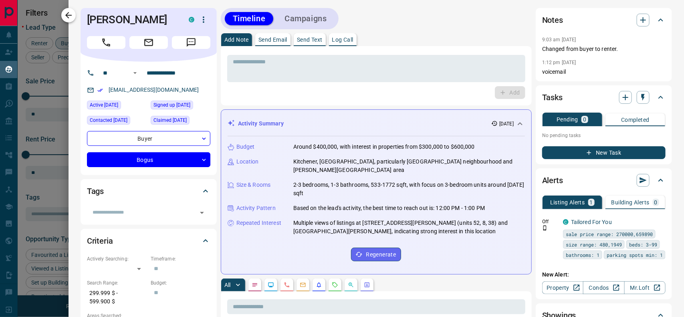
click at [70, 17] on icon "button" at bounding box center [69, 15] width 10 height 10
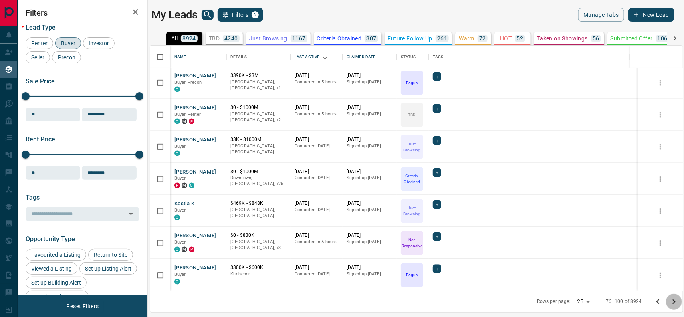
click at [671, 304] on icon "Go to next page" at bounding box center [674, 302] width 10 height 10
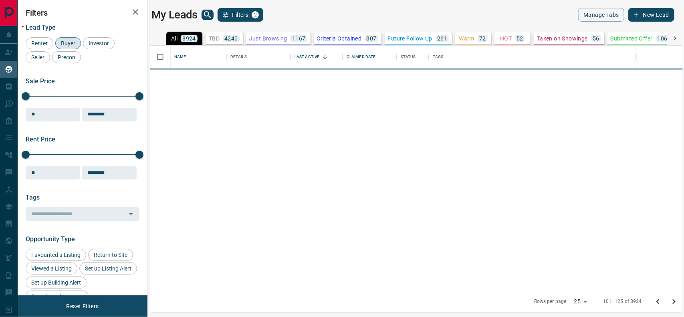
scroll to position [0, 0]
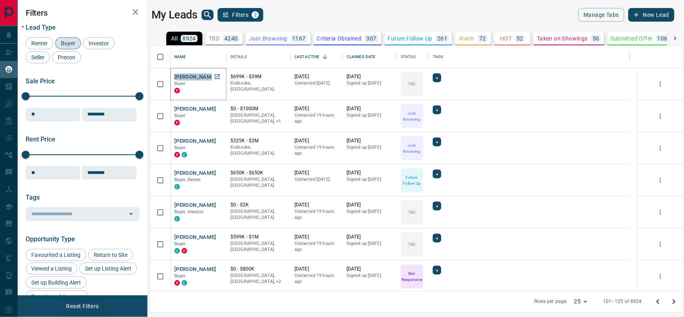
click at [189, 77] on button "[PERSON_NAME]" at bounding box center [195, 77] width 42 height 8
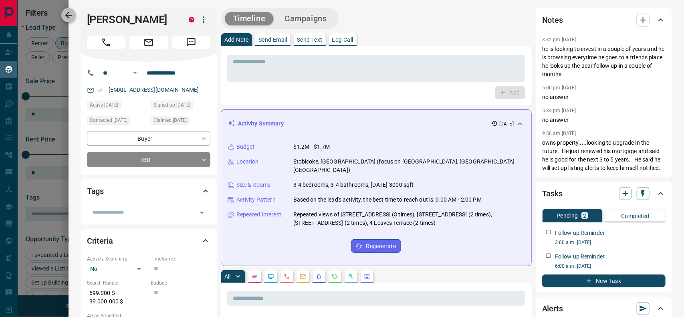
click at [66, 16] on icon "button" at bounding box center [68, 15] width 6 height 6
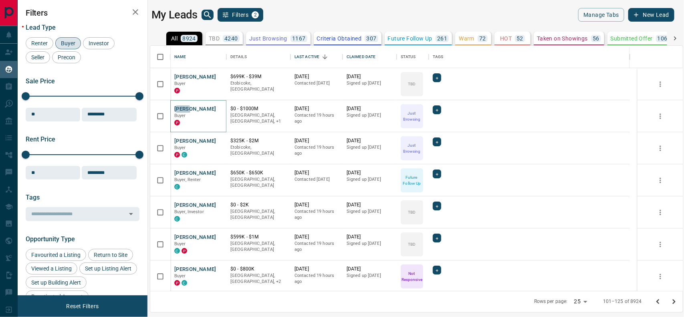
click at [181, 109] on button "[PERSON_NAME]" at bounding box center [195, 109] width 42 height 8
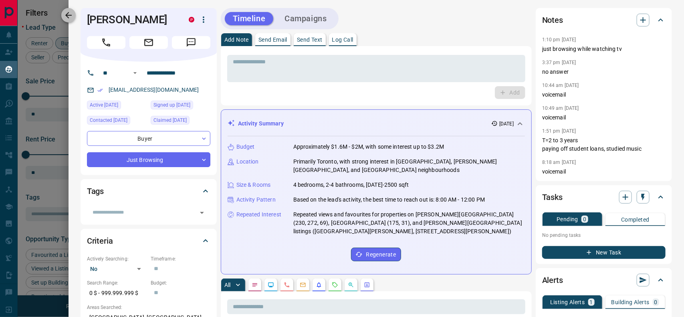
click at [66, 12] on icon "button" at bounding box center [69, 15] width 10 height 10
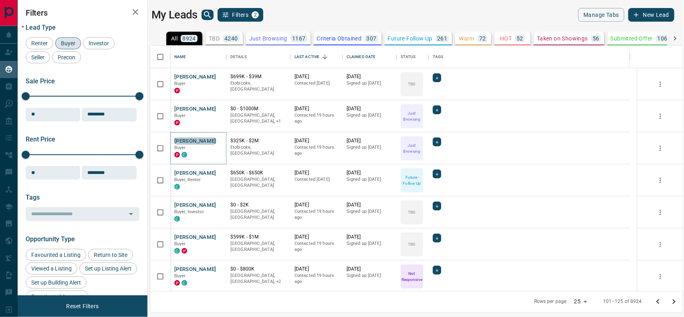
click at [197, 139] on button "[PERSON_NAME]" at bounding box center [195, 141] width 42 height 8
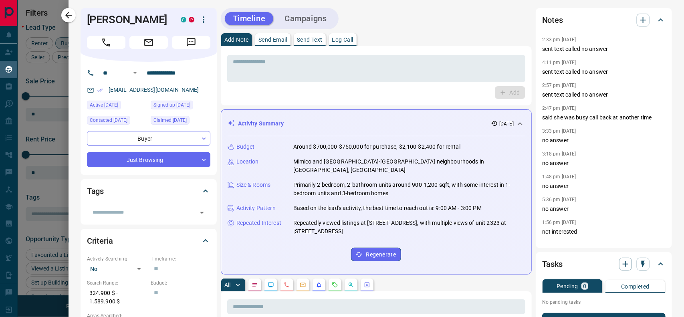
click at [310, 40] on p "Send Text" at bounding box center [310, 40] width 26 height 6
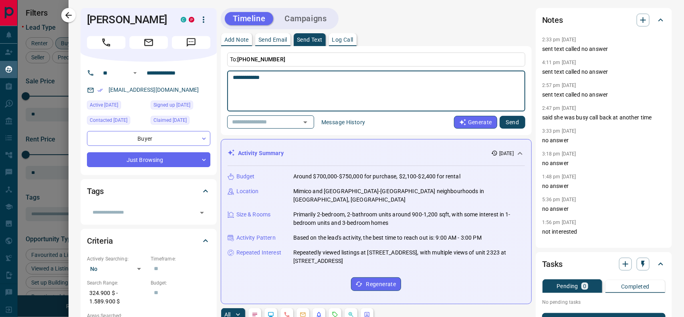
click at [499, 121] on button "Send" at bounding box center [512, 122] width 26 height 13
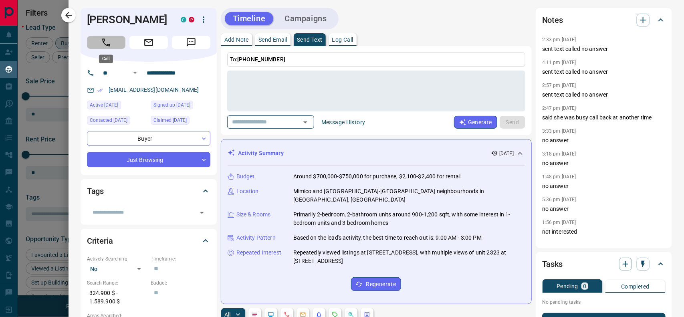
click at [109, 43] on icon "Call" at bounding box center [106, 42] width 10 height 10
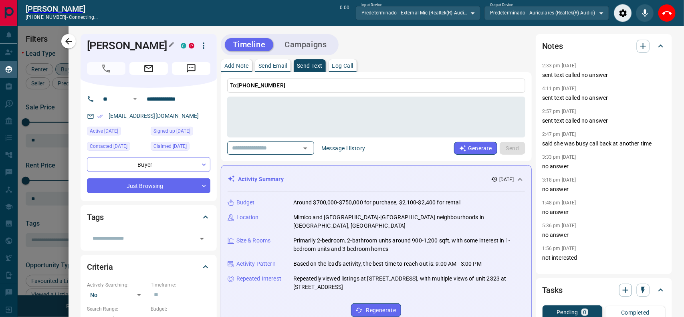
scroll to position [7, 8]
click at [663, 12] on icon "End Call" at bounding box center [667, 13] width 10 height 10
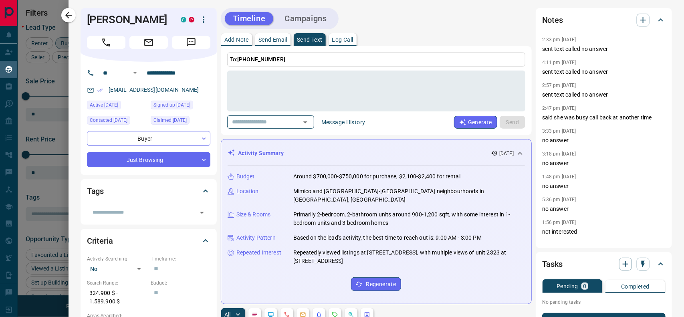
scroll to position [237, 525]
click at [115, 44] on button "Call" at bounding box center [106, 42] width 38 height 13
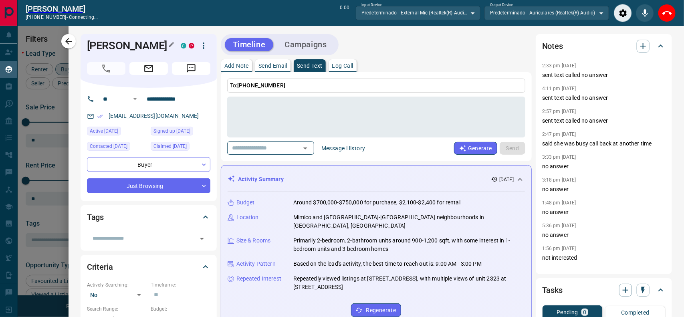
scroll to position [7, 8]
click at [672, 11] on button "End Call" at bounding box center [667, 13] width 18 height 18
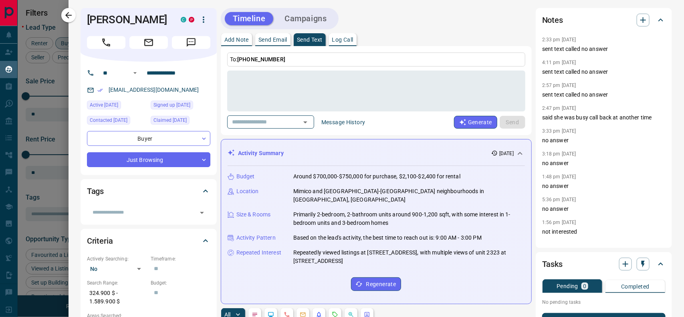
scroll to position [237, 525]
click at [638, 21] on icon "button" at bounding box center [643, 20] width 10 height 10
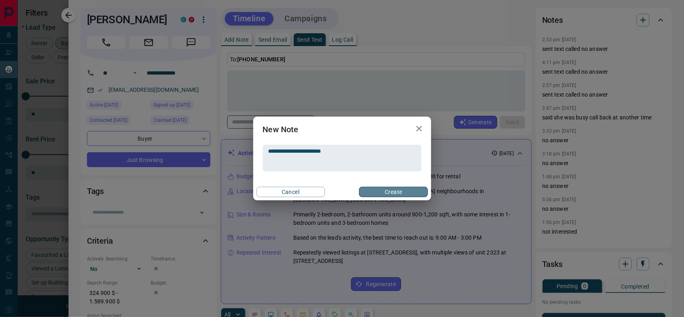
click at [380, 191] on button "Create" at bounding box center [393, 192] width 68 height 10
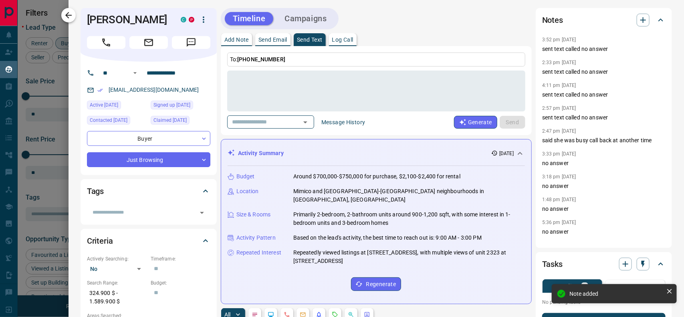
click at [65, 12] on icon "button" at bounding box center [69, 15] width 10 height 10
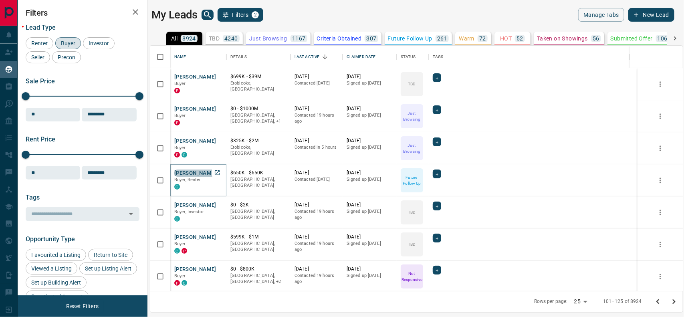
click at [197, 173] on button "[PERSON_NAME]" at bounding box center [195, 173] width 42 height 8
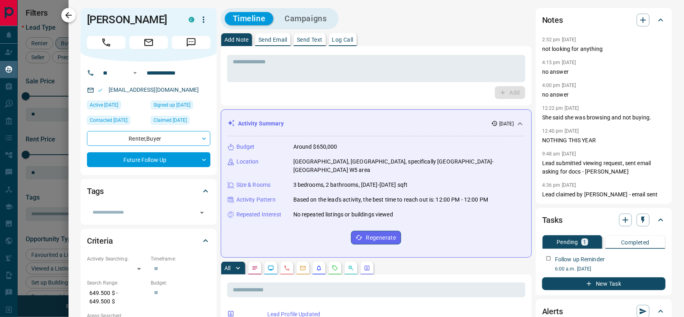
click at [64, 18] on icon "button" at bounding box center [69, 15] width 10 height 10
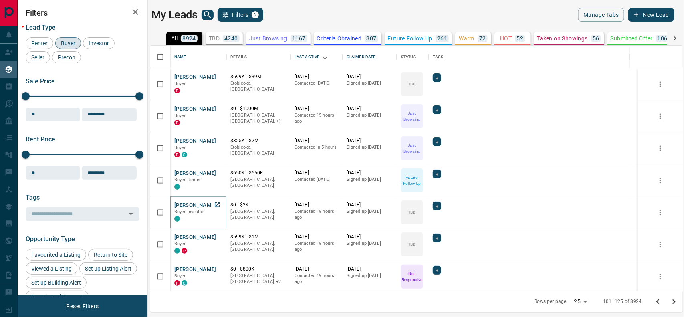
click at [183, 205] on button "[PERSON_NAME]" at bounding box center [195, 205] width 42 height 8
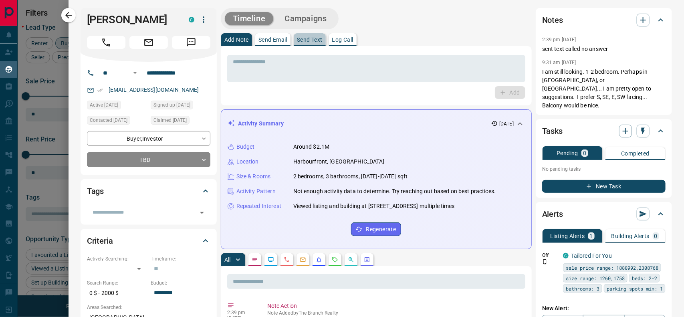
click at [315, 41] on p "Send Text" at bounding box center [310, 40] width 26 height 6
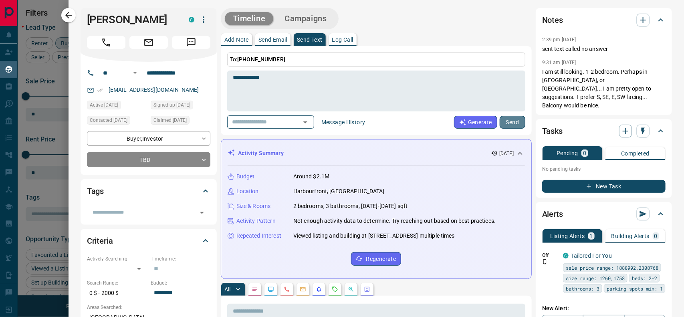
click at [499, 122] on button "Send" at bounding box center [512, 122] width 26 height 13
click at [121, 40] on button "Call" at bounding box center [106, 42] width 38 height 13
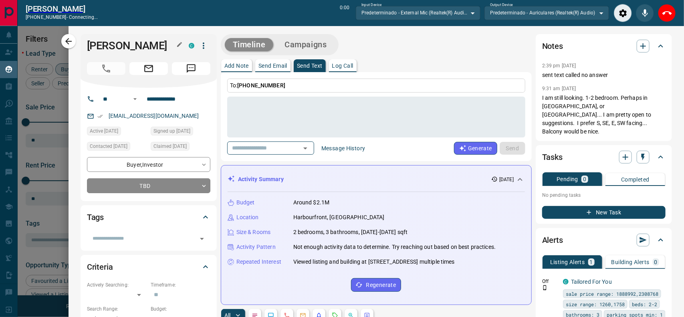
scroll to position [7, 8]
click at [666, 12] on icon "End Call" at bounding box center [667, 13] width 10 height 10
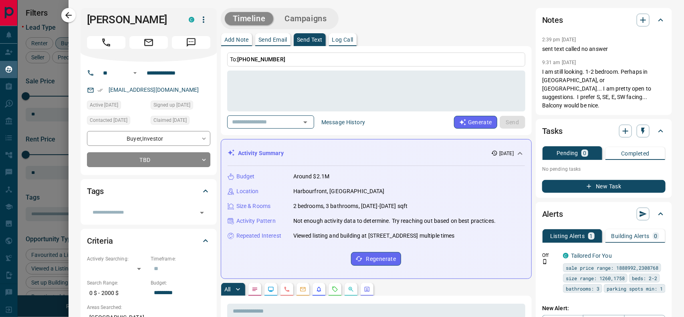
scroll to position [237, 525]
click at [638, 22] on icon "button" at bounding box center [643, 20] width 10 height 10
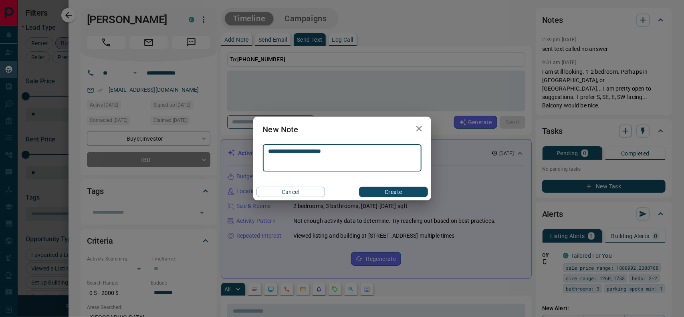
click at [397, 194] on button "Create" at bounding box center [393, 192] width 68 height 10
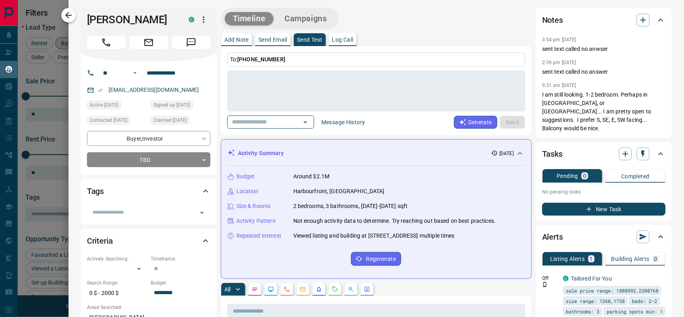
click at [70, 17] on icon "button" at bounding box center [69, 15] width 10 height 10
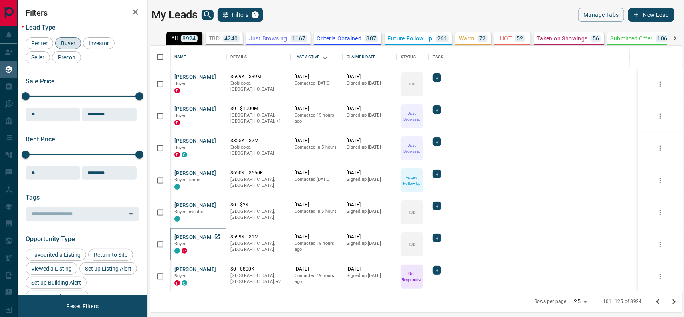
click at [183, 237] on button "[PERSON_NAME]" at bounding box center [195, 237] width 42 height 8
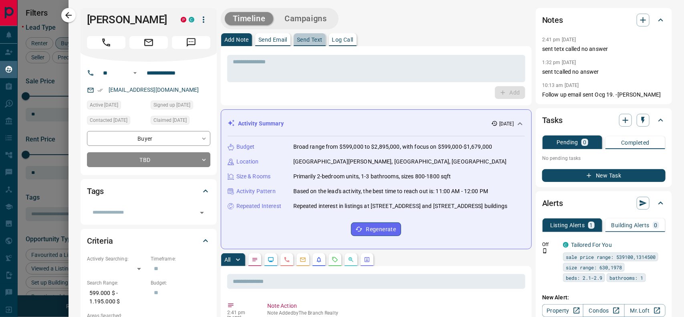
click at [308, 39] on p "Send Text" at bounding box center [310, 40] width 26 height 6
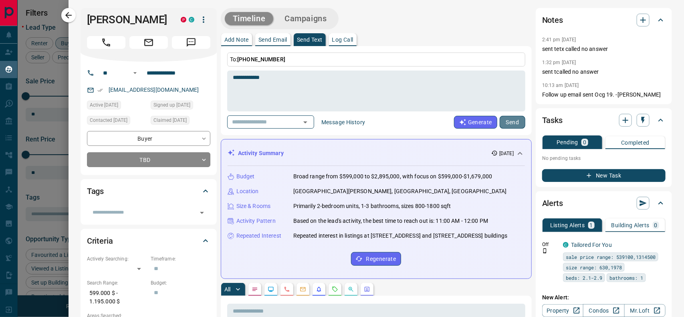
click at [503, 125] on button "Send" at bounding box center [512, 122] width 26 height 13
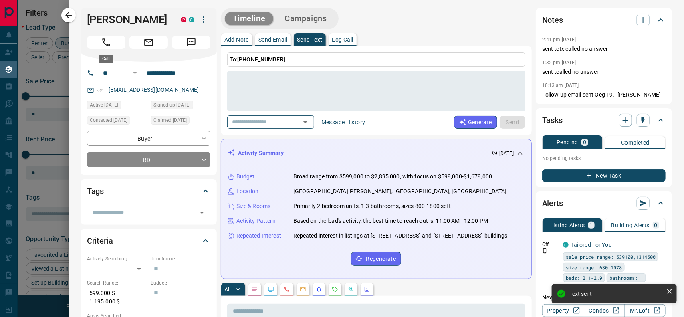
click at [102, 38] on icon "Call" at bounding box center [106, 42] width 10 height 10
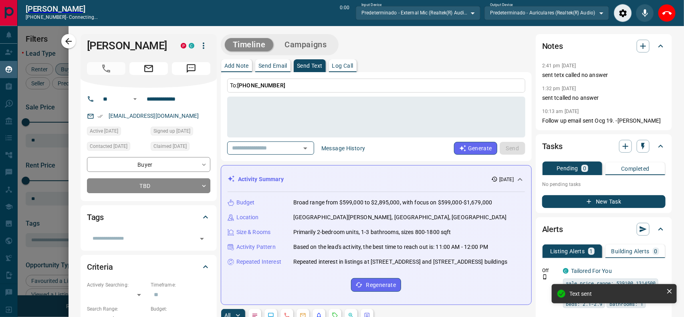
scroll to position [7, 8]
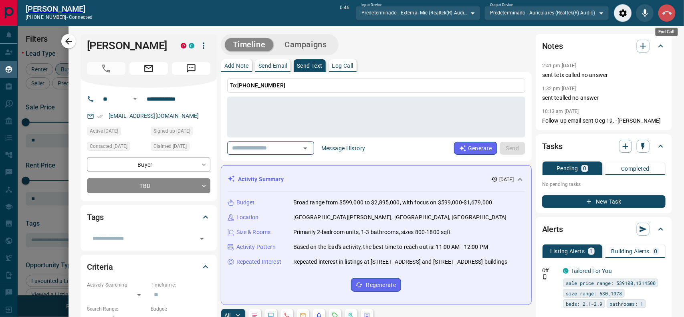
click at [667, 16] on icon "End Call" at bounding box center [667, 13] width 10 height 10
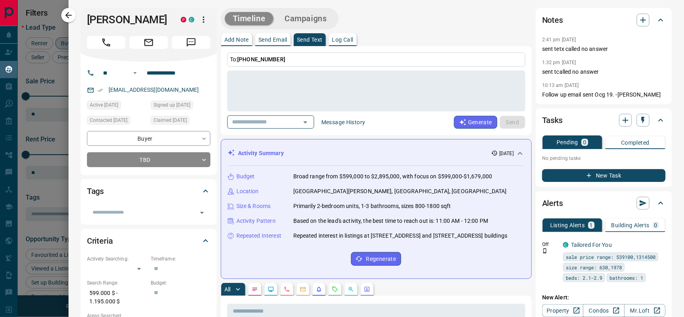
scroll to position [237, 525]
click at [638, 20] on icon "button" at bounding box center [643, 20] width 10 height 10
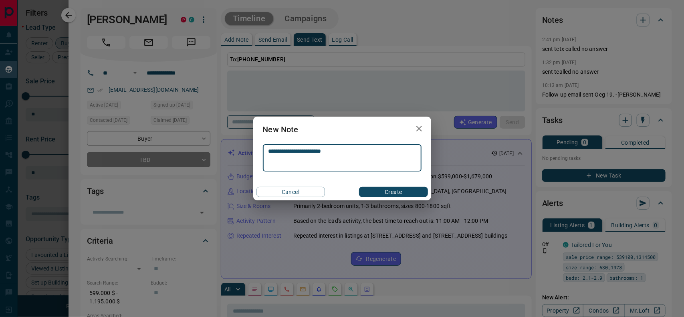
click at [393, 192] on button "Create" at bounding box center [393, 192] width 68 height 10
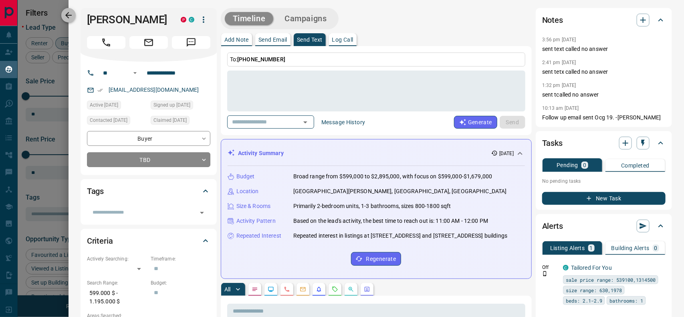
click at [65, 11] on icon "button" at bounding box center [69, 15] width 10 height 10
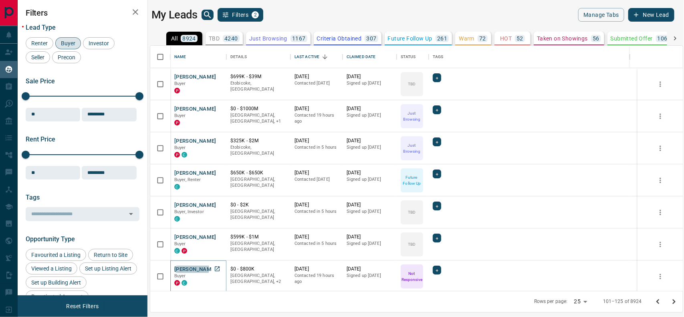
click at [191, 268] on button "[PERSON_NAME]" at bounding box center [195, 270] width 42 height 8
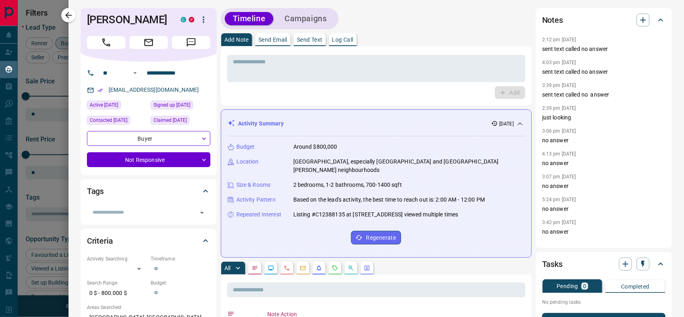
click at [308, 38] on p "Send Text" at bounding box center [310, 40] width 26 height 6
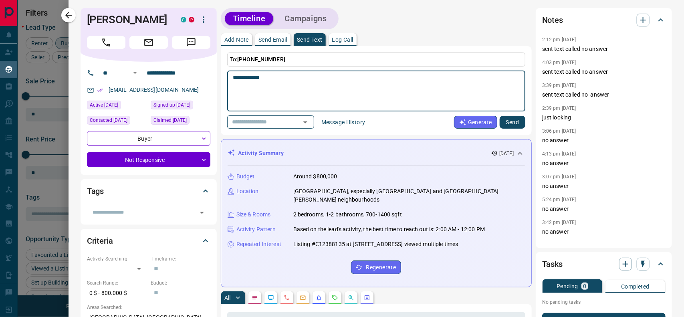
click at [505, 120] on button "Send" at bounding box center [512, 122] width 26 height 13
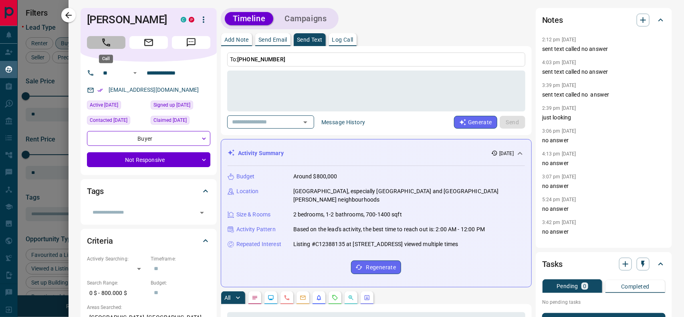
click at [99, 40] on button "Call" at bounding box center [106, 42] width 38 height 13
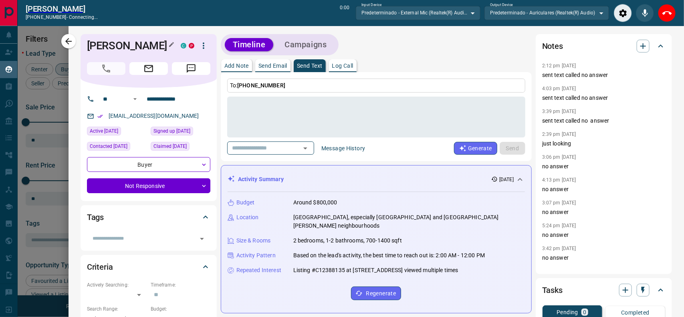
scroll to position [7, 8]
click at [669, 14] on icon "End Call" at bounding box center [667, 13] width 10 height 10
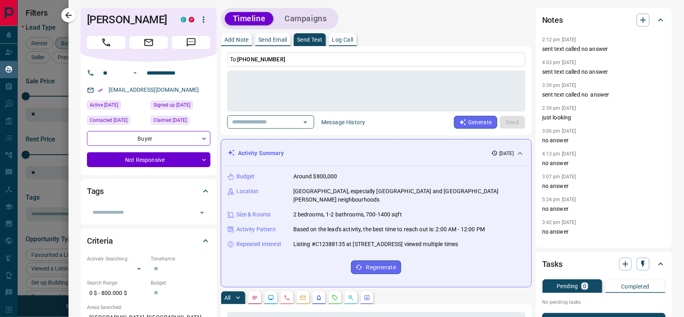
scroll to position [237, 525]
click at [638, 17] on icon "button" at bounding box center [643, 20] width 10 height 10
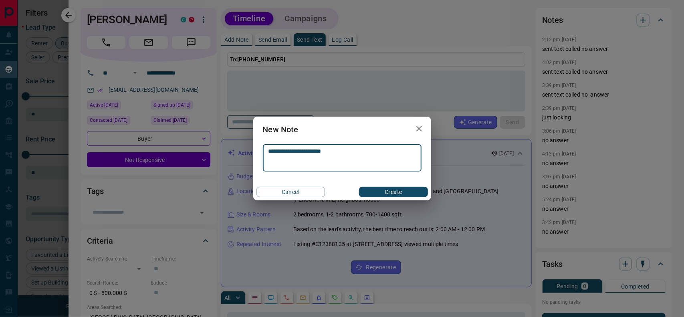
click at [400, 193] on button "Create" at bounding box center [393, 192] width 68 height 10
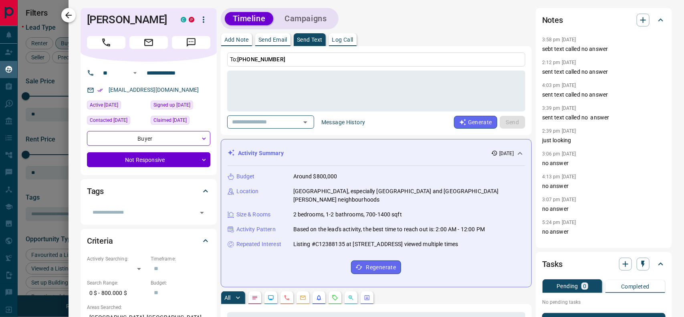
click at [72, 13] on icon "button" at bounding box center [69, 15] width 10 height 10
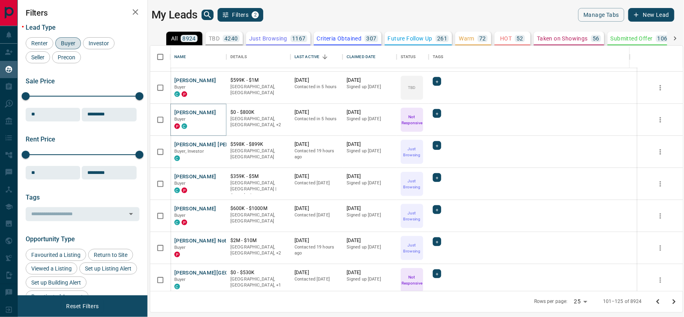
scroll to position [184, 0]
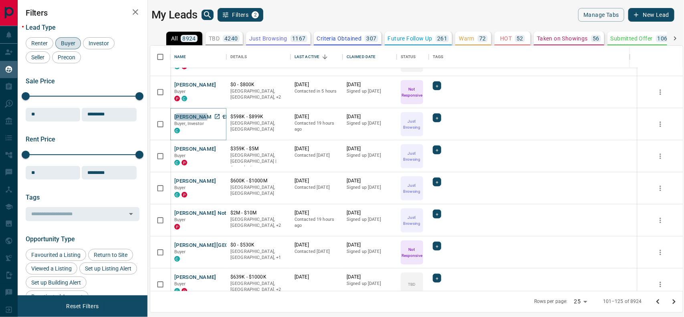
click at [181, 116] on button "[PERSON_NAME] [PERSON_NAME]" at bounding box center [216, 117] width 85 height 8
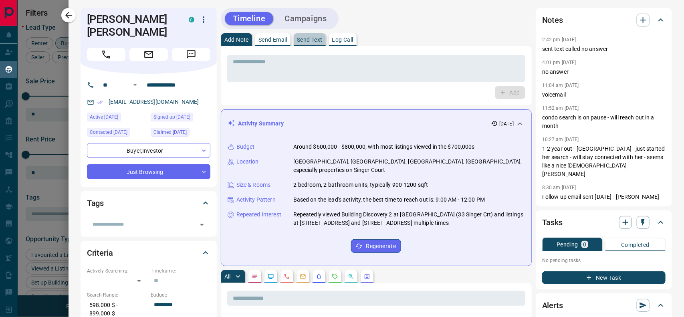
click at [311, 41] on p "Send Text" at bounding box center [310, 40] width 26 height 6
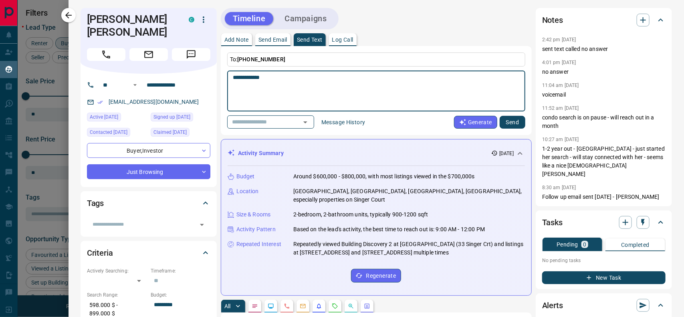
click at [509, 123] on button "Send" at bounding box center [512, 122] width 26 height 13
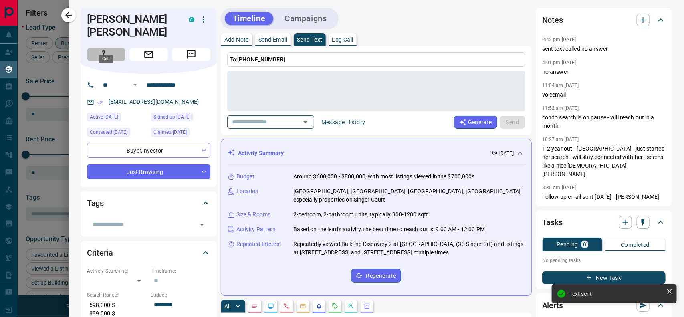
click at [103, 49] on icon "Call" at bounding box center [106, 54] width 10 height 10
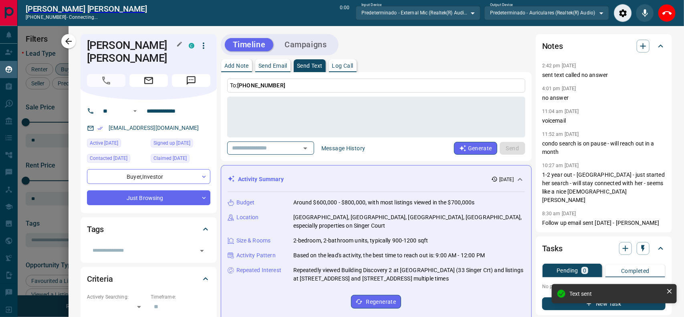
scroll to position [7, 8]
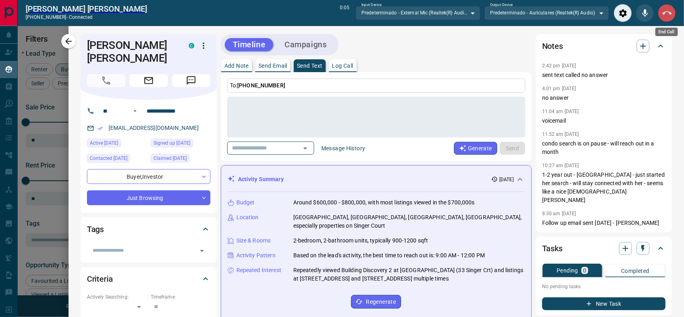
click at [669, 14] on icon "End Call" at bounding box center [667, 13] width 10 height 10
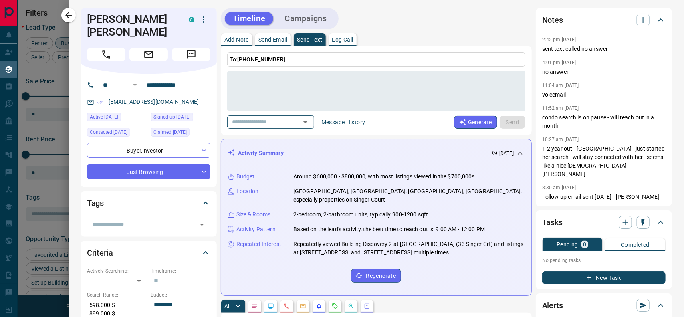
scroll to position [237, 525]
click at [638, 22] on icon "button" at bounding box center [643, 20] width 10 height 10
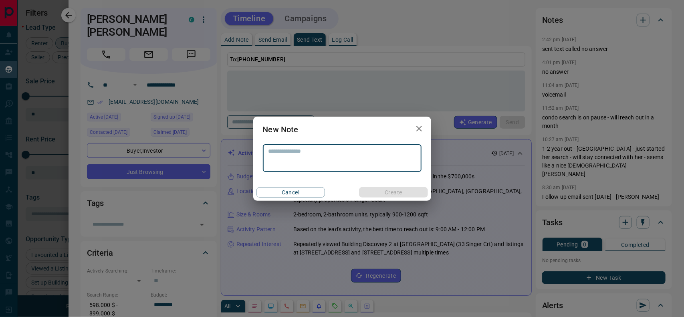
click at [330, 161] on textarea at bounding box center [341, 158] width 147 height 20
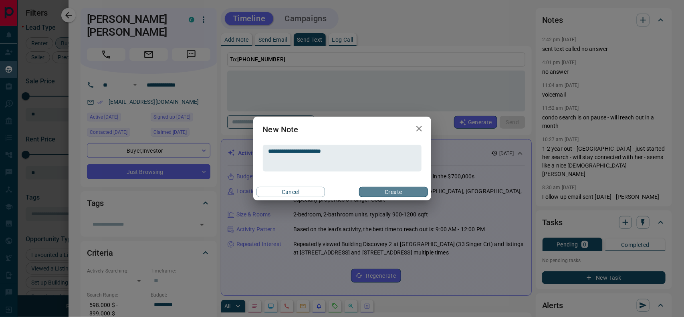
click at [390, 191] on button "Create" at bounding box center [393, 192] width 68 height 10
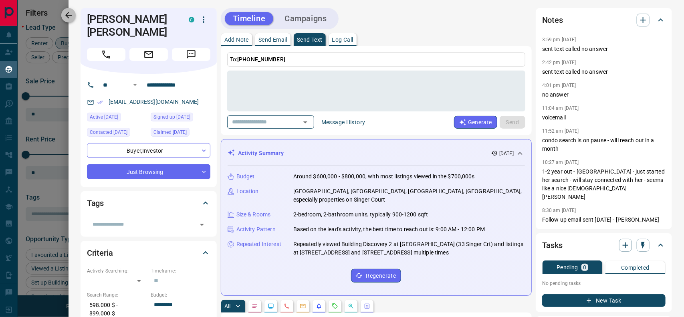
click at [71, 13] on icon "button" at bounding box center [69, 15] width 10 height 10
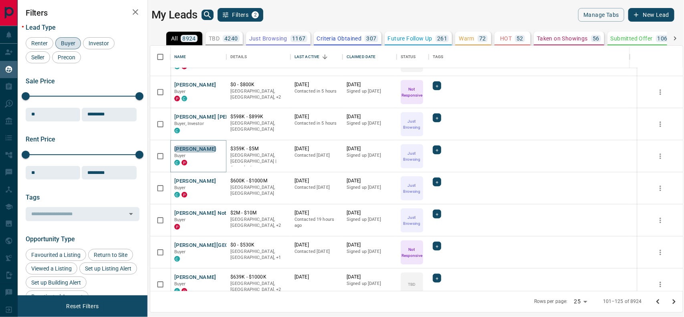
click at [191, 147] on button "[PERSON_NAME]" at bounding box center [195, 149] width 42 height 8
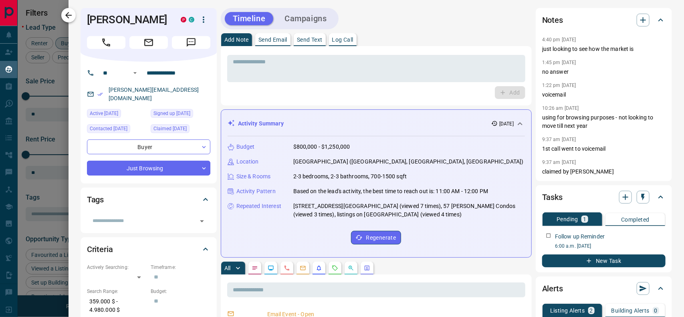
click at [66, 19] on icon "button" at bounding box center [69, 15] width 10 height 10
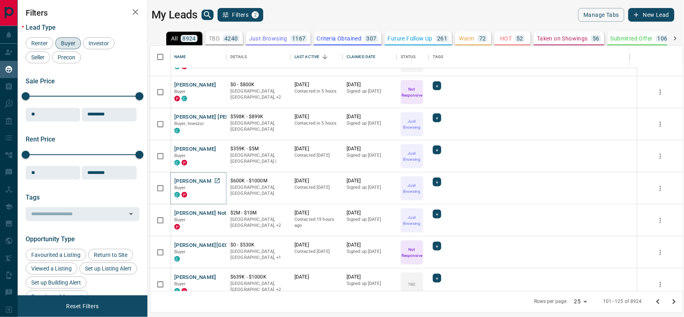
click at [201, 178] on button "[PERSON_NAME]" at bounding box center [195, 181] width 42 height 8
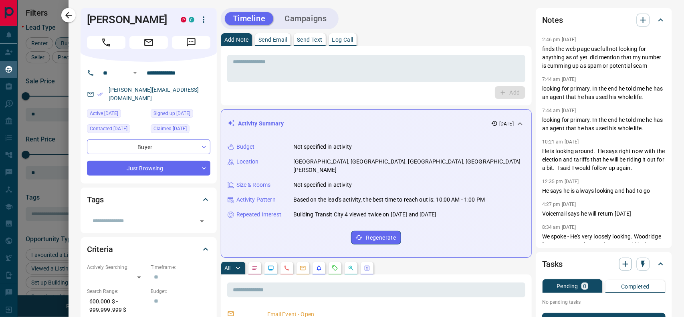
drag, startPoint x: 69, startPoint y: 15, endPoint x: 161, endPoint y: 183, distance: 191.6
click at [69, 15] on icon "button" at bounding box center [68, 15] width 6 height 6
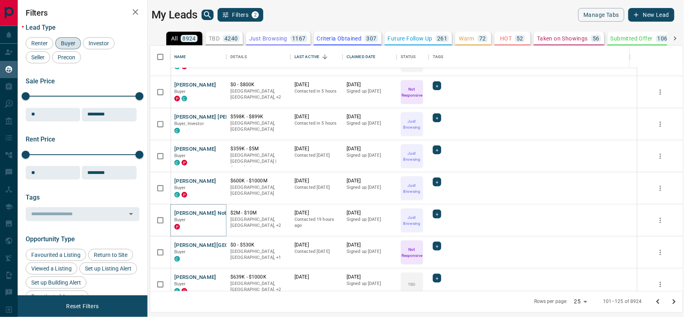
click at [193, 211] on button "[PERSON_NAME] Not Available" at bounding box center [212, 213] width 76 height 8
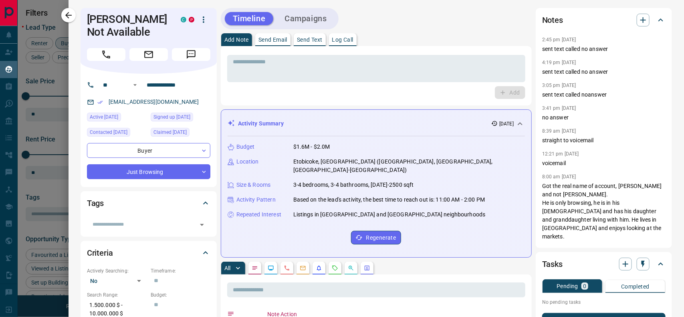
click at [316, 39] on p "Send Text" at bounding box center [310, 40] width 26 height 6
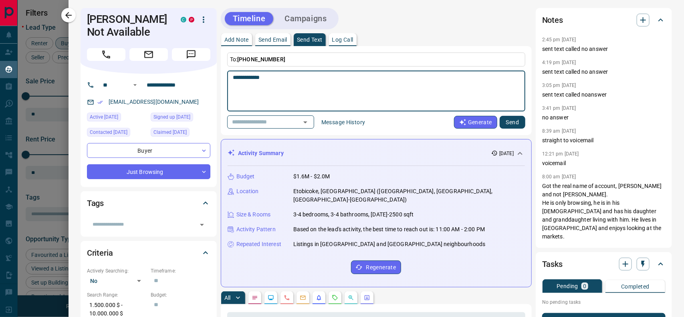
click at [502, 123] on button "Send" at bounding box center [512, 122] width 26 height 13
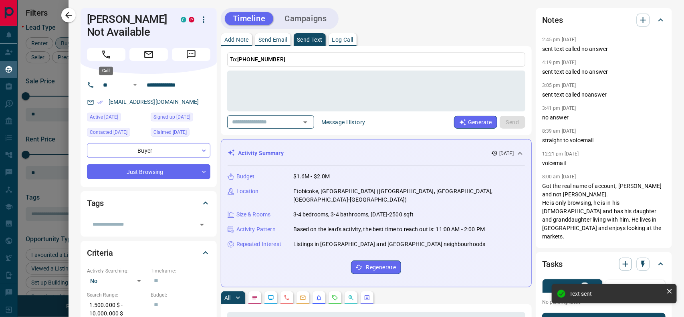
click at [113, 54] on button "Call" at bounding box center [106, 54] width 38 height 13
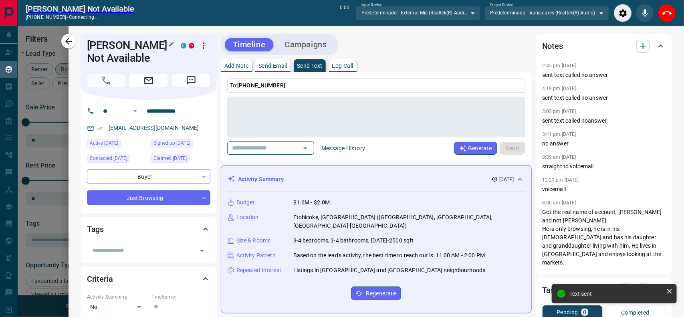
scroll to position [7, 8]
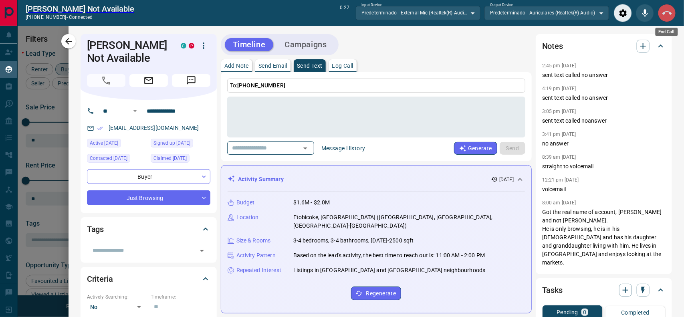
click at [668, 13] on icon "End Call" at bounding box center [667, 13] width 10 height 10
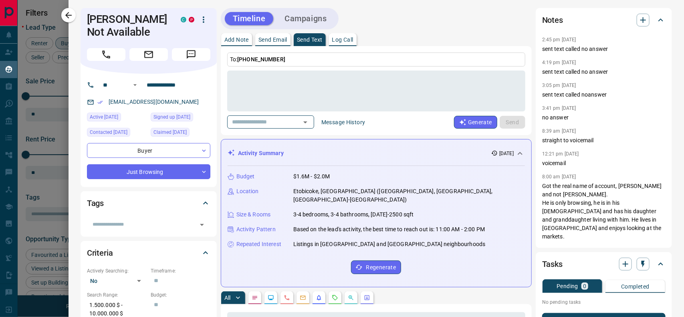
scroll to position [237, 525]
click at [640, 20] on icon "button" at bounding box center [643, 20] width 6 height 6
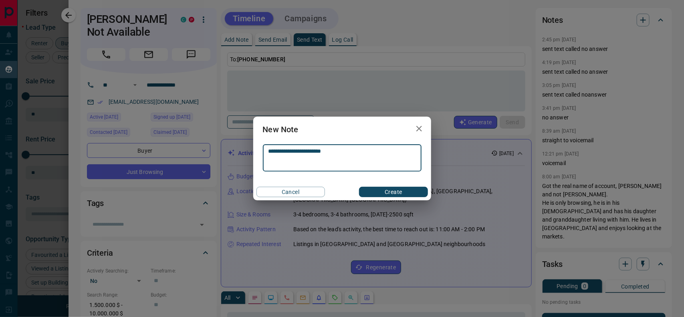
click at [404, 194] on button "Create" at bounding box center [393, 192] width 68 height 10
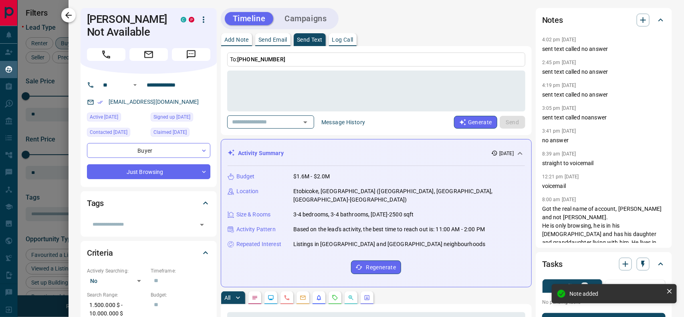
click at [72, 17] on icon "button" at bounding box center [69, 15] width 10 height 10
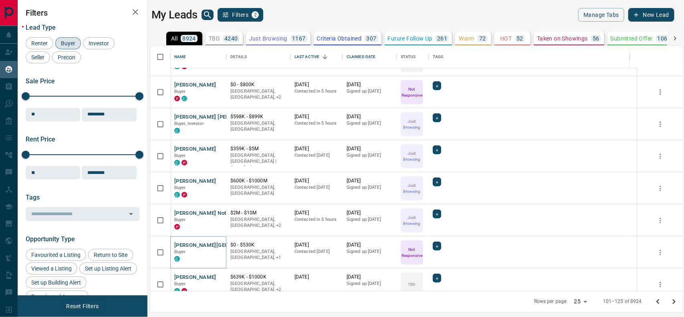
click at [194, 246] on button "[PERSON_NAME][GEOGRAPHIC_DATA]" at bounding box center [222, 245] width 96 height 8
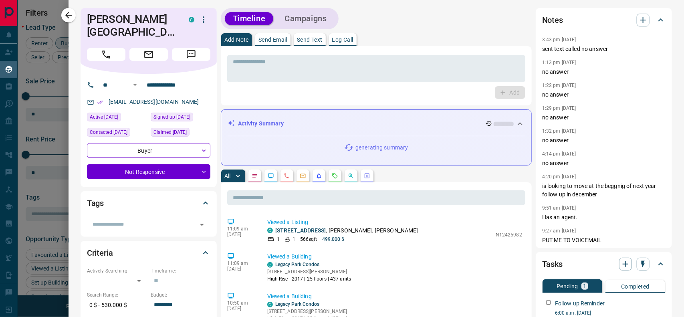
click at [310, 37] on p "Send Text" at bounding box center [310, 40] width 26 height 6
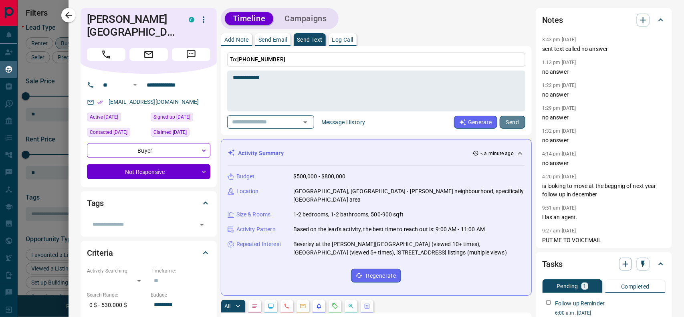
click at [506, 119] on button "Send" at bounding box center [512, 122] width 26 height 13
click at [111, 49] on icon "Call" at bounding box center [106, 54] width 10 height 10
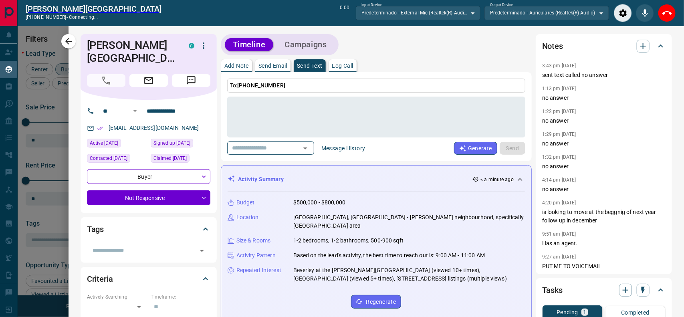
scroll to position [7, 8]
click at [673, 9] on button "End Call" at bounding box center [667, 13] width 18 height 18
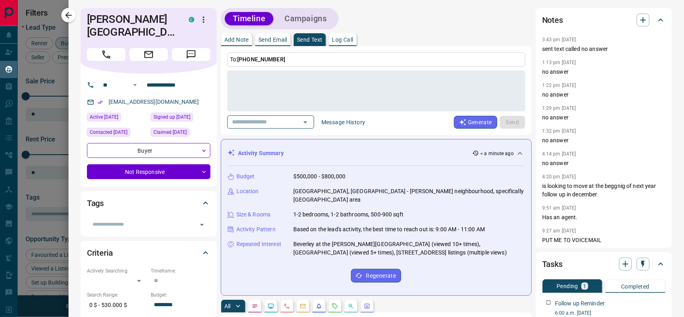
scroll to position [237, 525]
click at [638, 24] on icon "button" at bounding box center [643, 20] width 10 height 10
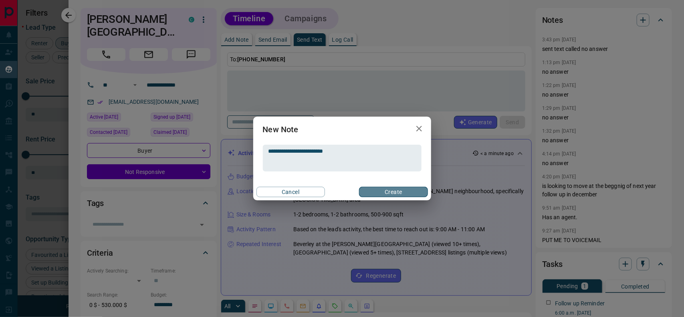
click at [392, 193] on button "Create" at bounding box center [393, 192] width 68 height 10
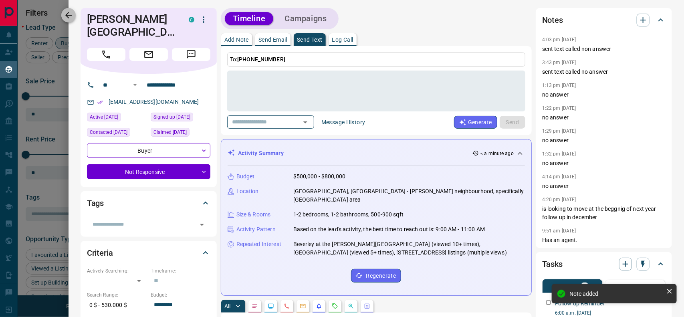
click at [64, 13] on icon "button" at bounding box center [69, 15] width 10 height 10
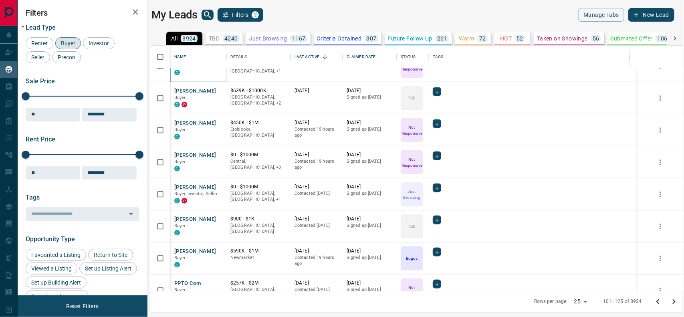
scroll to position [380, 0]
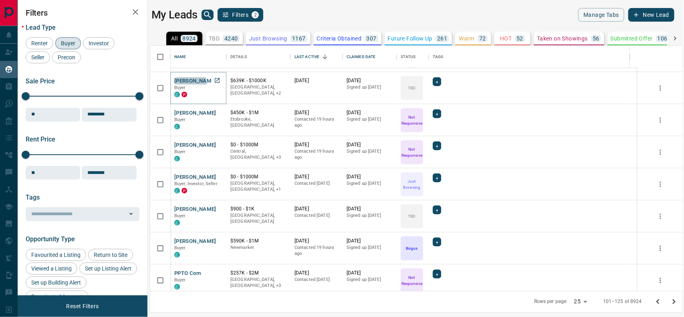
click at [185, 83] on button "[PERSON_NAME]" at bounding box center [195, 81] width 42 height 8
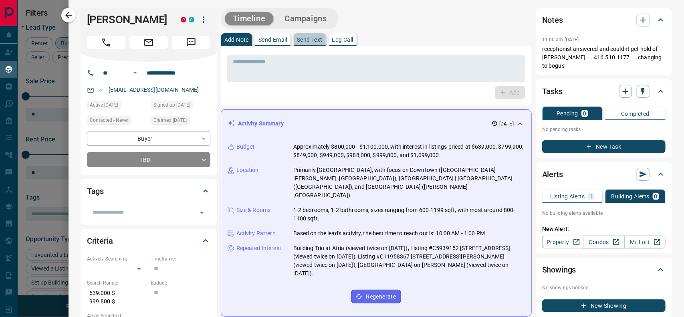
click at [309, 41] on p "Send Text" at bounding box center [310, 40] width 26 height 6
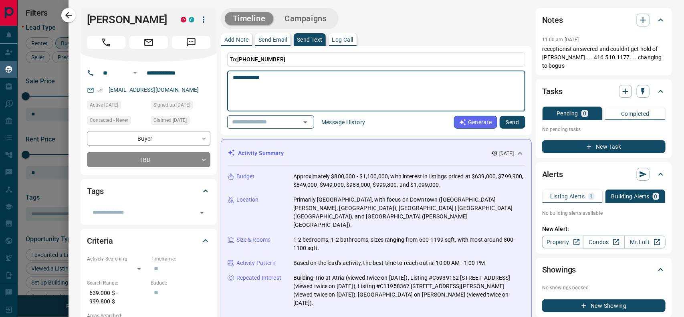
click at [502, 118] on button "Send" at bounding box center [512, 122] width 26 height 13
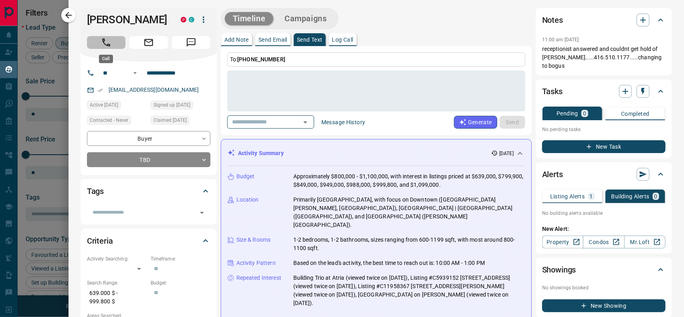
click at [98, 43] on button "Call" at bounding box center [106, 42] width 38 height 13
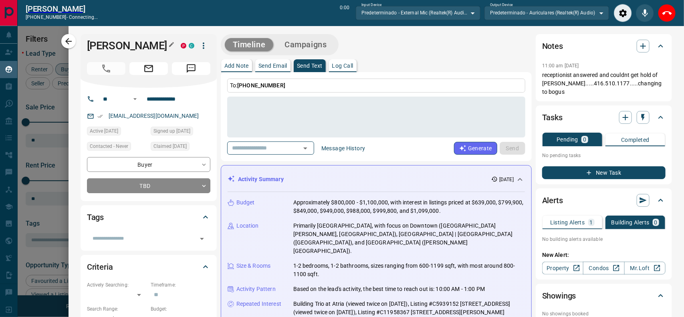
scroll to position [7, 8]
click at [664, 16] on icon "End Call" at bounding box center [667, 13] width 10 height 10
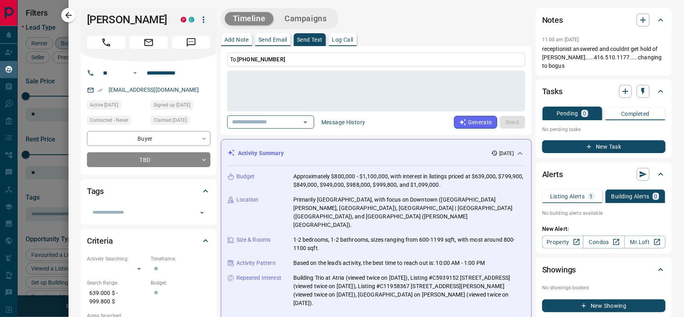
scroll to position [237, 525]
click at [640, 17] on icon "button" at bounding box center [643, 20] width 6 height 6
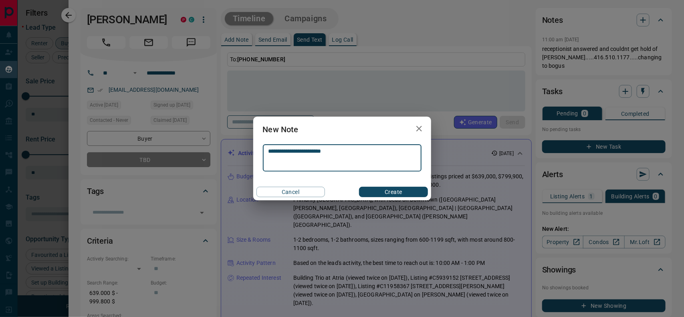
click at [390, 195] on button "Create" at bounding box center [393, 192] width 68 height 10
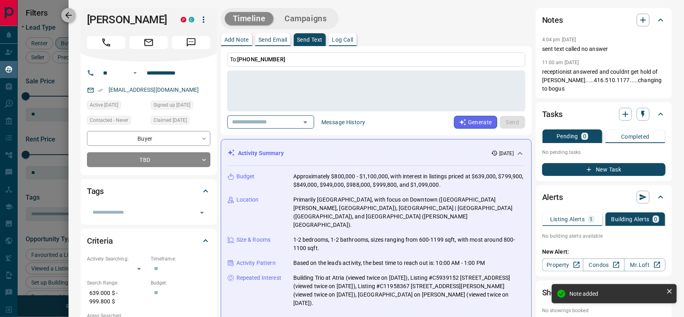
click at [73, 15] on icon "button" at bounding box center [69, 15] width 10 height 10
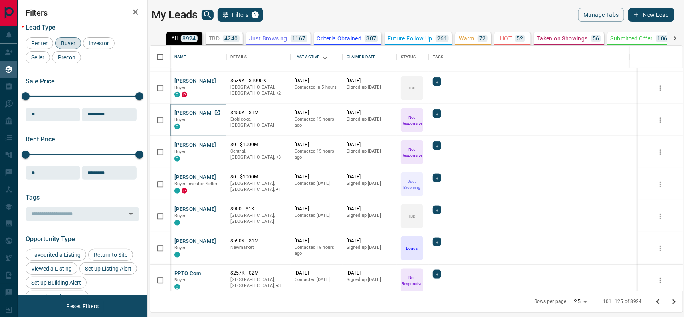
click at [195, 111] on button "[PERSON_NAME]" at bounding box center [195, 113] width 42 height 8
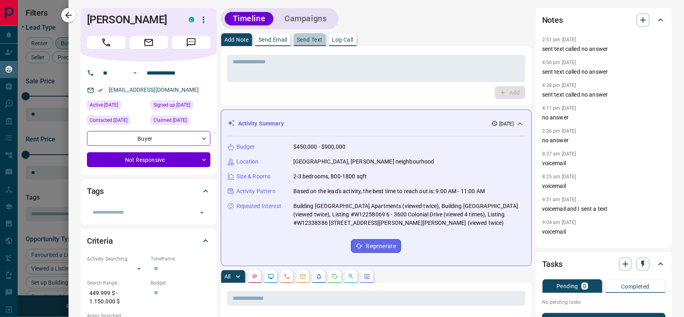
click at [311, 37] on p "Send Text" at bounding box center [310, 40] width 26 height 6
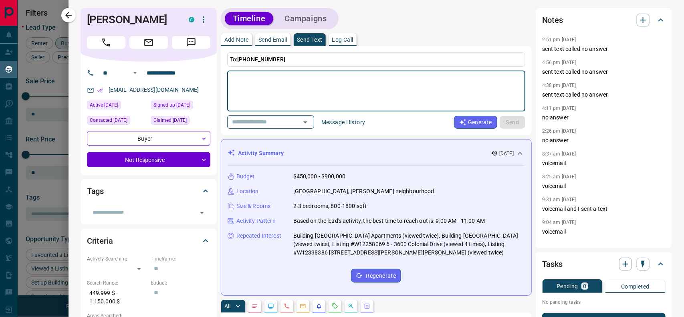
drag, startPoint x: 316, startPoint y: 74, endPoint x: 288, endPoint y: 78, distance: 27.6
click at [288, 78] on textarea at bounding box center [376, 91] width 287 height 34
drag, startPoint x: 288, startPoint y: 78, endPoint x: 248, endPoint y: 85, distance: 41.3
click at [248, 85] on textarea at bounding box center [376, 91] width 287 height 34
click at [501, 120] on button "Send" at bounding box center [512, 122] width 26 height 13
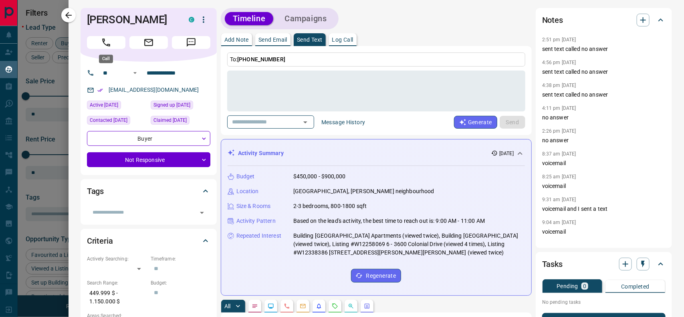
click at [106, 42] on icon "Call" at bounding box center [106, 42] width 10 height 10
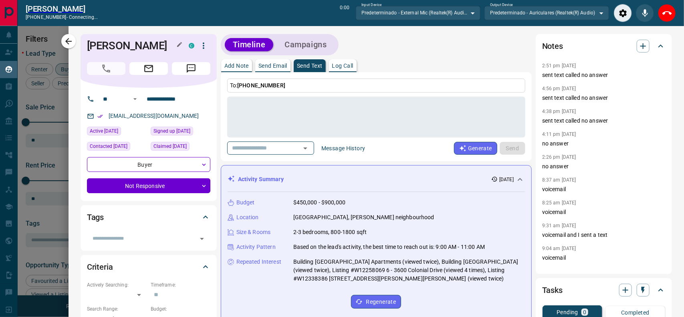
scroll to position [7, 8]
click at [669, 16] on icon "End Call" at bounding box center [667, 13] width 10 height 10
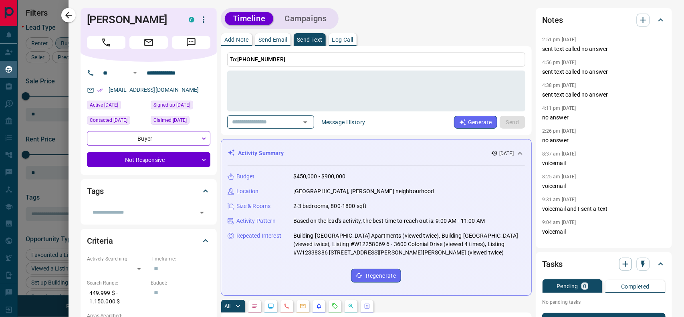
scroll to position [237, 525]
click at [638, 18] on icon "button" at bounding box center [643, 20] width 10 height 10
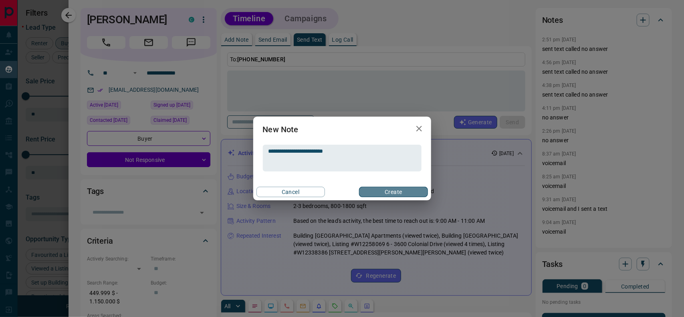
click at [381, 191] on button "Create" at bounding box center [393, 192] width 68 height 10
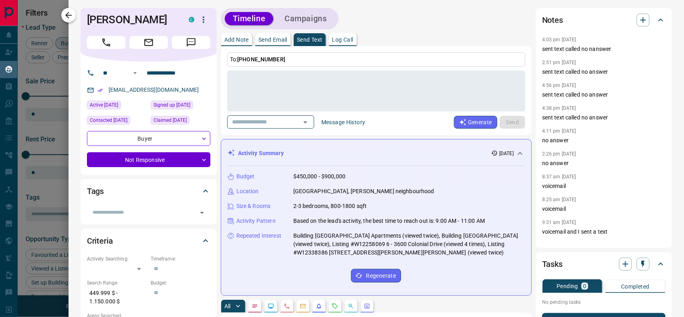
click at [65, 19] on icon "button" at bounding box center [69, 15] width 10 height 10
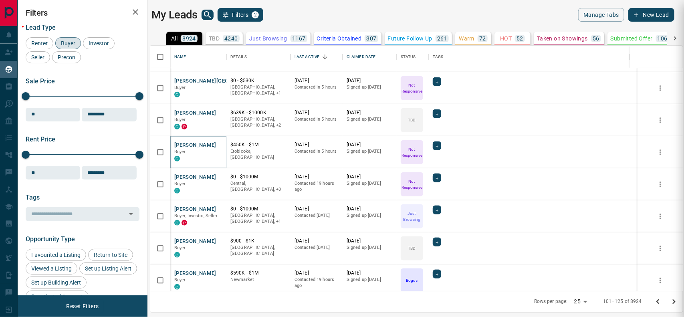
scroll to position [413, 0]
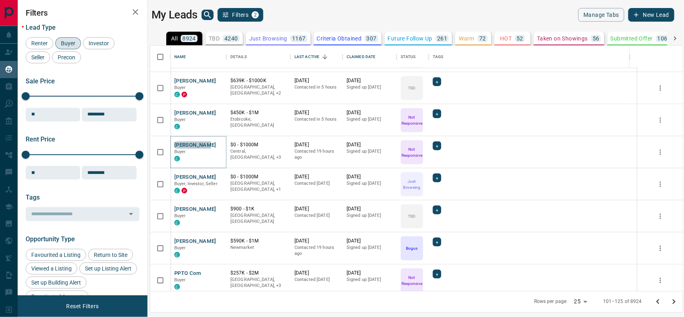
click at [192, 145] on button "[PERSON_NAME]" at bounding box center [195, 145] width 42 height 8
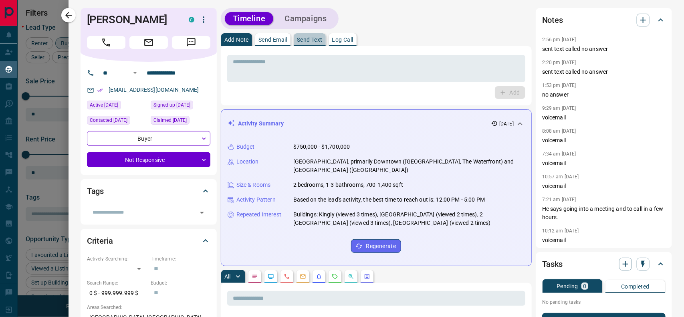
click at [309, 41] on p "Send Text" at bounding box center [310, 40] width 26 height 6
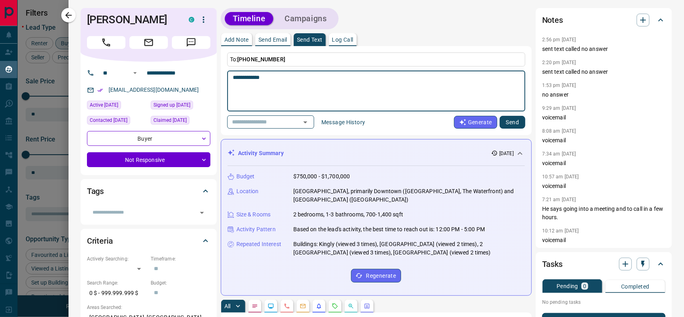
click at [505, 124] on button "Send" at bounding box center [512, 122] width 26 height 13
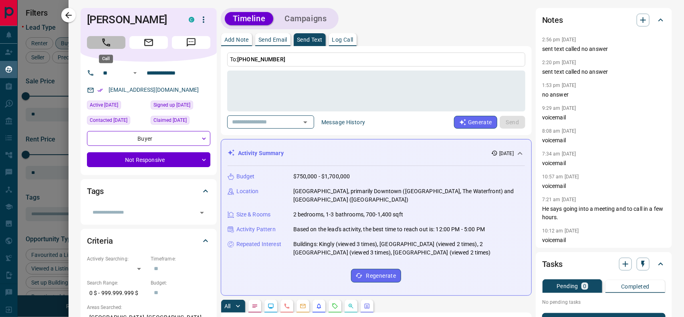
click at [101, 43] on icon "Call" at bounding box center [106, 42] width 10 height 10
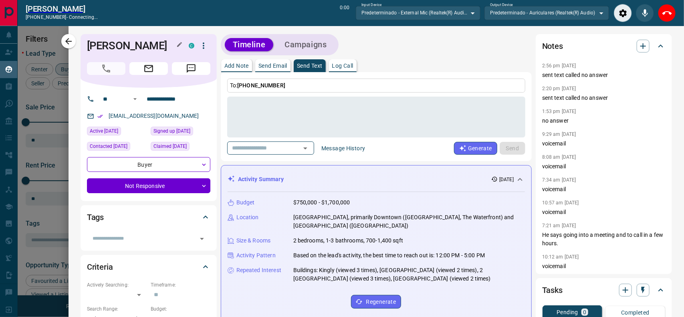
scroll to position [7, 8]
click at [662, 12] on icon "End Call" at bounding box center [667, 13] width 10 height 10
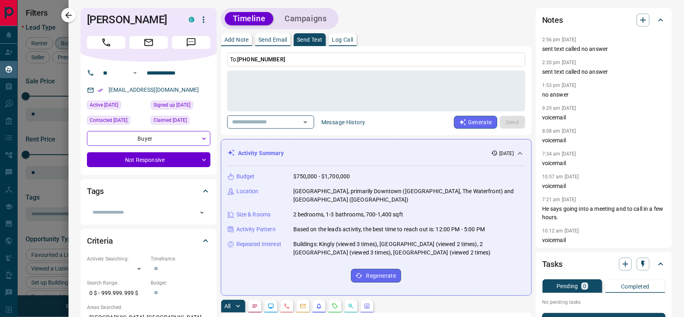
scroll to position [237, 525]
click at [638, 23] on icon "button" at bounding box center [643, 20] width 10 height 10
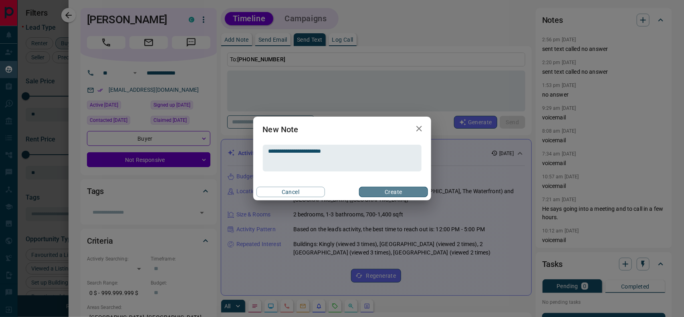
click at [406, 189] on button "Create" at bounding box center [393, 192] width 68 height 10
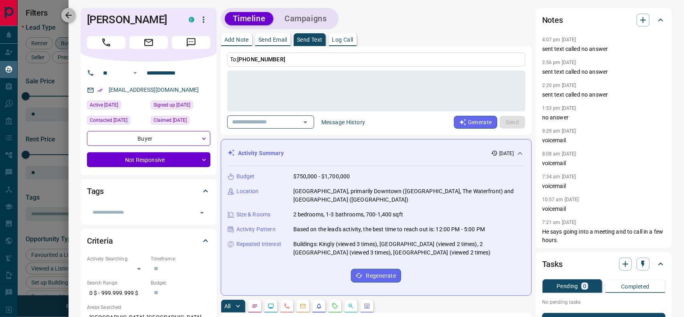
click at [65, 14] on icon "button" at bounding box center [69, 15] width 10 height 10
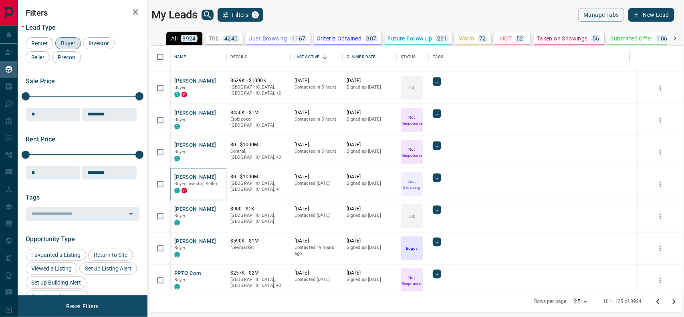
click at [193, 177] on button "[PERSON_NAME]" at bounding box center [195, 177] width 42 height 8
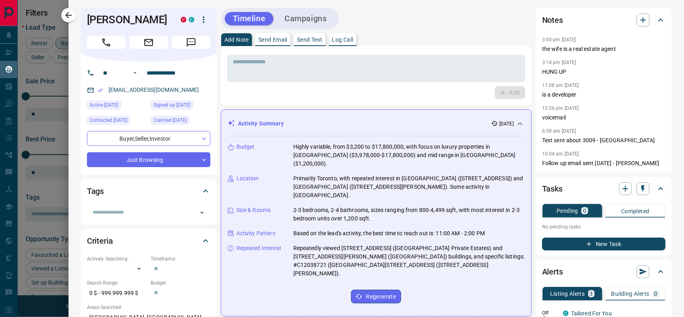
drag, startPoint x: 68, startPoint y: 13, endPoint x: 165, endPoint y: 139, distance: 158.5
click at [68, 13] on icon "button" at bounding box center [69, 15] width 10 height 10
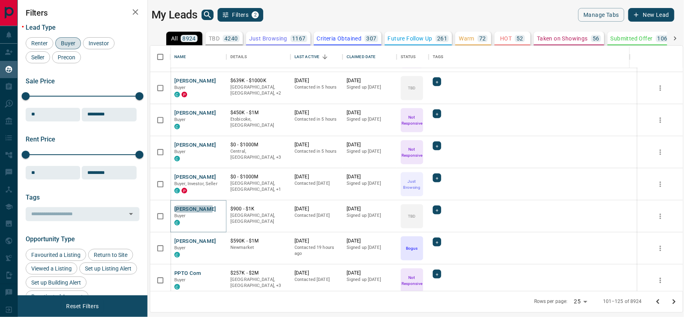
click at [193, 208] on button "[PERSON_NAME]" at bounding box center [195, 209] width 42 height 8
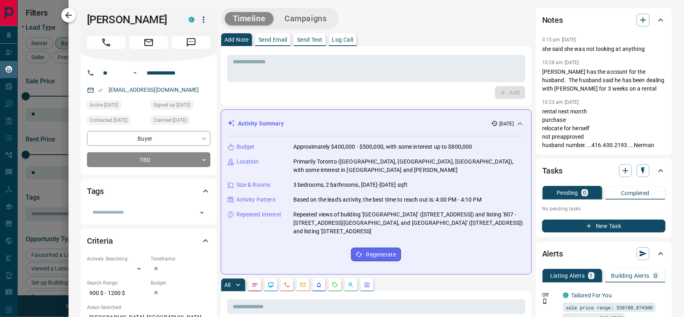
click at [67, 13] on icon "button" at bounding box center [68, 15] width 6 height 6
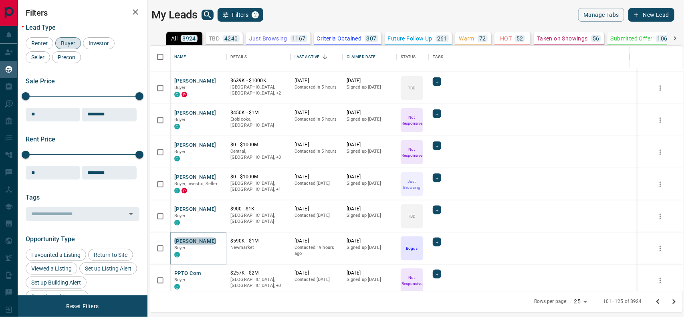
click at [195, 241] on button "[PERSON_NAME]" at bounding box center [195, 241] width 42 height 8
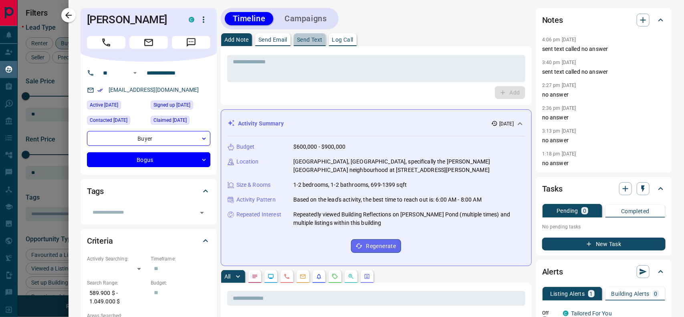
click at [310, 37] on p "Send Text" at bounding box center [310, 40] width 26 height 6
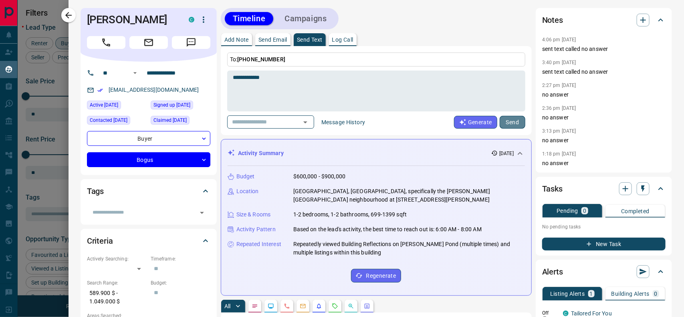
click at [499, 119] on button "Send" at bounding box center [512, 122] width 26 height 13
click at [98, 40] on button "Call" at bounding box center [106, 42] width 38 height 13
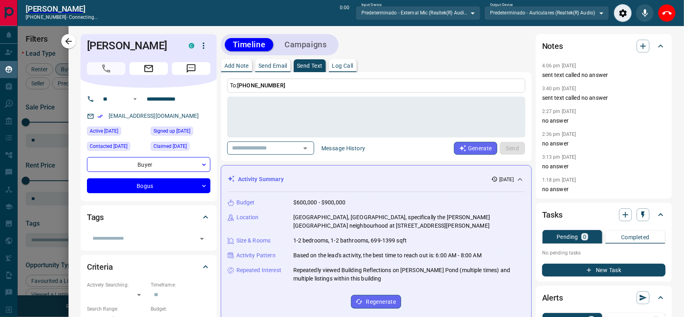
scroll to position [7, 8]
click at [664, 17] on icon "End Call" at bounding box center [667, 13] width 10 height 10
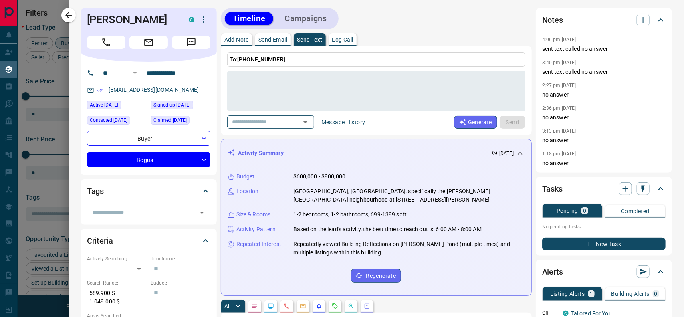
scroll to position [237, 525]
click at [70, 14] on icon "button" at bounding box center [69, 15] width 10 height 10
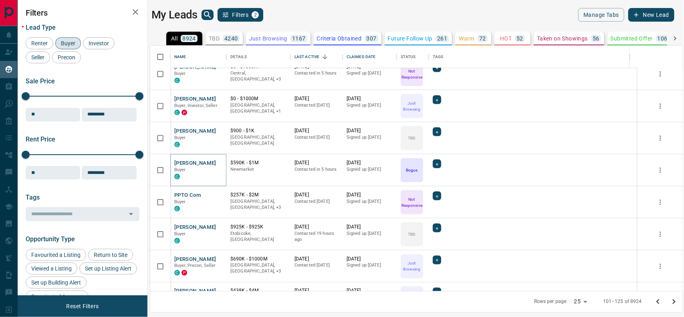
scroll to position [533, 0]
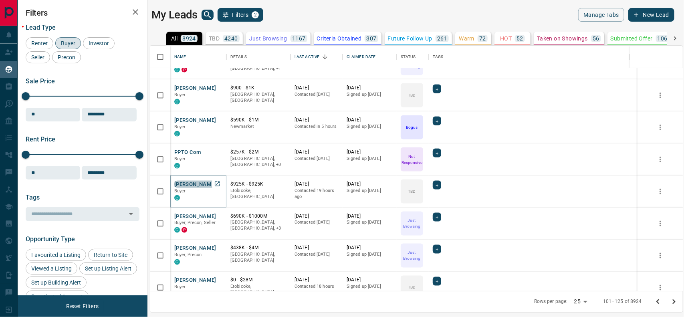
click at [197, 184] on button "[PERSON_NAME]" at bounding box center [195, 185] width 42 height 8
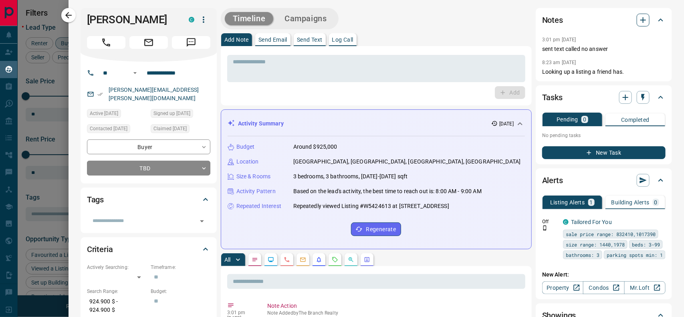
click at [639, 22] on icon "button" at bounding box center [643, 20] width 10 height 10
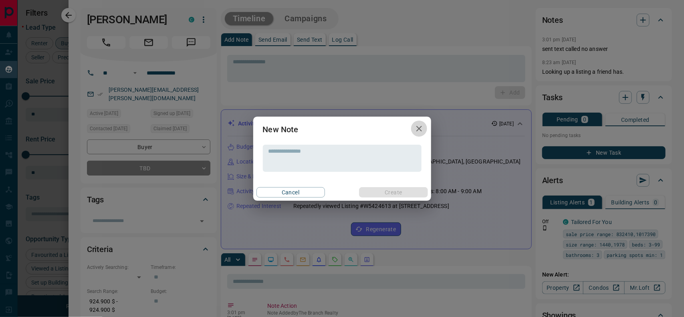
click at [419, 129] on icon "button" at bounding box center [419, 129] width 6 height 6
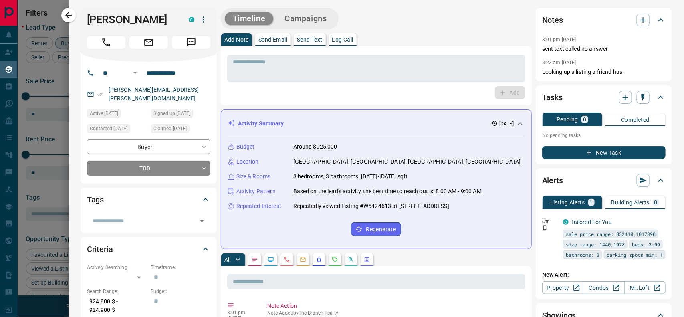
click at [316, 38] on p "Send Text" at bounding box center [310, 40] width 26 height 6
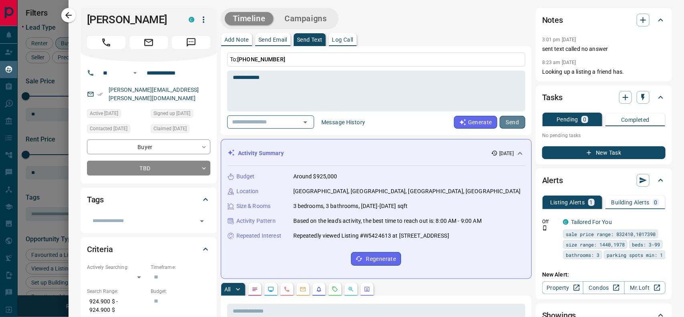
click at [505, 123] on button "Send" at bounding box center [512, 122] width 26 height 13
click at [114, 40] on button "Call" at bounding box center [106, 42] width 38 height 13
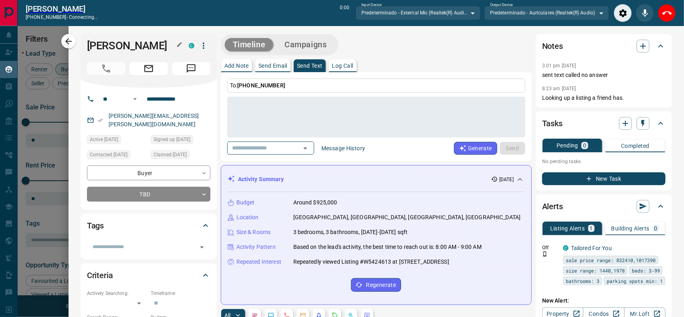
scroll to position [7, 8]
click at [661, 16] on button "End Call" at bounding box center [667, 13] width 18 height 18
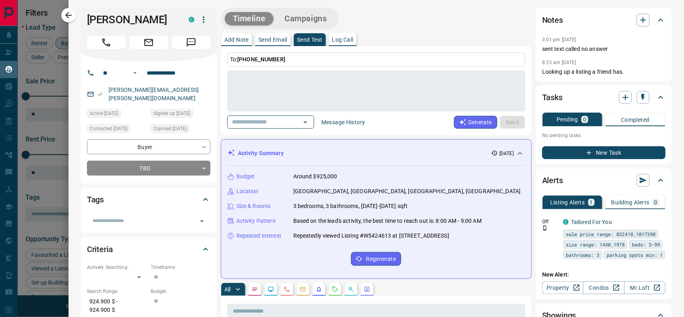
scroll to position [237, 525]
click at [640, 20] on icon "button" at bounding box center [643, 20] width 10 height 10
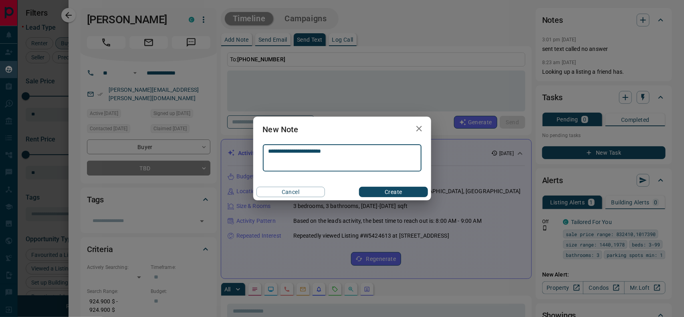
click at [397, 191] on button "Create" at bounding box center [393, 192] width 68 height 10
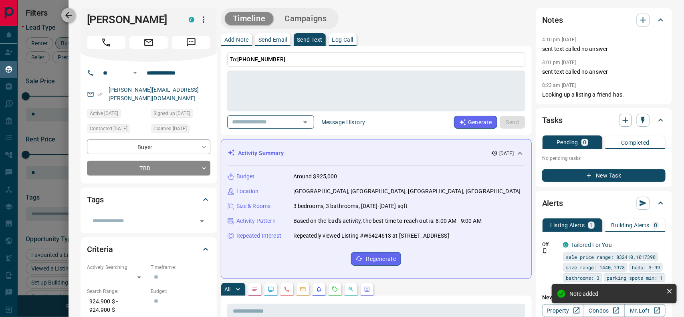
click at [70, 13] on icon "button" at bounding box center [69, 15] width 10 height 10
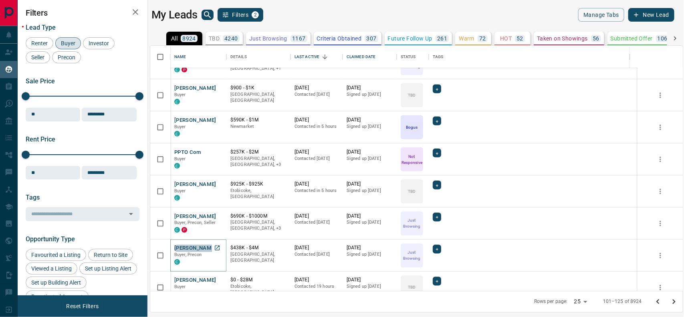
click at [201, 247] on button "[PERSON_NAME]" at bounding box center [195, 249] width 42 height 8
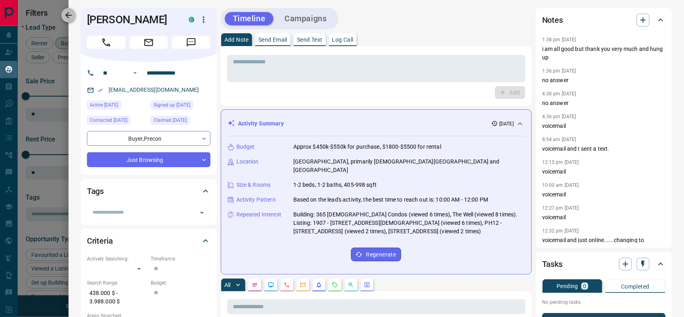
click at [72, 15] on icon "button" at bounding box center [69, 15] width 10 height 10
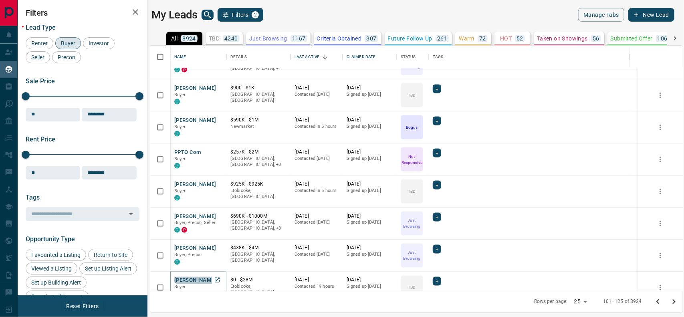
click at [198, 278] on button "[PERSON_NAME]" at bounding box center [195, 281] width 42 height 8
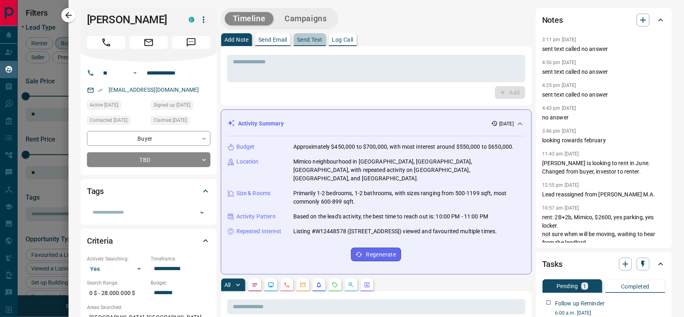
click at [313, 33] on button "Send Text" at bounding box center [310, 39] width 32 height 13
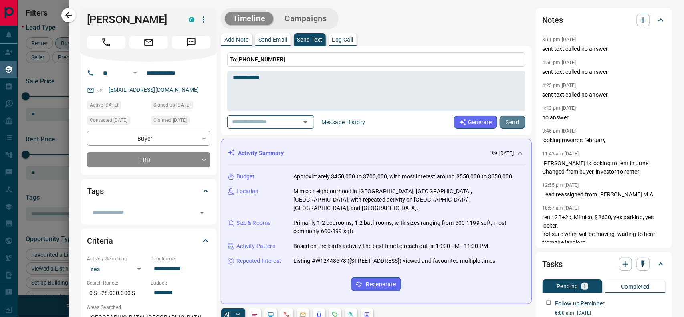
click at [503, 121] on button "Send" at bounding box center [512, 122] width 26 height 13
click at [113, 43] on button "Call" at bounding box center [106, 42] width 38 height 13
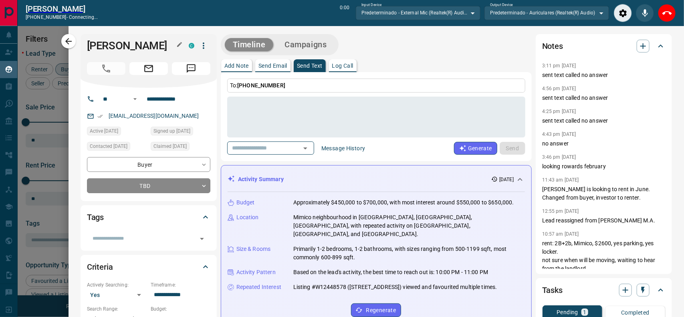
scroll to position [7, 8]
click at [667, 15] on icon "Close" at bounding box center [667, 13] width 10 height 10
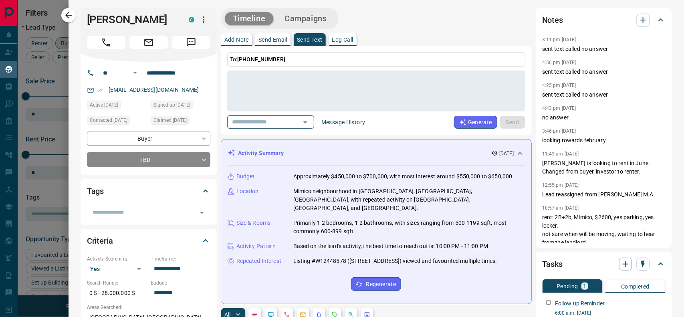
scroll to position [237, 525]
click at [638, 20] on icon "button" at bounding box center [643, 20] width 10 height 10
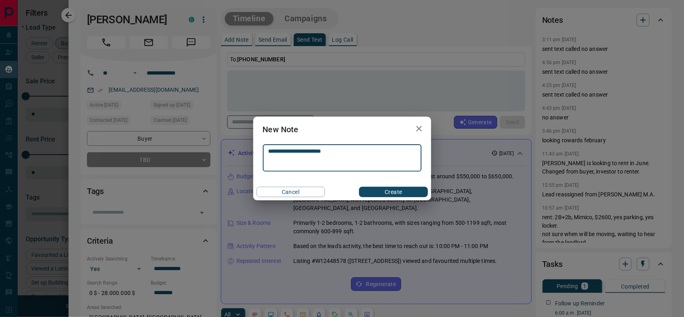
click at [391, 189] on button "Create" at bounding box center [393, 192] width 68 height 10
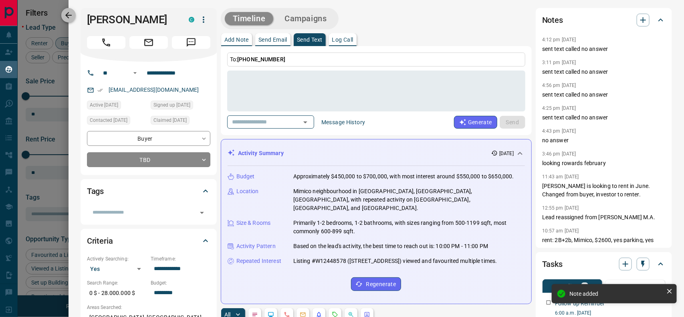
click at [70, 15] on icon "button" at bounding box center [68, 15] width 6 height 6
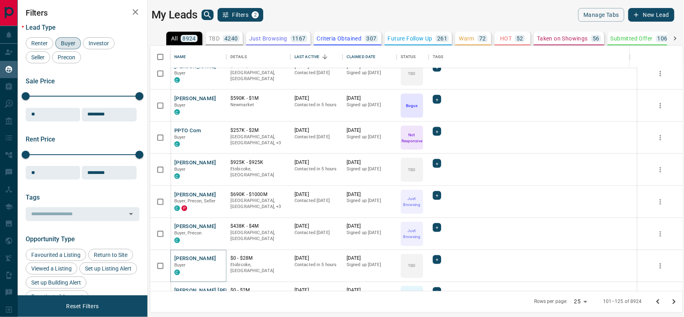
scroll to position [578, 0]
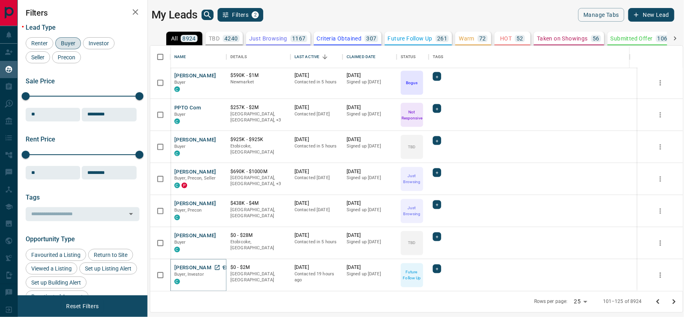
click at [195, 265] on button "[PERSON_NAME] [PERSON_NAME]" at bounding box center [216, 268] width 85 height 8
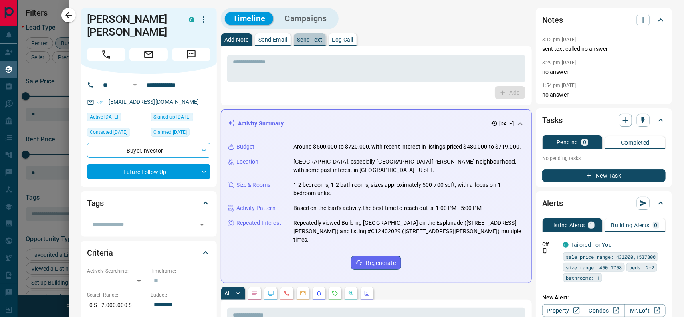
click at [311, 39] on p "Send Text" at bounding box center [310, 40] width 26 height 6
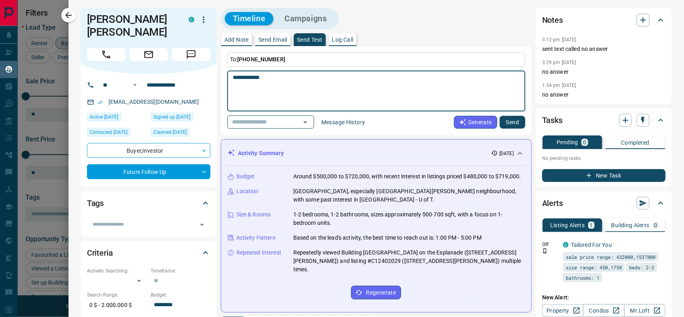
click at [500, 123] on button "Send" at bounding box center [512, 122] width 26 height 13
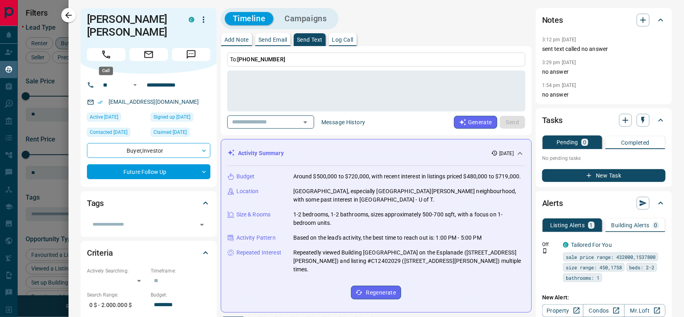
click at [118, 54] on button "Call" at bounding box center [106, 54] width 38 height 13
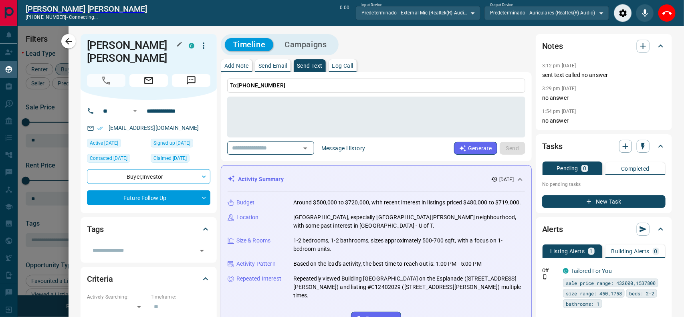
scroll to position [7, 8]
click at [666, 14] on icon "Close" at bounding box center [667, 13] width 6 height 6
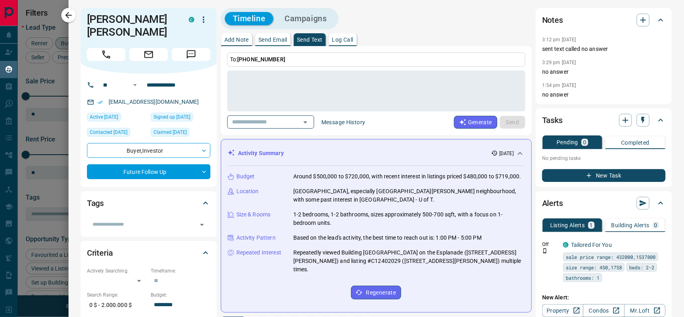
scroll to position [237, 525]
click at [69, 15] on icon "button" at bounding box center [68, 15] width 6 height 6
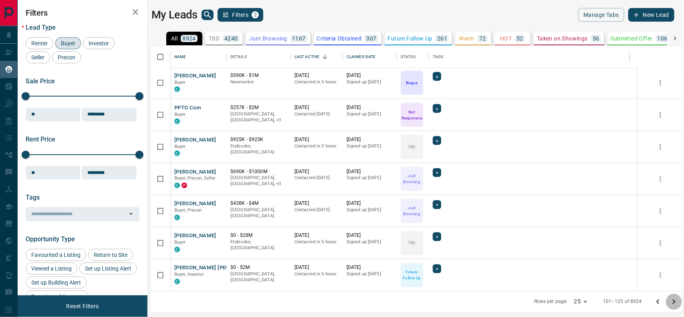
click at [673, 302] on icon "Go to next page" at bounding box center [673, 301] width 3 height 5
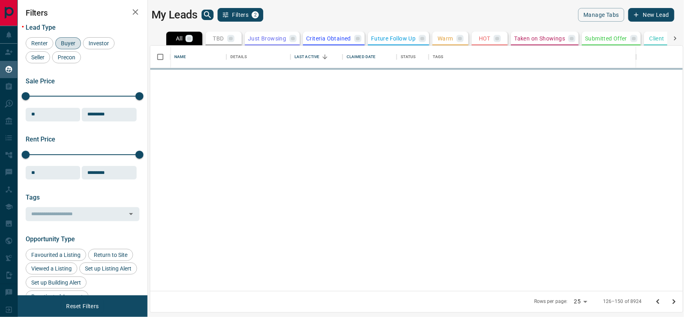
scroll to position [0, 0]
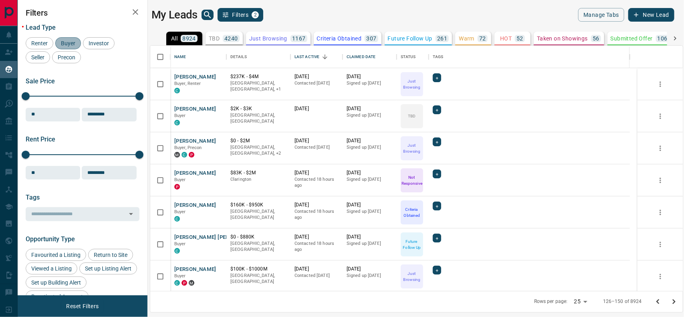
click at [68, 40] on span "Buyer" at bounding box center [68, 43] width 20 height 6
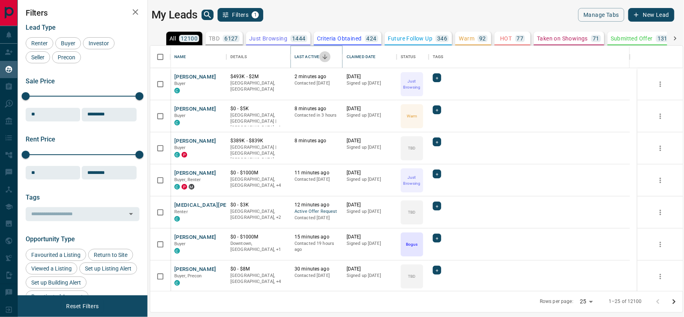
click at [322, 55] on icon "Sort" at bounding box center [324, 56] width 7 height 7
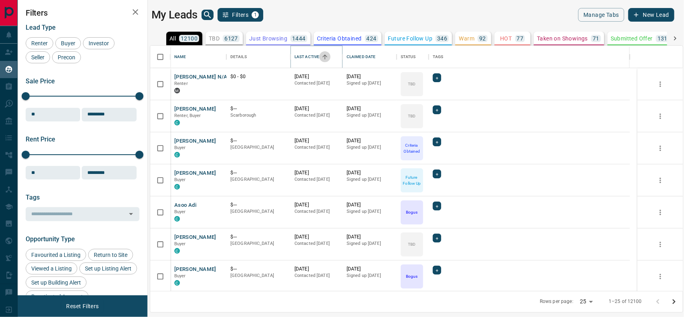
click at [322, 55] on icon "Sort" at bounding box center [324, 56] width 7 height 7
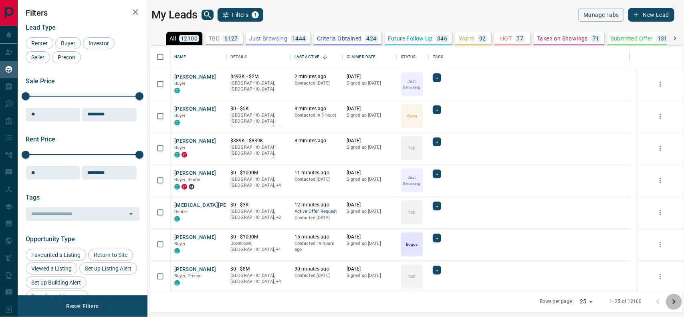
click at [673, 301] on icon "Go to next page" at bounding box center [674, 302] width 10 height 10
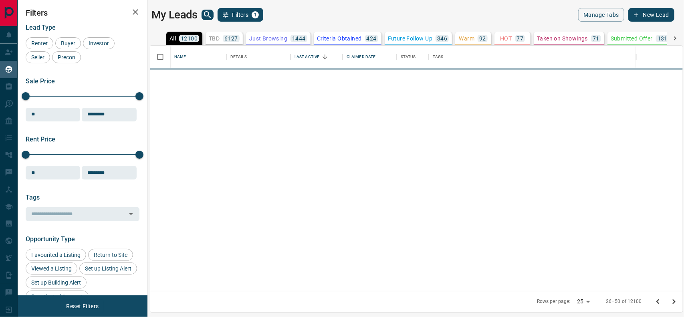
click at [673, 301] on icon "Go to next page" at bounding box center [674, 302] width 10 height 10
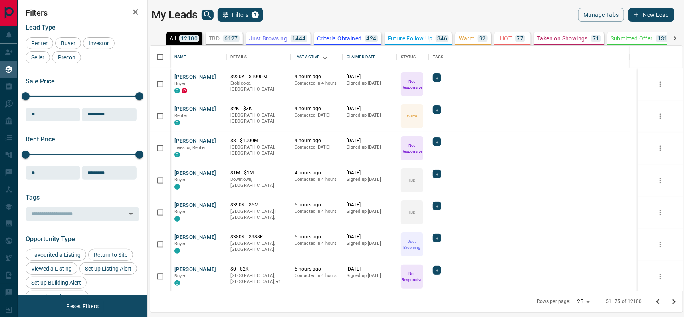
click at [673, 301] on icon "Go to next page" at bounding box center [674, 302] width 10 height 10
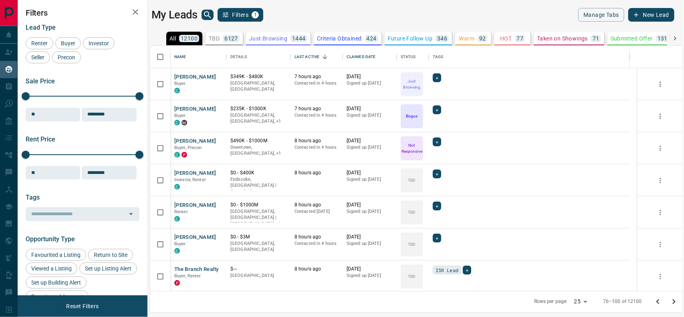
click at [673, 301] on icon "Go to next page" at bounding box center [674, 302] width 10 height 10
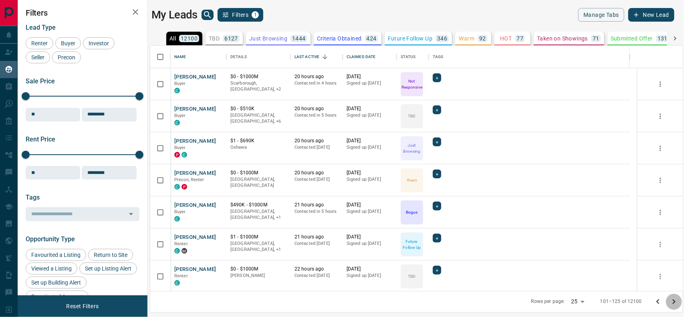
click at [673, 301] on icon "Go to next page" at bounding box center [674, 302] width 10 height 10
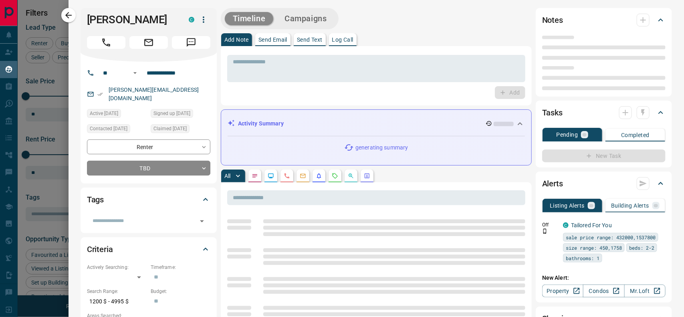
scroll to position [237, 525]
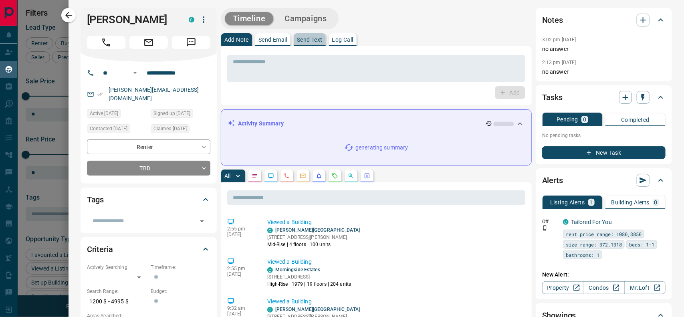
click at [313, 39] on p "Send Text" at bounding box center [310, 40] width 26 height 6
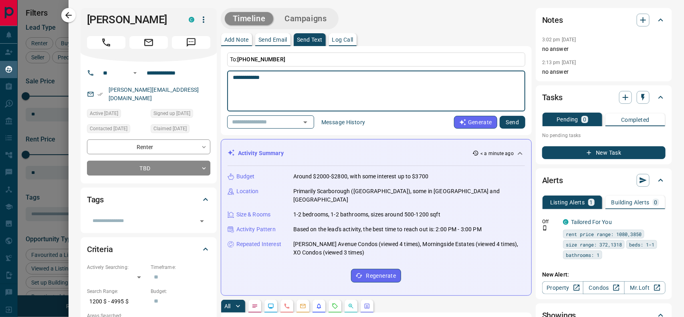
type textarea "**********"
click at [503, 119] on button "Send" at bounding box center [512, 122] width 26 height 13
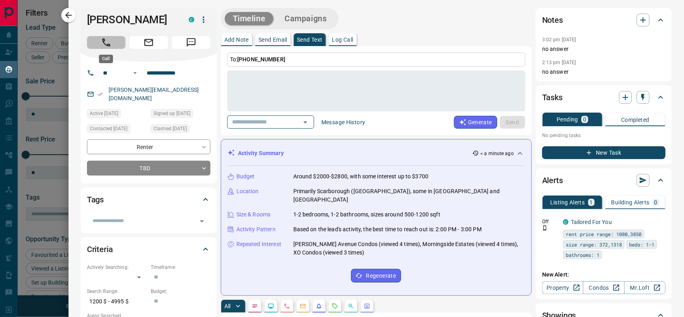
click at [98, 42] on button "Call" at bounding box center [106, 42] width 38 height 13
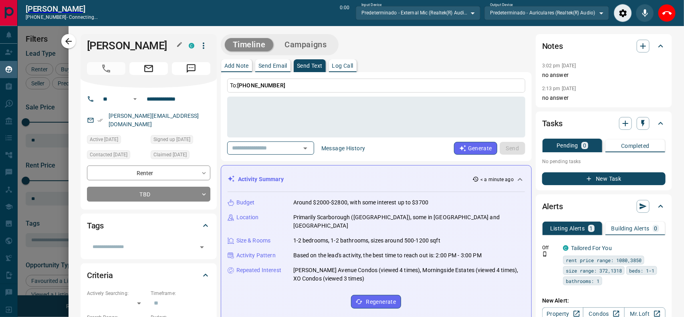
scroll to position [7, 8]
click at [666, 11] on icon "Close" at bounding box center [667, 13] width 6 height 6
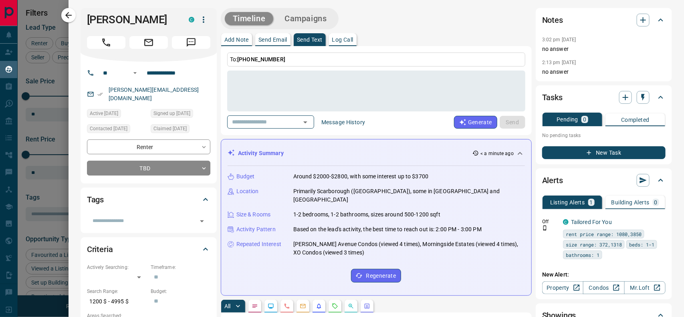
scroll to position [237, 525]
click at [638, 22] on icon "button" at bounding box center [643, 20] width 10 height 10
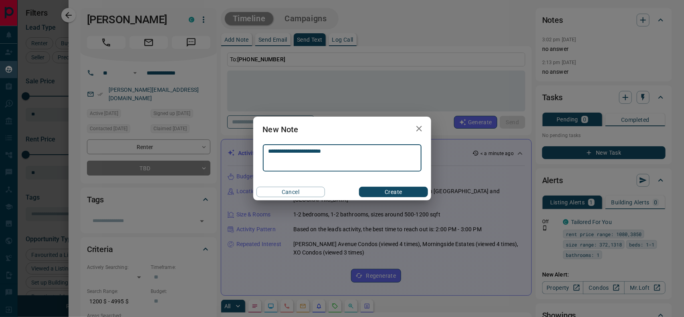
type textarea "**********"
click at [401, 190] on button "Create" at bounding box center [393, 192] width 68 height 10
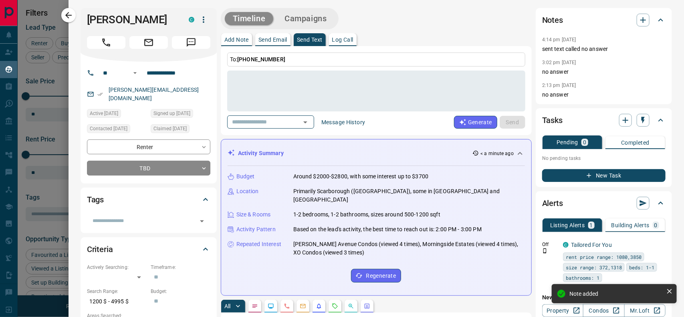
drag, startPoint x: 71, startPoint y: 17, endPoint x: 163, endPoint y: 103, distance: 126.1
click at [71, 17] on icon "button" at bounding box center [69, 15] width 10 height 10
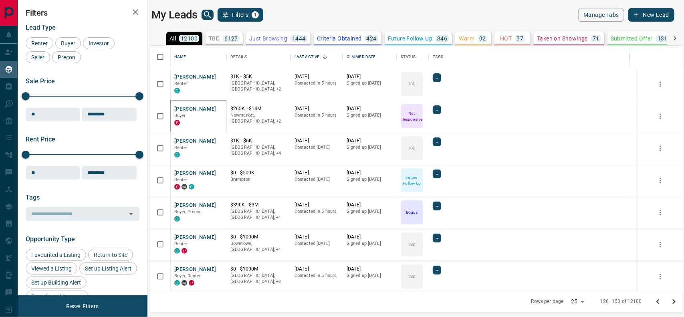
click at [197, 107] on button "[PERSON_NAME]" at bounding box center [195, 109] width 42 height 8
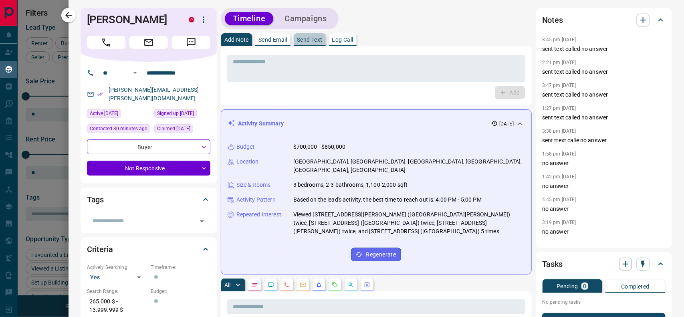
click at [310, 36] on button "Send Text" at bounding box center [310, 39] width 32 height 13
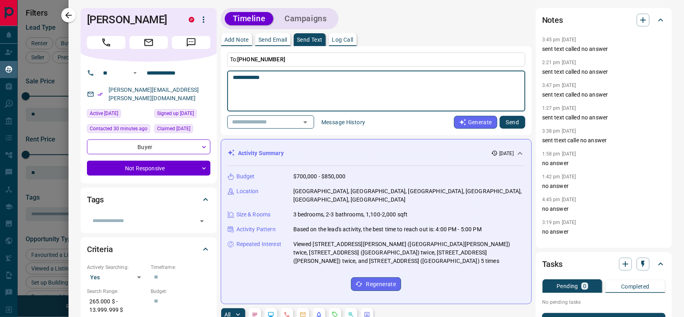
type textarea "**********"
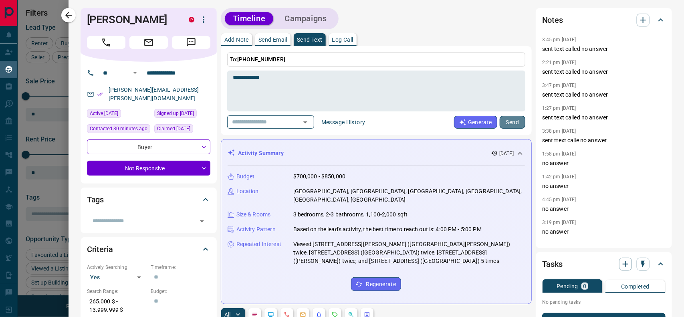
click at [509, 122] on button "Send" at bounding box center [512, 122] width 26 height 13
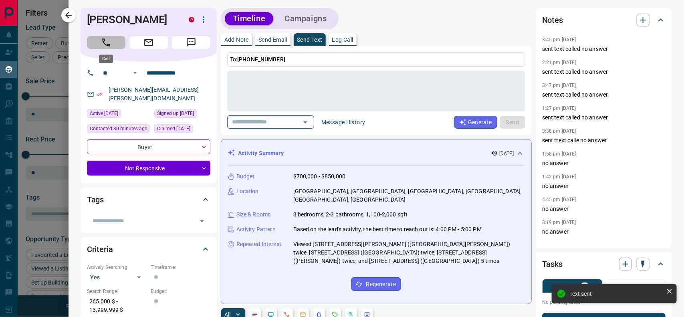
click at [107, 37] on icon "Call" at bounding box center [106, 42] width 10 height 10
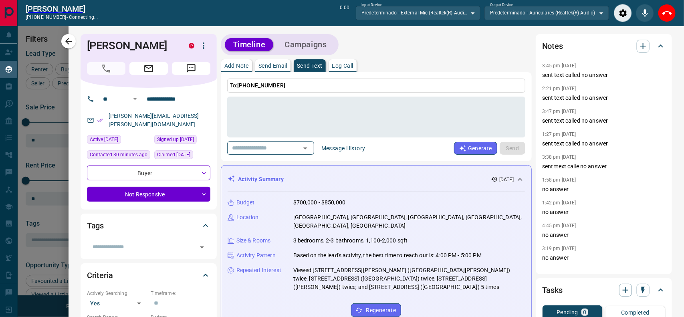
scroll to position [7, 8]
click at [663, 15] on icon "Close" at bounding box center [667, 13] width 10 height 10
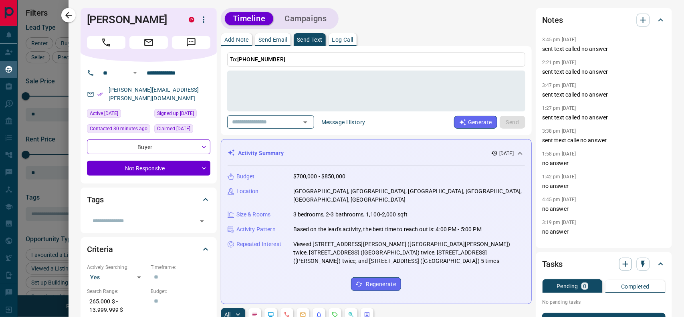
scroll to position [237, 525]
click at [73, 14] on button "button" at bounding box center [68, 15] width 14 height 14
